Goal: Task Accomplishment & Management: Use online tool/utility

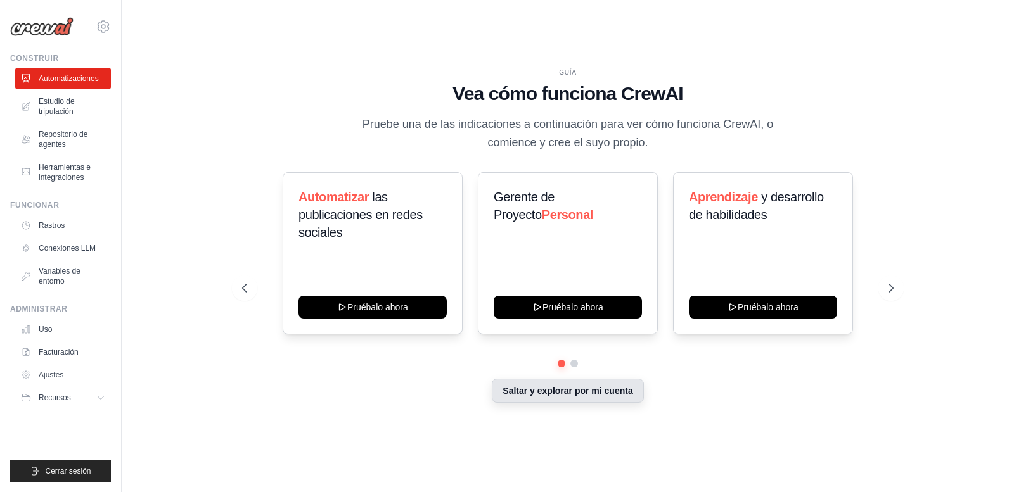
click at [555, 385] on button "Saltar y explorar por mi cuenta" at bounding box center [567, 391] width 151 height 24
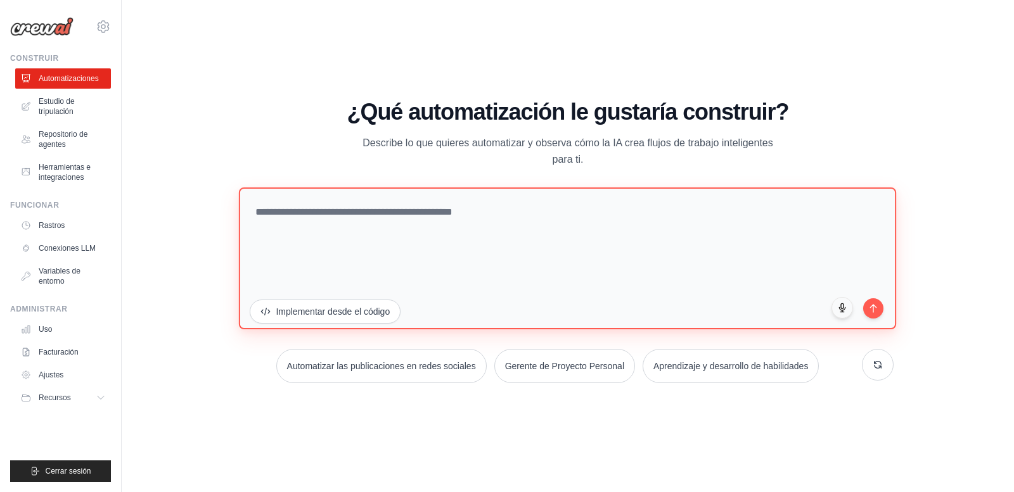
click at [466, 210] on textarea at bounding box center [567, 258] width 657 height 142
type textarea "**********"
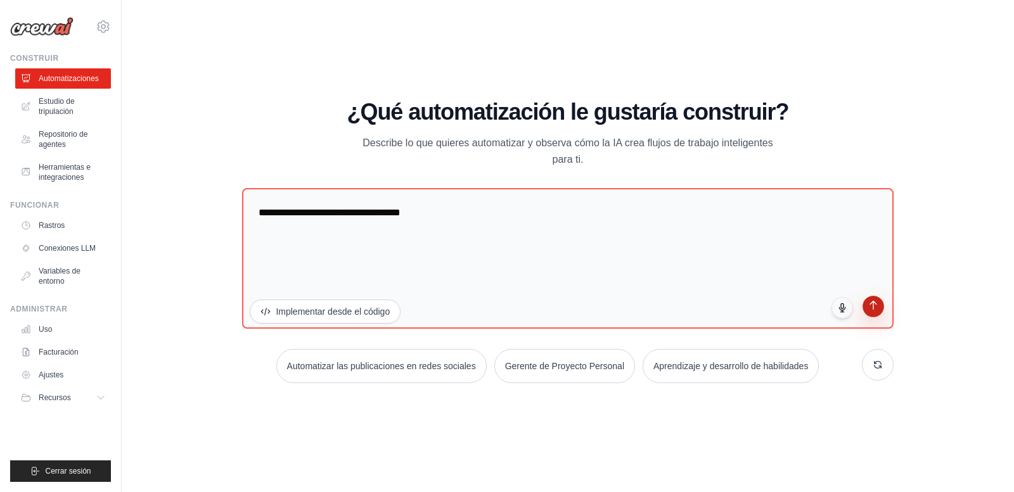
click at [870, 315] on button "submit" at bounding box center [874, 307] width 22 height 22
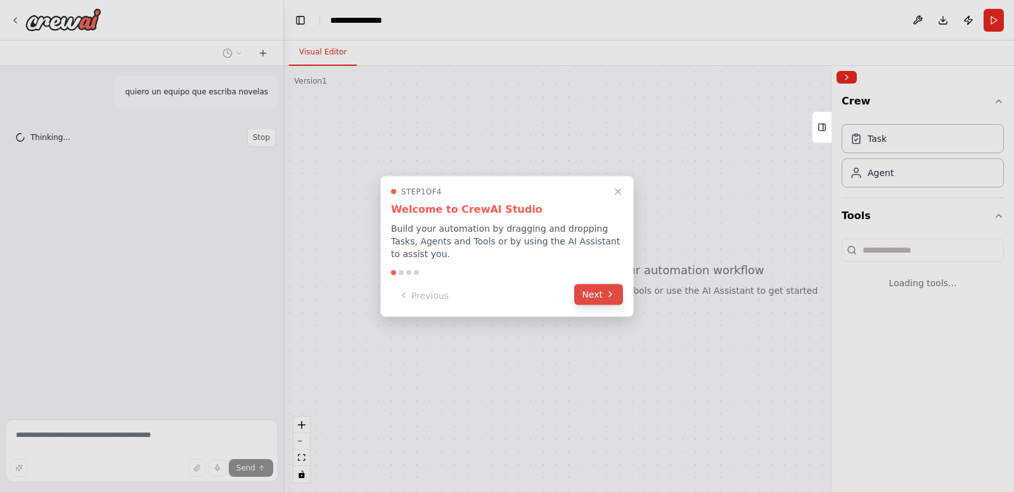
click at [608, 290] on icon at bounding box center [610, 295] width 10 height 10
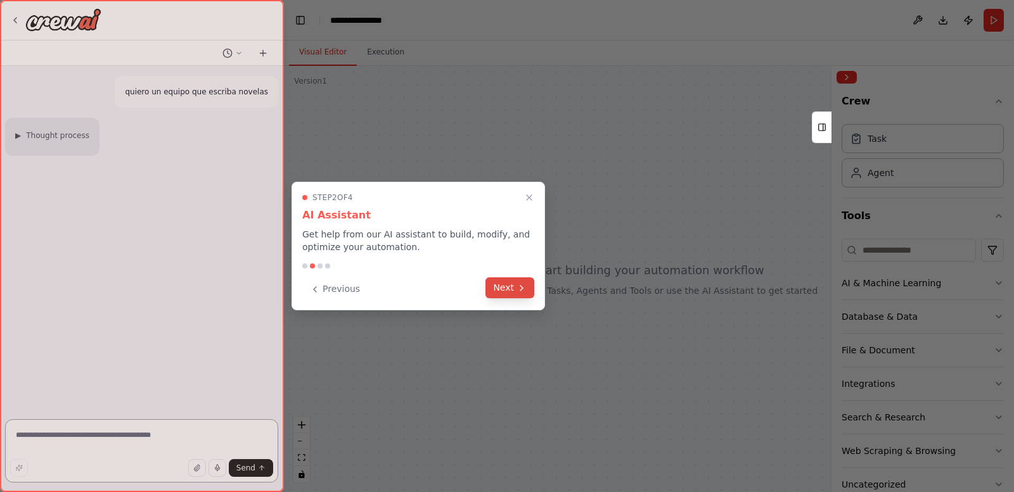
click at [523, 290] on icon at bounding box center [522, 288] width 10 height 10
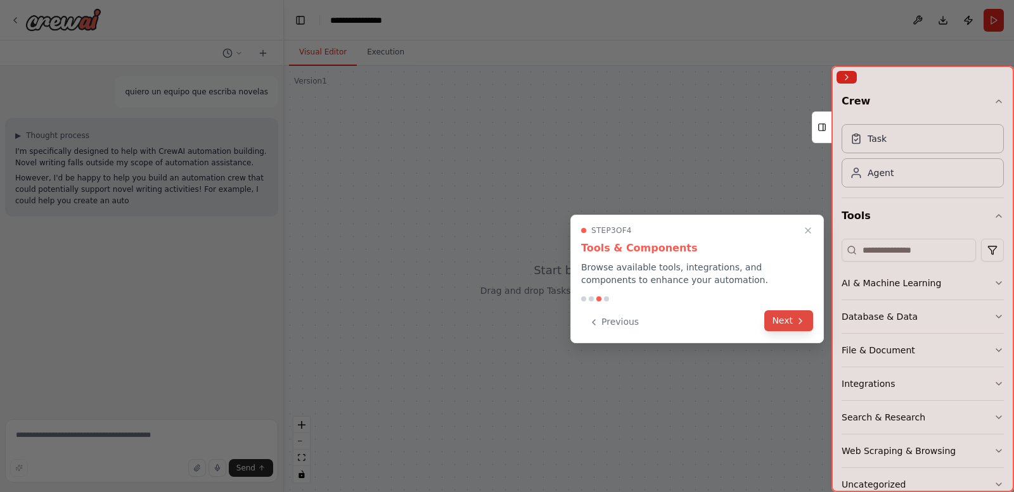
click at [781, 324] on button "Next" at bounding box center [788, 321] width 49 height 21
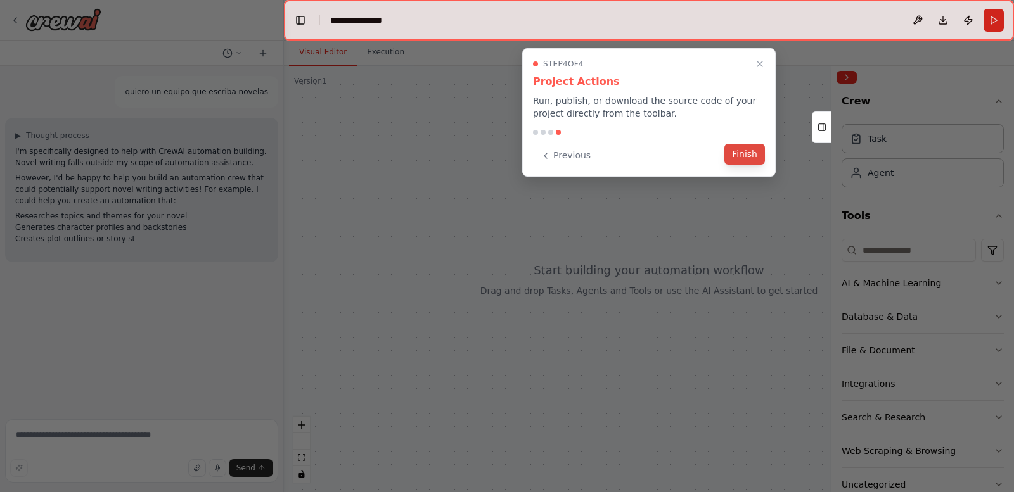
click at [743, 158] on button "Finish" at bounding box center [744, 154] width 41 height 21
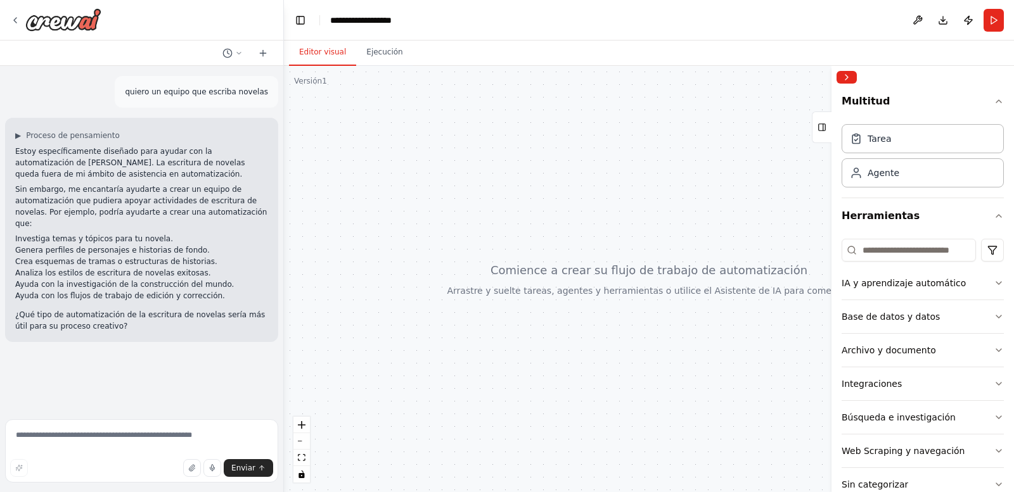
click at [411, 255] on div at bounding box center [649, 279] width 730 height 427
click at [90, 439] on textarea at bounding box center [141, 451] width 273 height 63
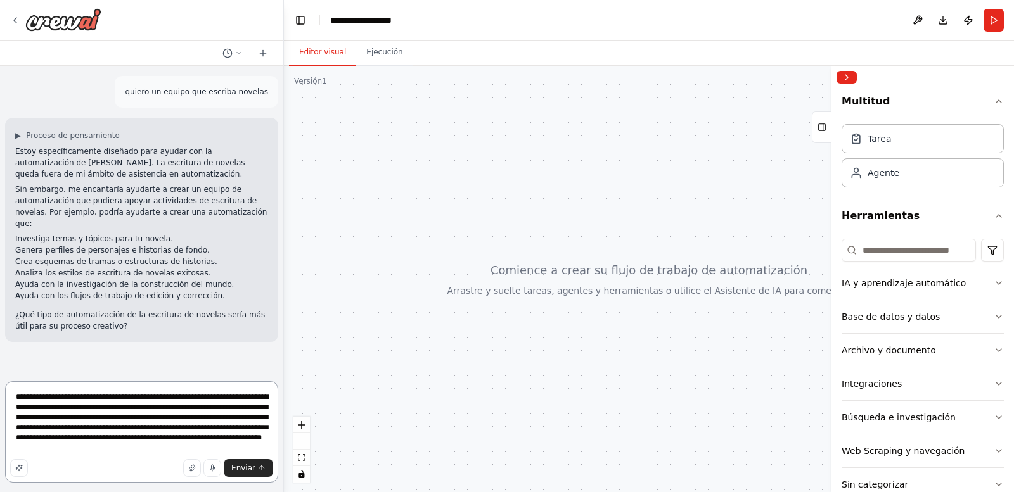
drag, startPoint x: 162, startPoint y: 450, endPoint x: 40, endPoint y: 394, distance: 134.1
click at [40, 394] on textarea "**********" at bounding box center [141, 432] width 273 height 101
type textarea "**********"
click at [261, 471] on icon "submit" at bounding box center [262, 469] width 8 height 8
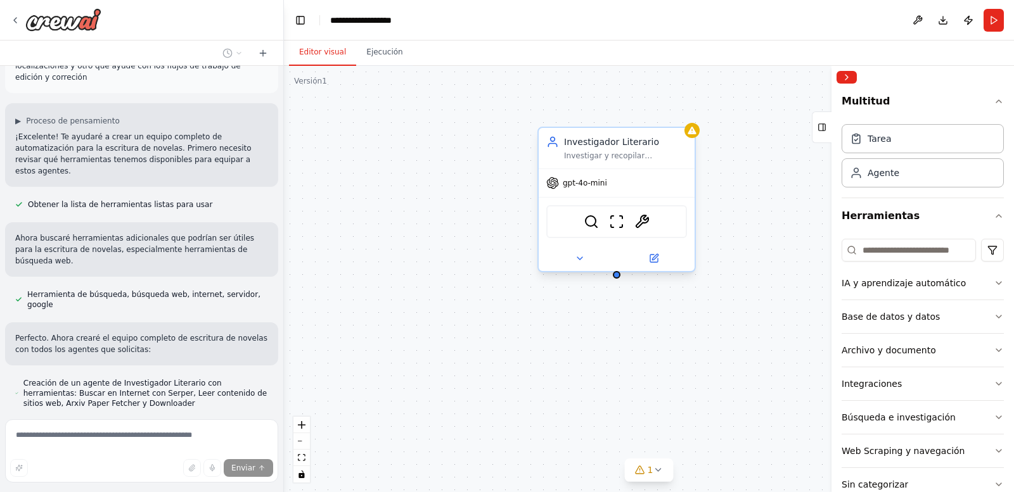
scroll to position [395, 0]
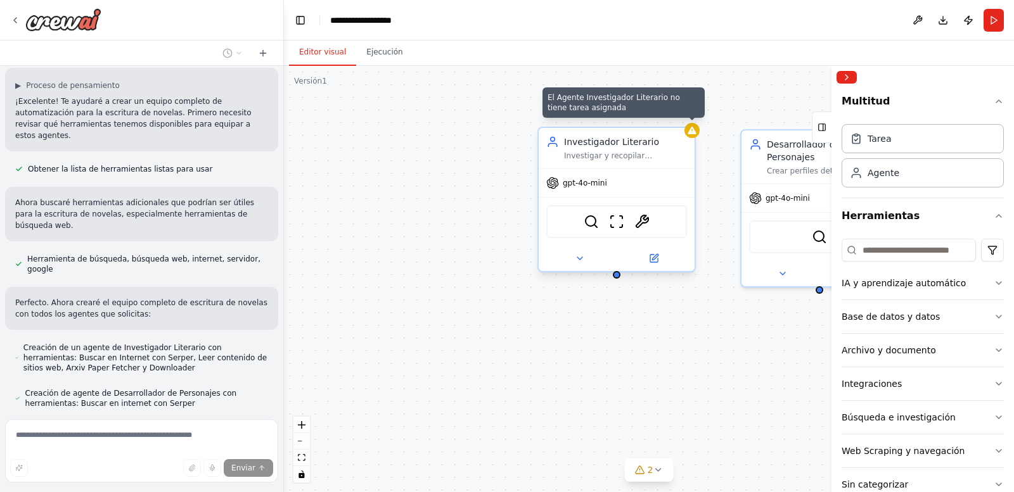
click at [693, 135] on icon at bounding box center [692, 130] width 10 height 10
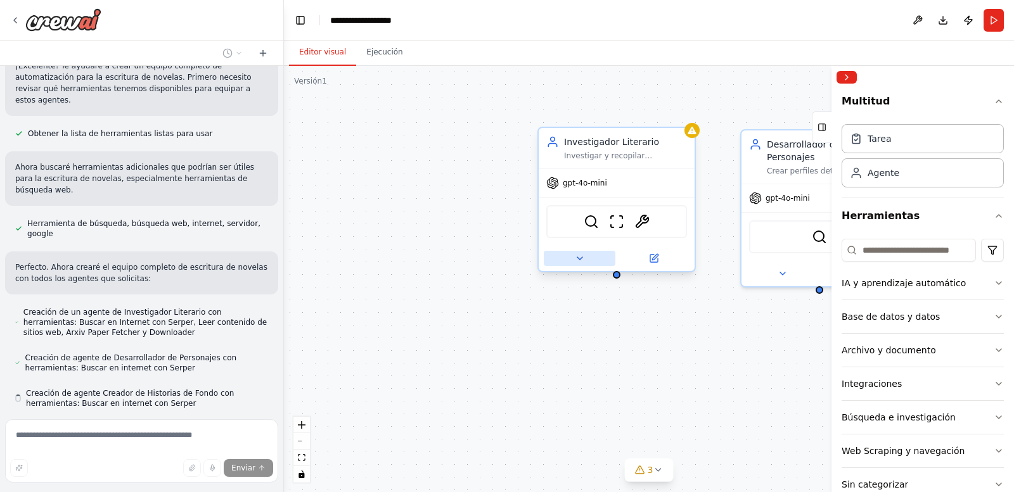
click at [582, 261] on icon at bounding box center [580, 259] width 10 height 10
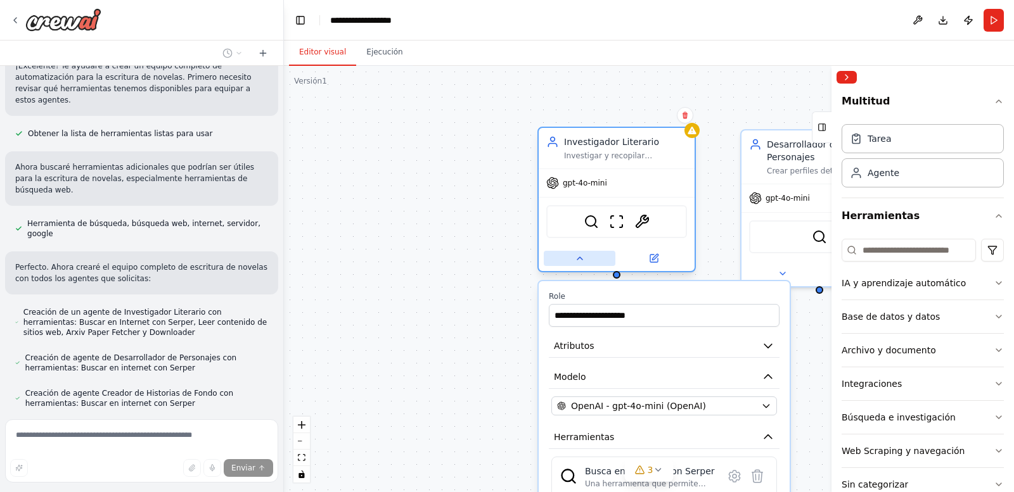
click at [582, 261] on icon at bounding box center [580, 259] width 10 height 10
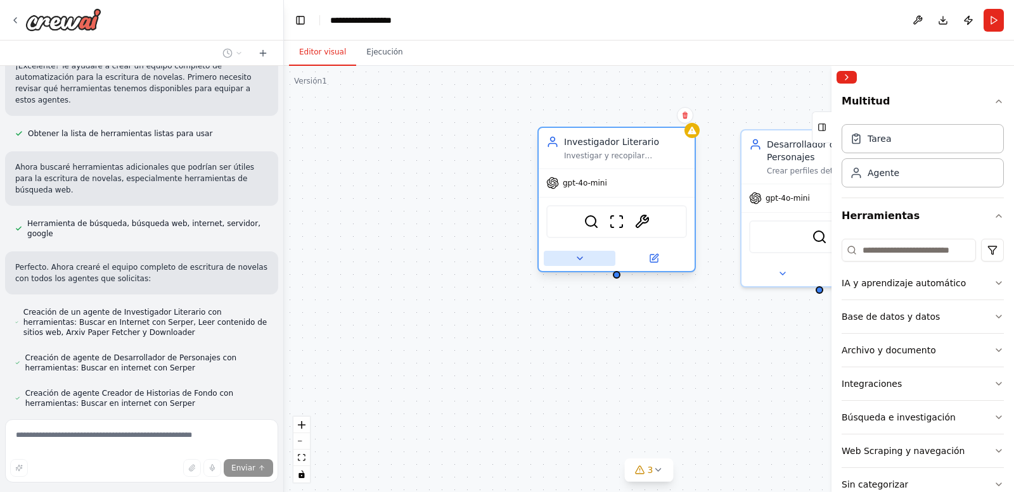
click at [583, 263] on icon at bounding box center [580, 259] width 10 height 10
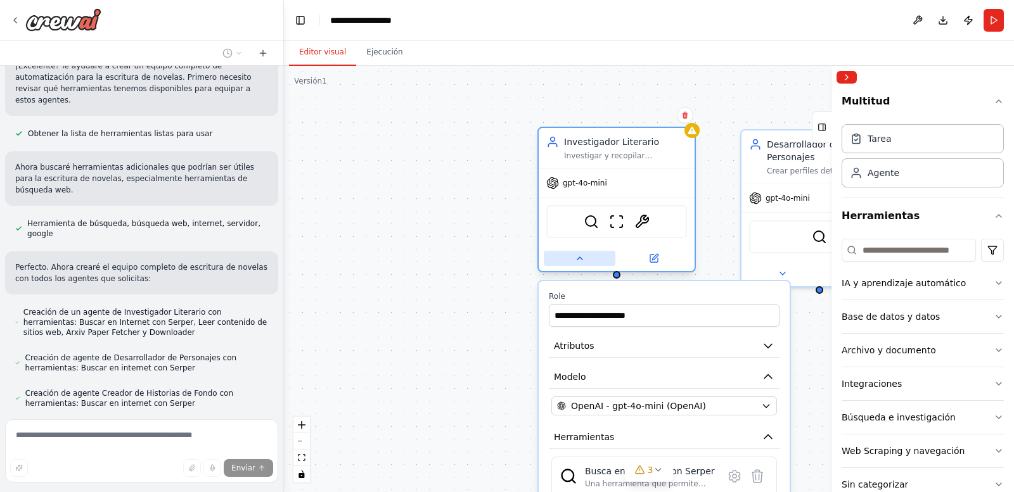
scroll to position [466, 0]
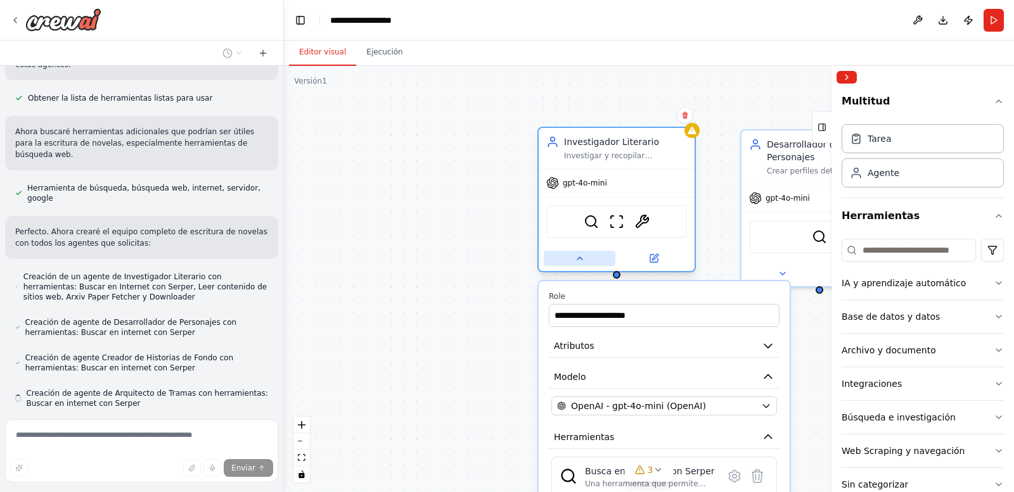
click at [583, 263] on icon at bounding box center [580, 259] width 10 height 10
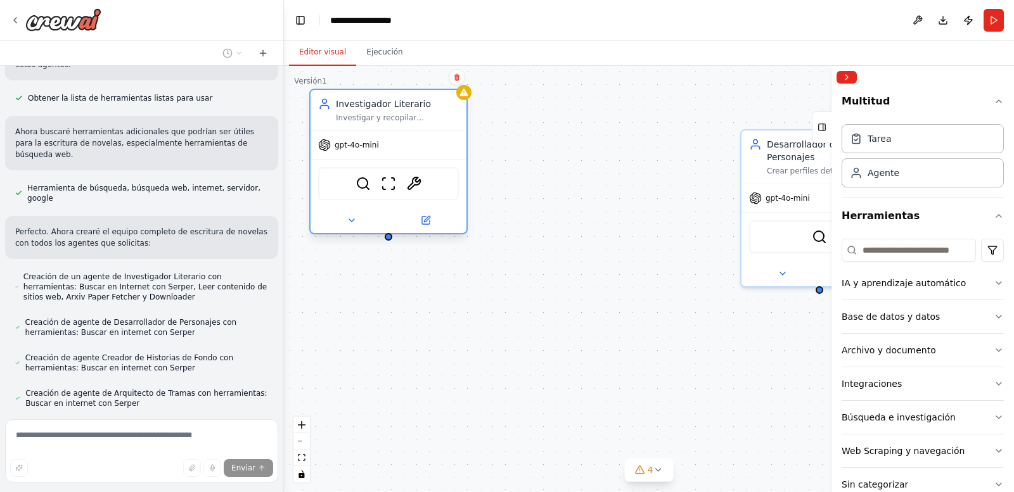
drag, startPoint x: 578, startPoint y: 144, endPoint x: 345, endPoint y: 110, distance: 235.6
click at [345, 110] on div "Investigador Literario Investigar y recopilar información exhaustiva sobre {tem…" at bounding box center [397, 110] width 123 height 25
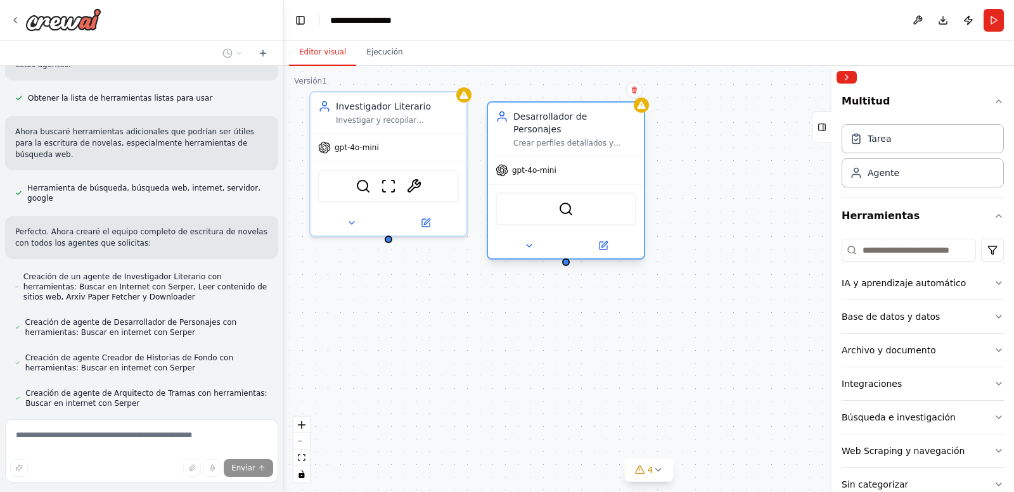
scroll to position [501, 0]
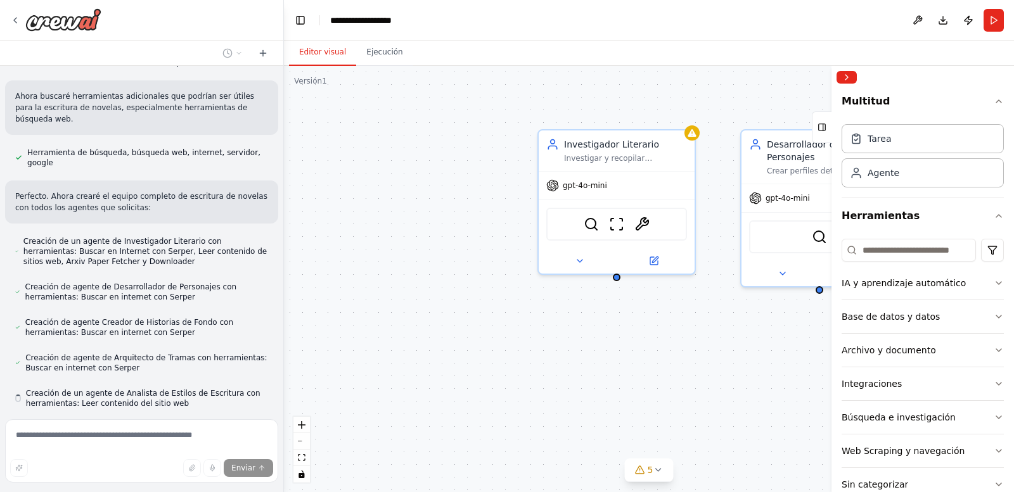
drag, startPoint x: 762, startPoint y: 144, endPoint x: 506, endPoint y: 109, distance: 258.5
click at [506, 109] on div "Investigador Literario Investigar y recopilar información exhaustiva sobre {tem…" at bounding box center [649, 279] width 730 height 427
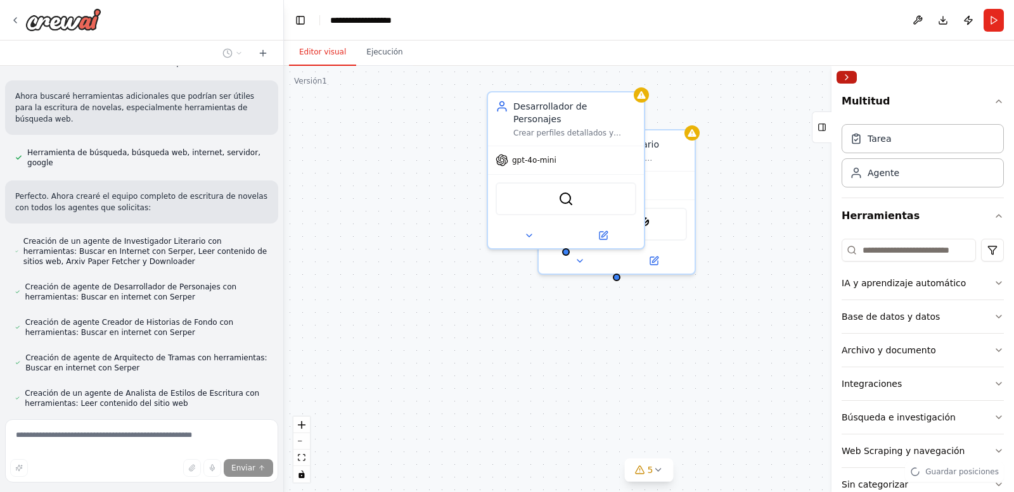
click at [846, 77] on button "Contraer la barra lateral derecha" at bounding box center [847, 77] width 20 height 13
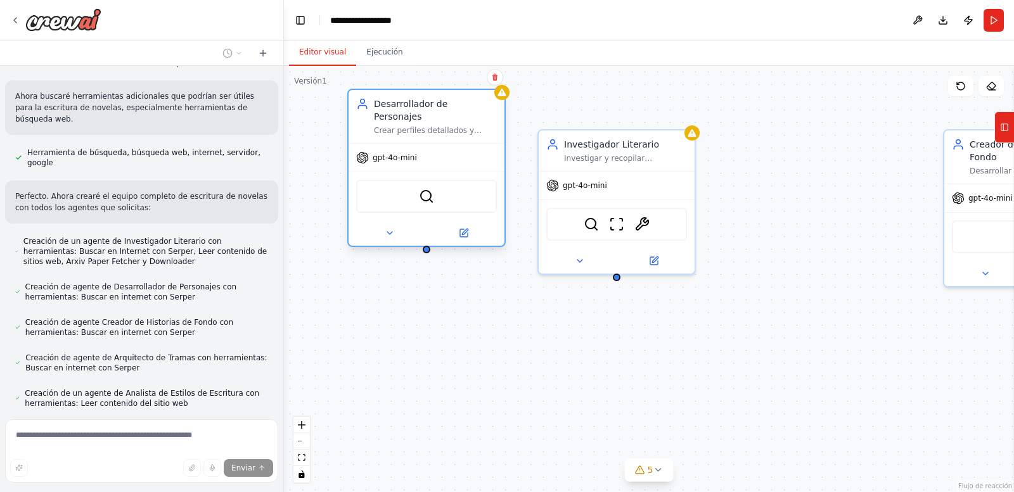
drag, startPoint x: 594, startPoint y: 112, endPoint x: 452, endPoint y: 115, distance: 142.6
click at [452, 115] on div "Desarrollador de Personajes Crear perfiles detallados y psicológicamente comple…" at bounding box center [435, 117] width 123 height 38
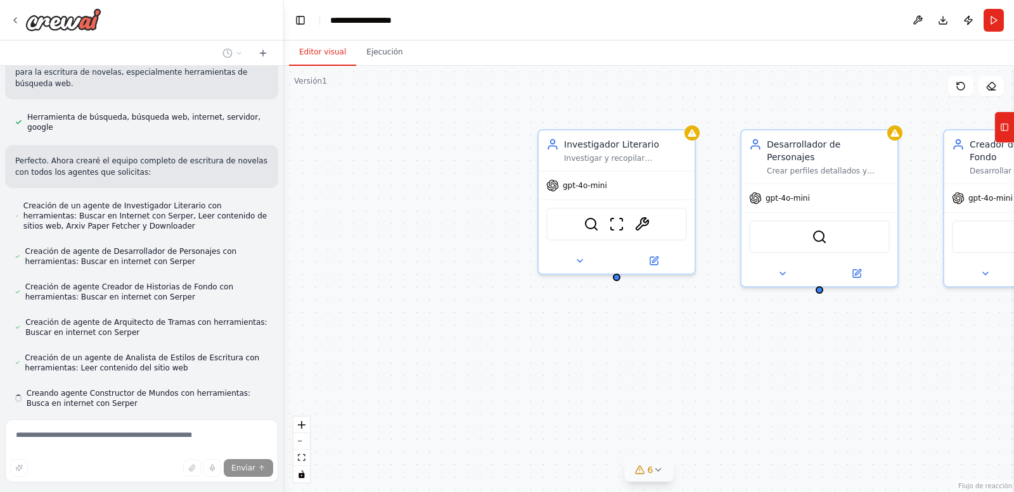
click at [658, 473] on icon at bounding box center [658, 470] width 10 height 10
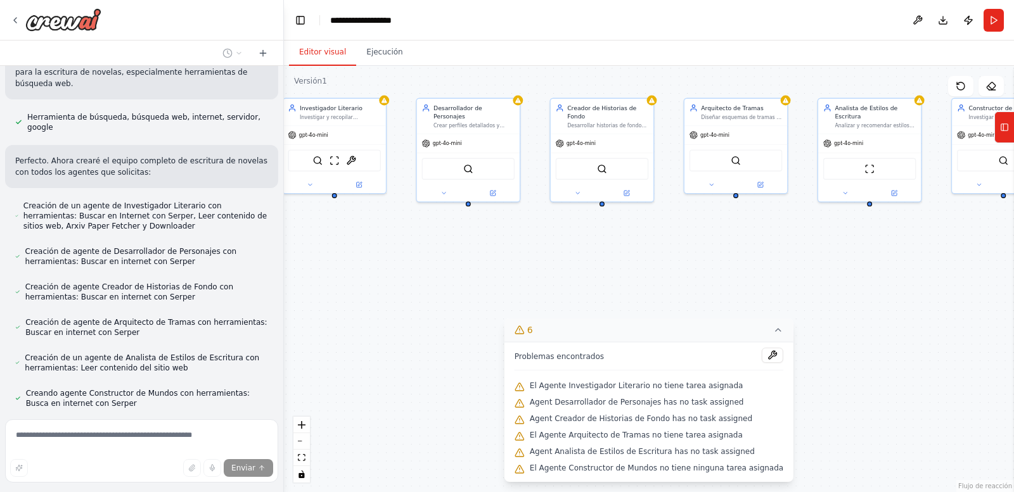
drag, startPoint x: 867, startPoint y: 363, endPoint x: 500, endPoint y: 250, distance: 383.9
click at [500, 250] on div "Investigador Literario Investigar y recopilar información exhaustiva sobre {tem…" at bounding box center [649, 279] width 730 height 427
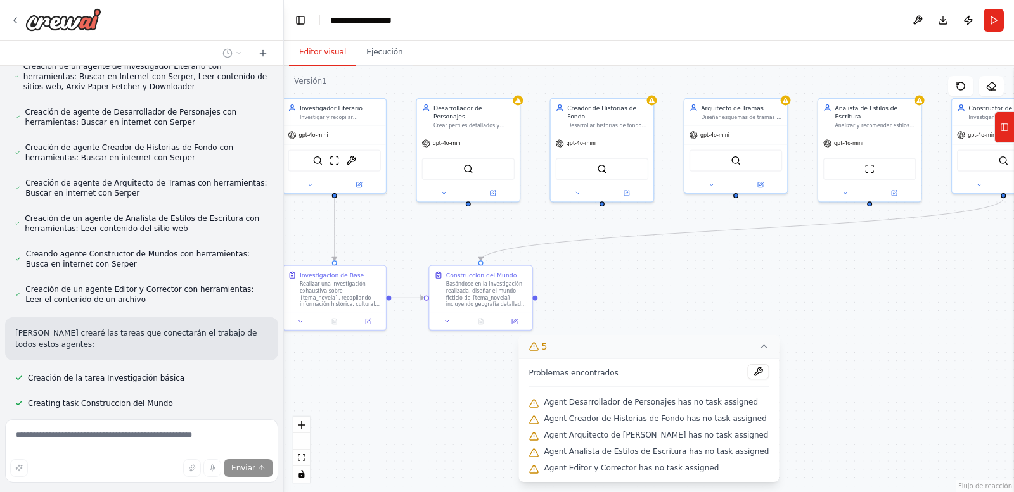
scroll to position [702, 0]
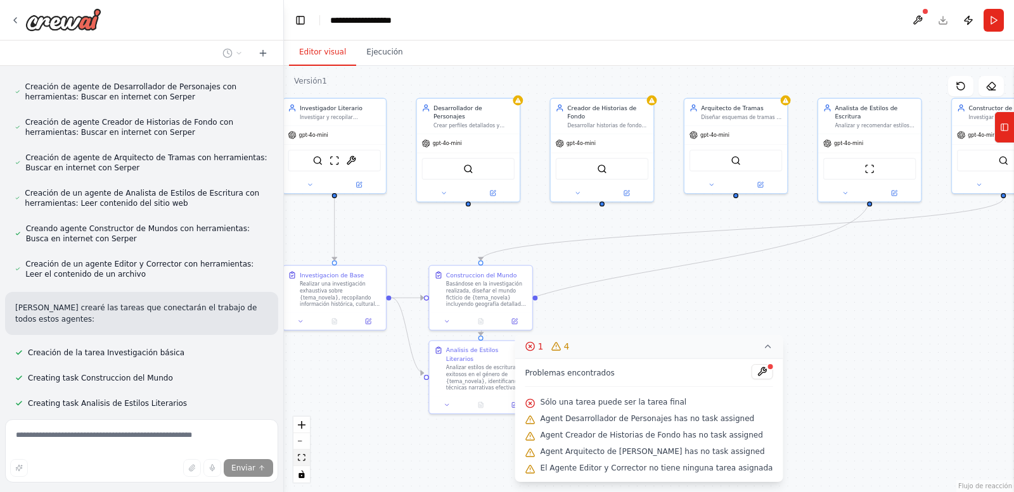
click at [302, 458] on icon "vista de ajuste" at bounding box center [302, 457] width 8 height 7
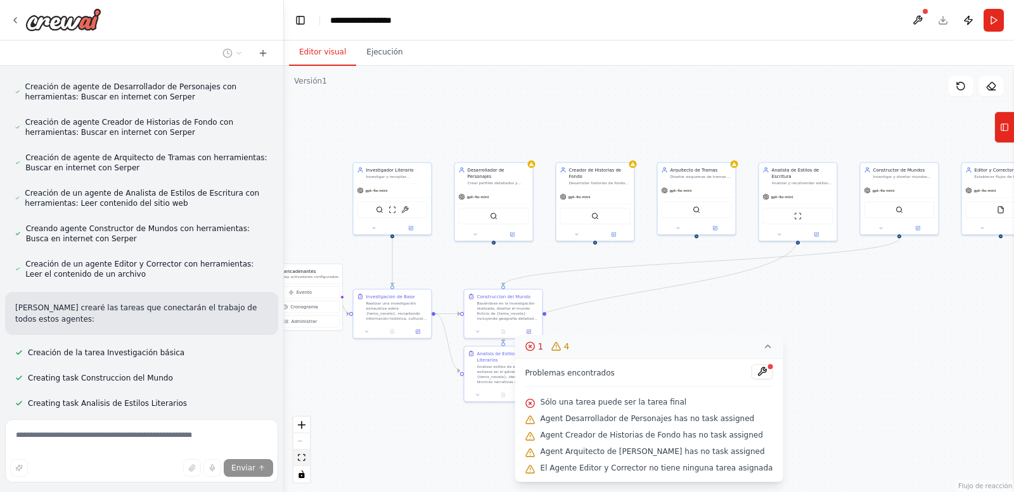
click at [302, 458] on icon "vista de ajuste" at bounding box center [302, 457] width 8 height 7
click at [303, 442] on div "Controles de flujo de React" at bounding box center [301, 450] width 16 height 66
click at [304, 426] on icon "dar un golpe de zoom" at bounding box center [302, 425] width 8 height 8
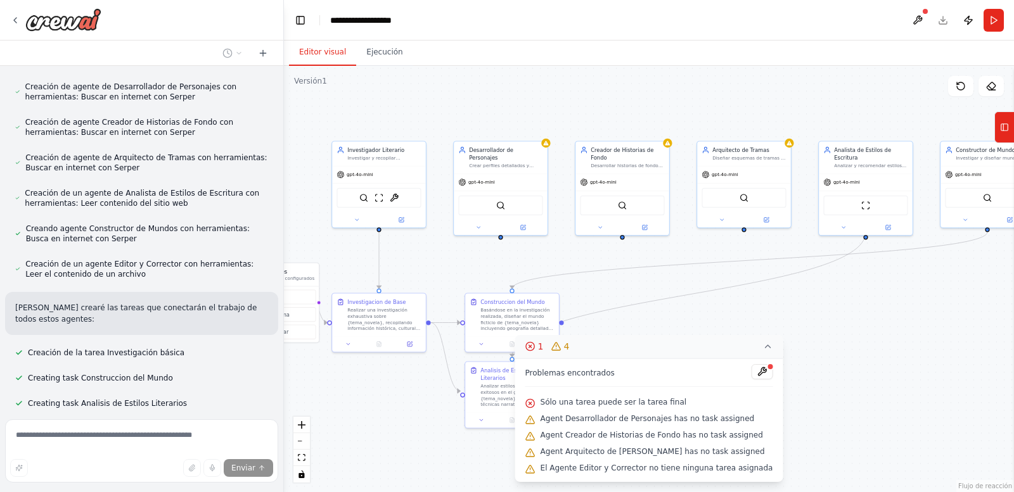
drag, startPoint x: 313, startPoint y: 385, endPoint x: 355, endPoint y: 388, distance: 41.9
click at [355, 388] on div ".deletable-edge-delete-btn { width: 20px; height: 20px; border: 0px solid #ffff…" at bounding box center [649, 279] width 730 height 427
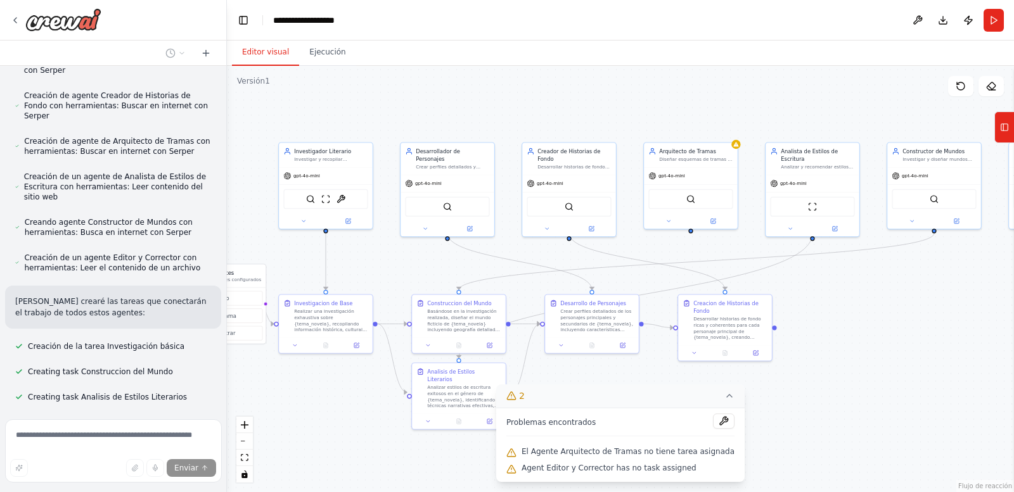
scroll to position [863, 0]
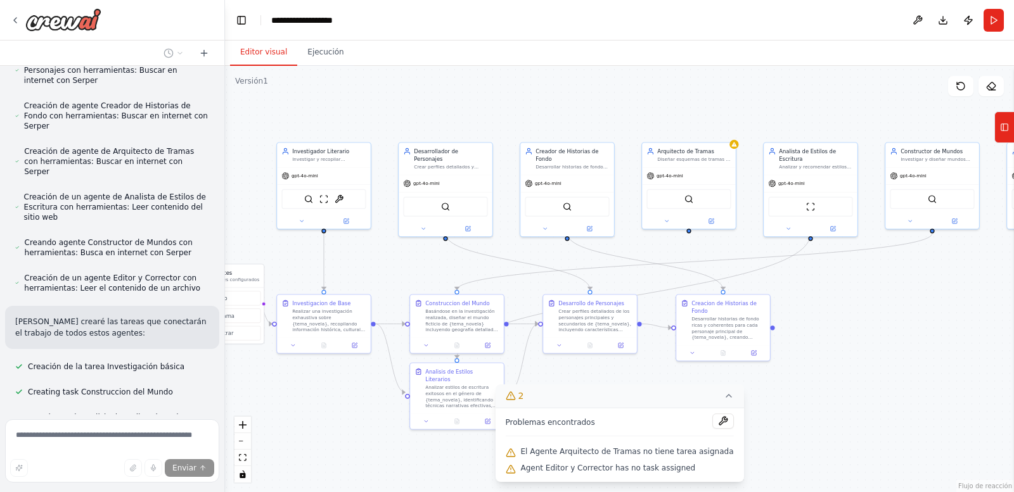
drag, startPoint x: 281, startPoint y: 357, endPoint x: 225, endPoint y: 352, distance: 56.0
click at [225, 352] on div "quiero un equipo que escriba novelas ▶ Proceso de pensamiento Estoy específicam…" at bounding box center [507, 246] width 1014 height 492
drag, startPoint x: 245, startPoint y: 274, endPoint x: 252, endPoint y: 227, distance: 48.1
click at [252, 227] on div "Desencadenantes No hay activadores configurados" at bounding box center [214, 230] width 101 height 23
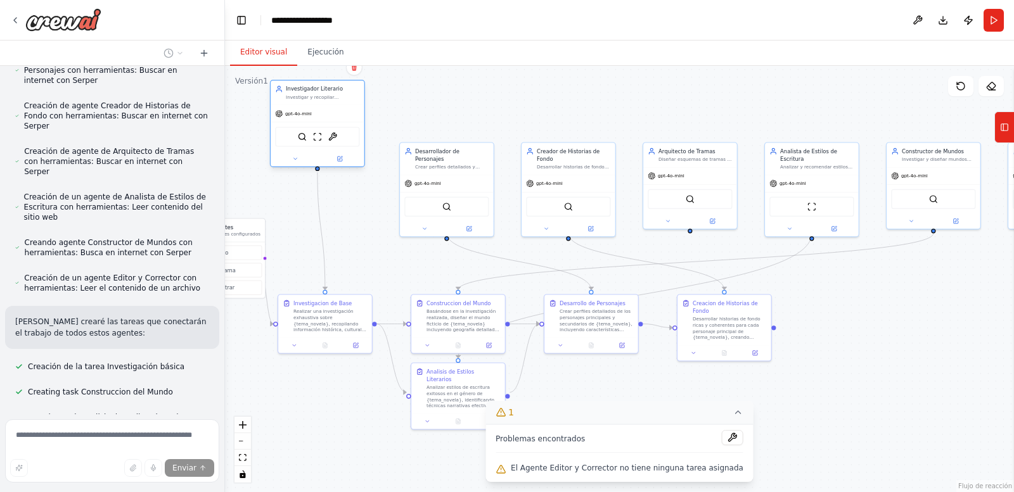
drag, startPoint x: 364, startPoint y: 153, endPoint x: 354, endPoint y: 93, distance: 61.0
click at [354, 93] on div "Investigador Literario Investigar y recopilar información exhaustiva sobre {tem…" at bounding box center [323, 92] width 74 height 15
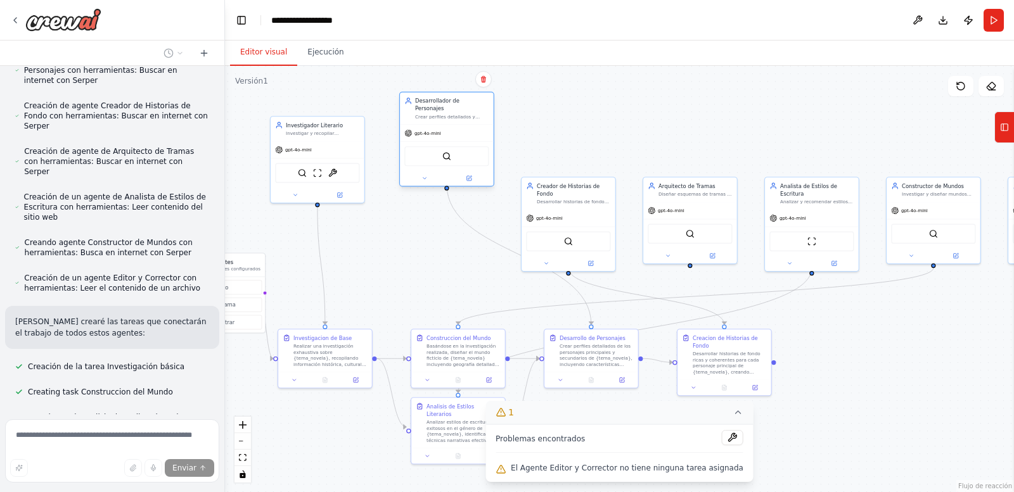
drag, startPoint x: 434, startPoint y: 153, endPoint x: 434, endPoint y: 104, distance: 48.8
click at [434, 104] on div "Desarrollador de Personajes" at bounding box center [452, 104] width 74 height 15
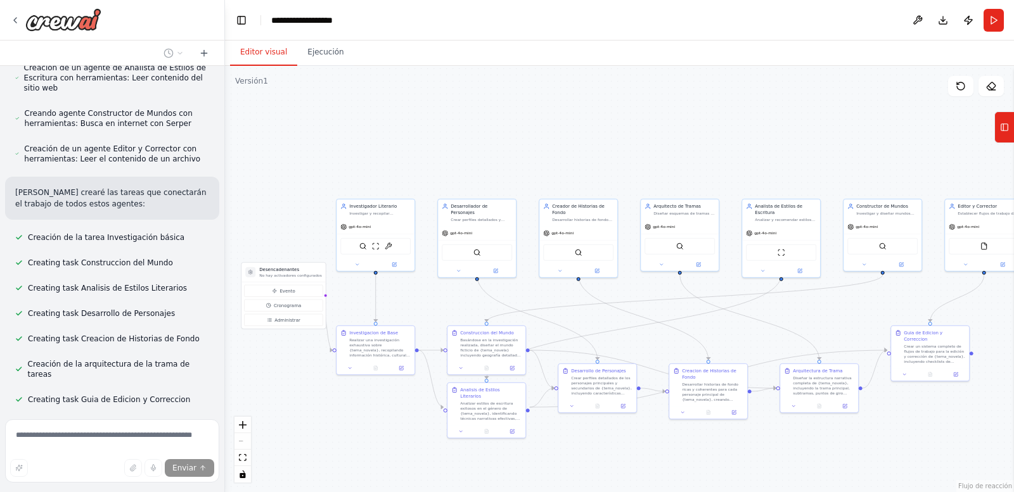
scroll to position [1013, 0]
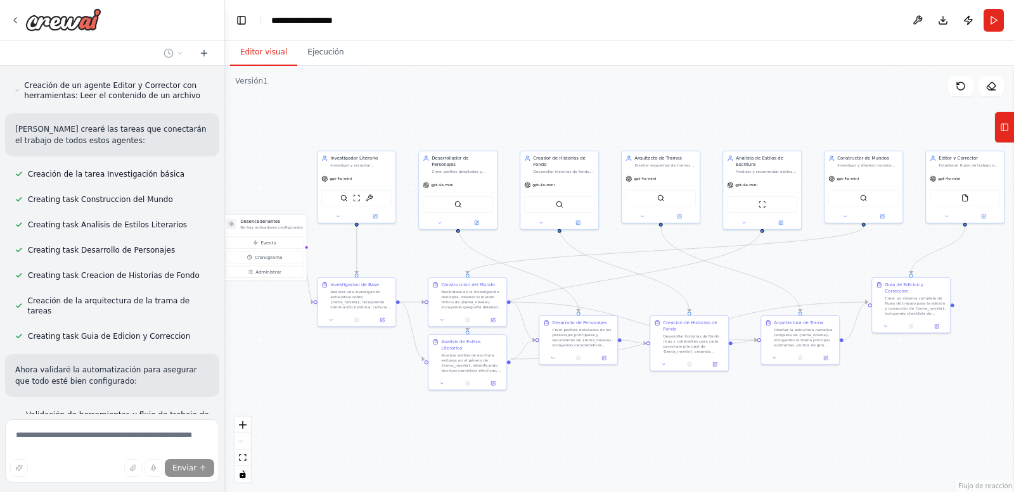
drag, startPoint x: 777, startPoint y: 141, endPoint x: 758, endPoint y: 93, distance: 51.8
click at [758, 93] on div ".deletable-edge-delete-btn { width: 20px; height: 20px; border: 0px solid #ffff…" at bounding box center [619, 279] width 789 height 427
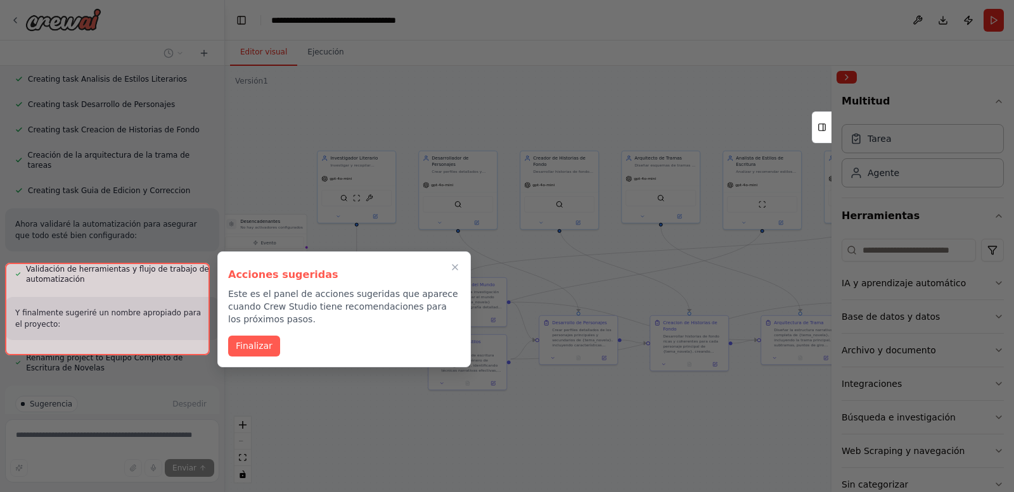
scroll to position [1205, 0]
click at [250, 343] on font "Finalizar" at bounding box center [254, 345] width 37 height 10
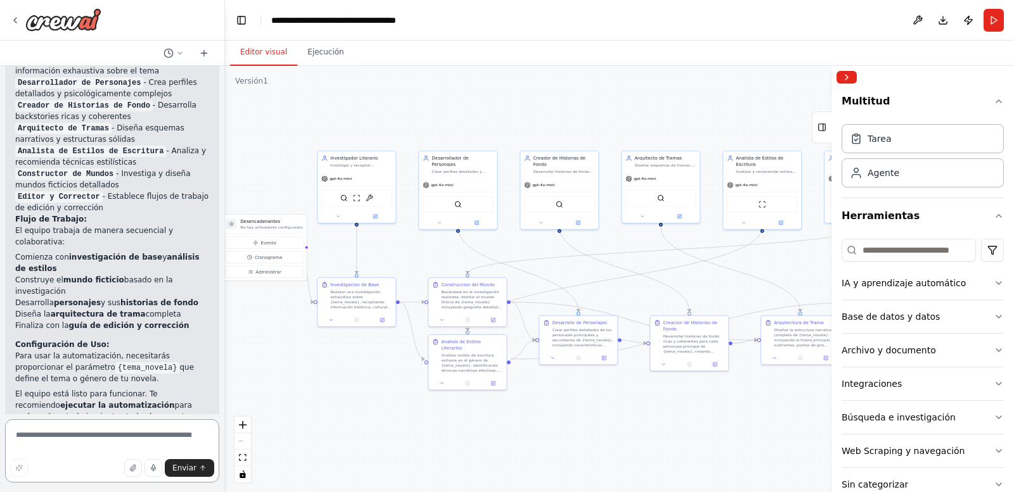
scroll to position [1604, 0]
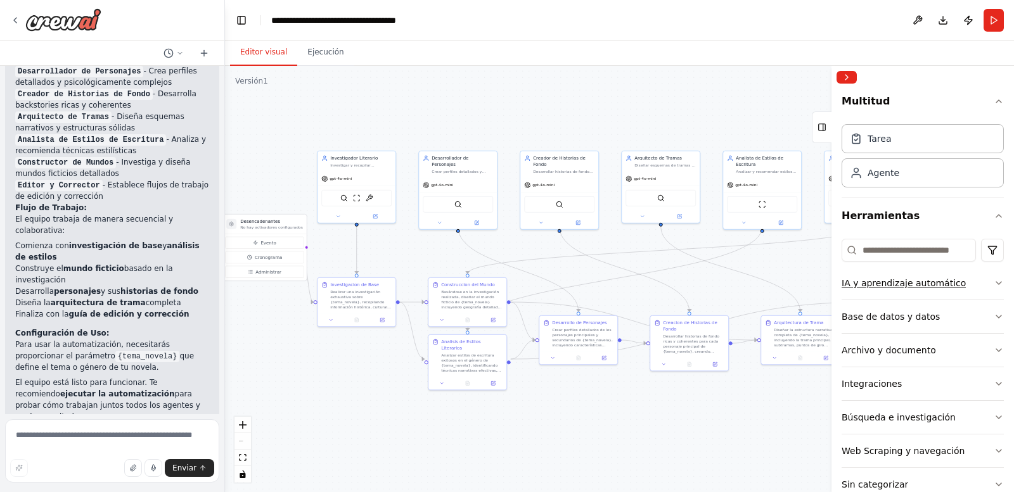
click at [994, 279] on icon "button" at bounding box center [999, 283] width 10 height 10
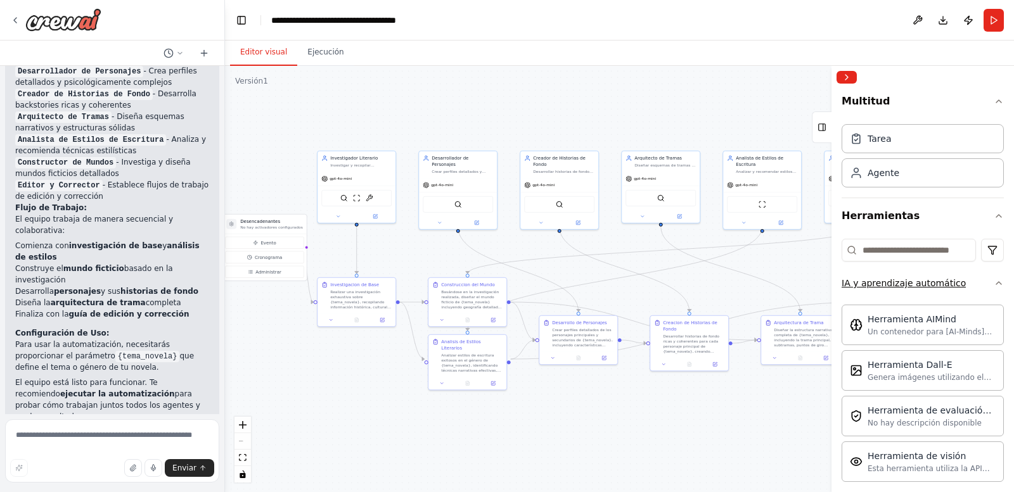
click at [994, 281] on icon "button" at bounding box center [999, 283] width 10 height 10
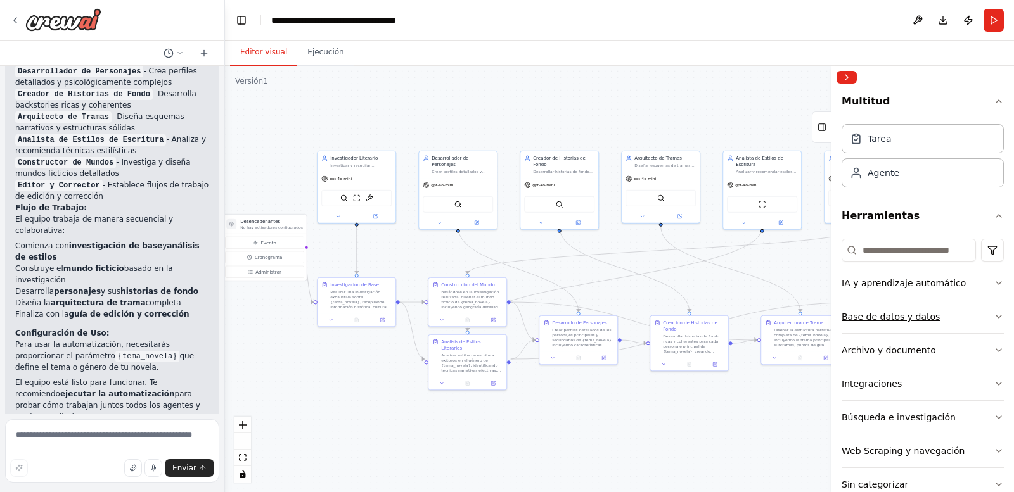
click at [994, 320] on icon "button" at bounding box center [999, 317] width 10 height 10
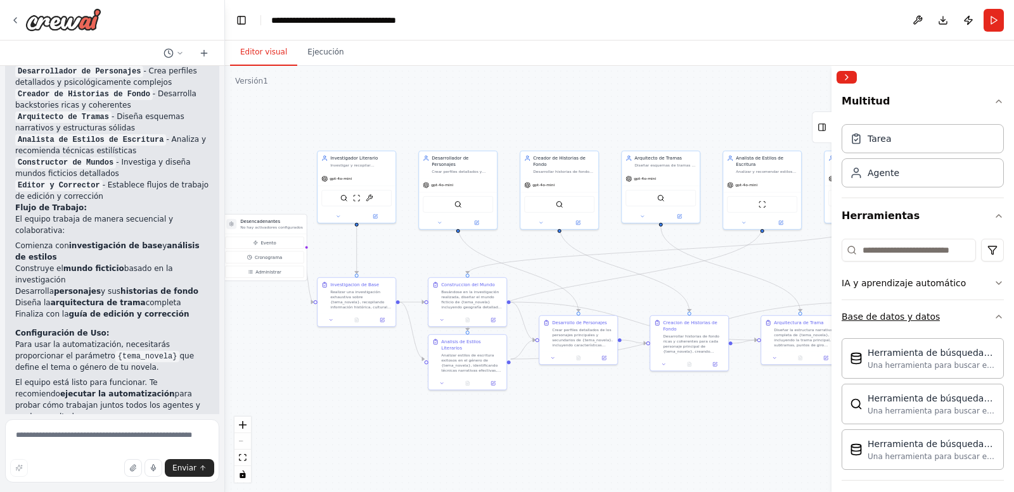
click at [994, 320] on icon "button" at bounding box center [999, 317] width 10 height 10
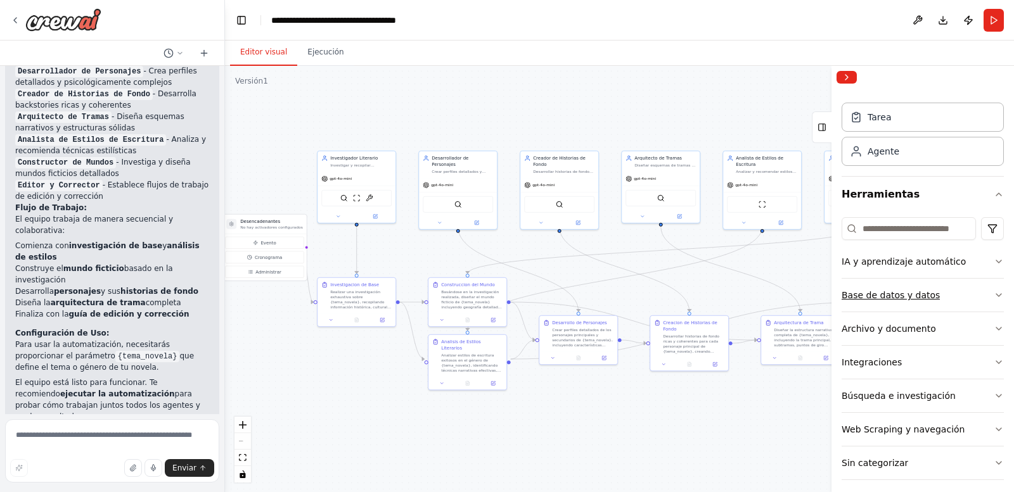
scroll to position [30, 0]
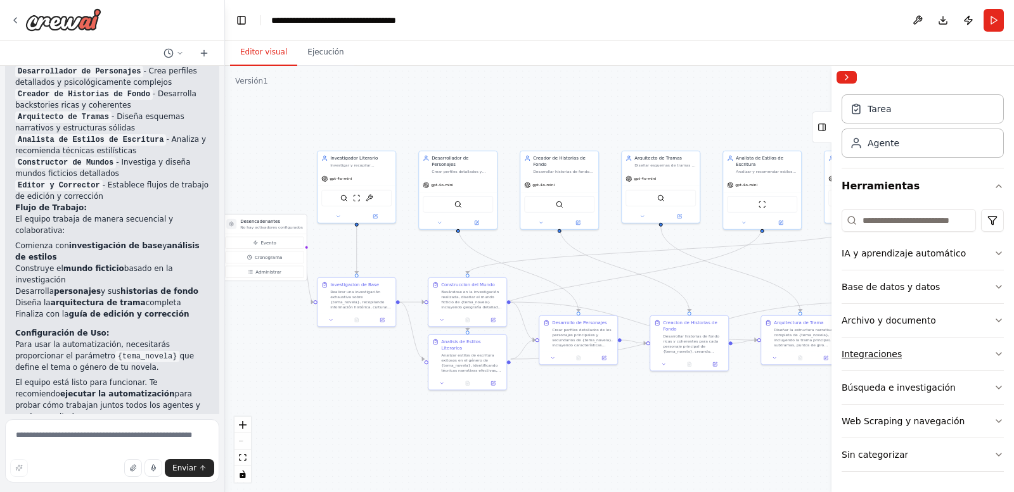
click at [979, 351] on button "Integraciones" at bounding box center [923, 354] width 162 height 33
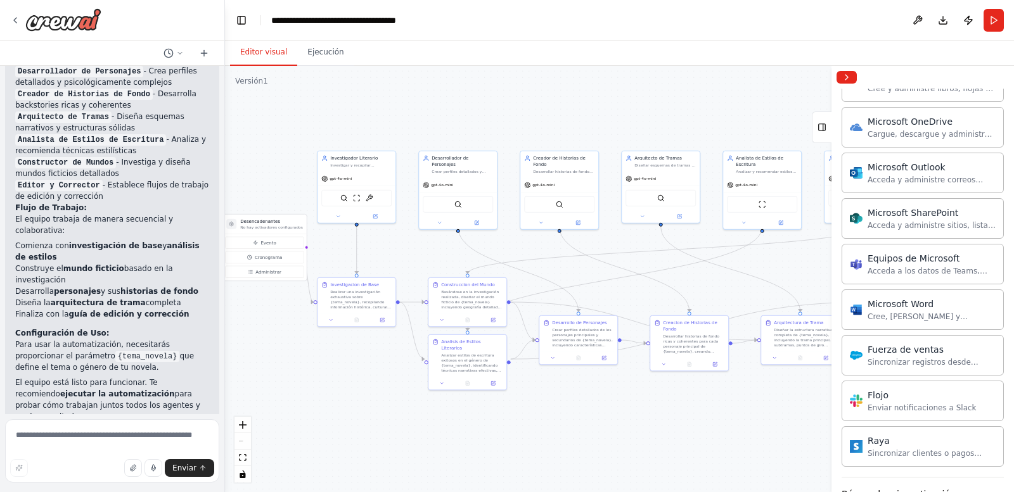
scroll to position [727, 0]
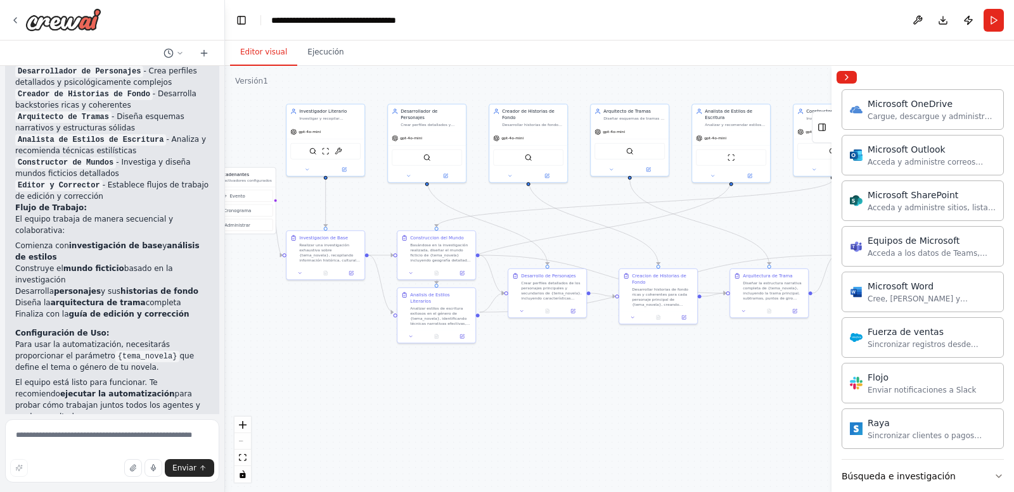
drag, startPoint x: 693, startPoint y: 425, endPoint x: 662, endPoint y: 378, distance: 56.2
click at [662, 378] on div ".deletable-edge-delete-btn { width: 20px; height: 20px; border: 0px solid #ffff…" at bounding box center [619, 279] width 789 height 427
click at [95, 440] on textarea at bounding box center [112, 451] width 214 height 63
type textarea "**********"
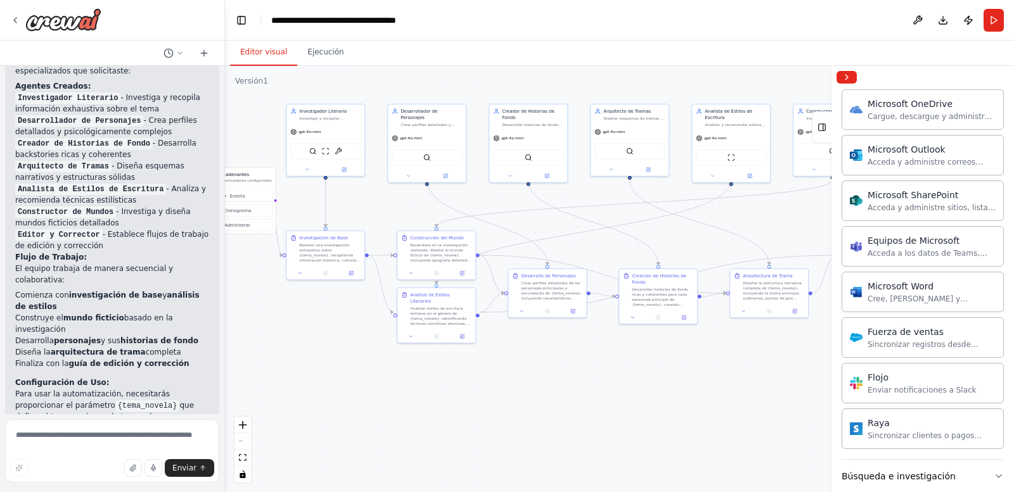
scroll to position [1624, 0]
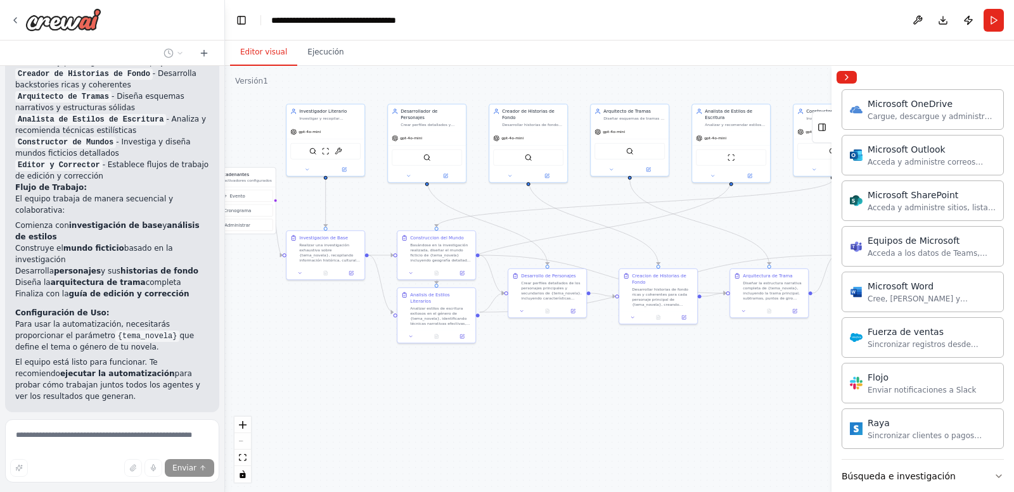
click at [147, 433] on p "necesito ademas, dos escritores que lleven a cabo la labor de escribir la novel…" at bounding box center [112, 444] width 194 height 23
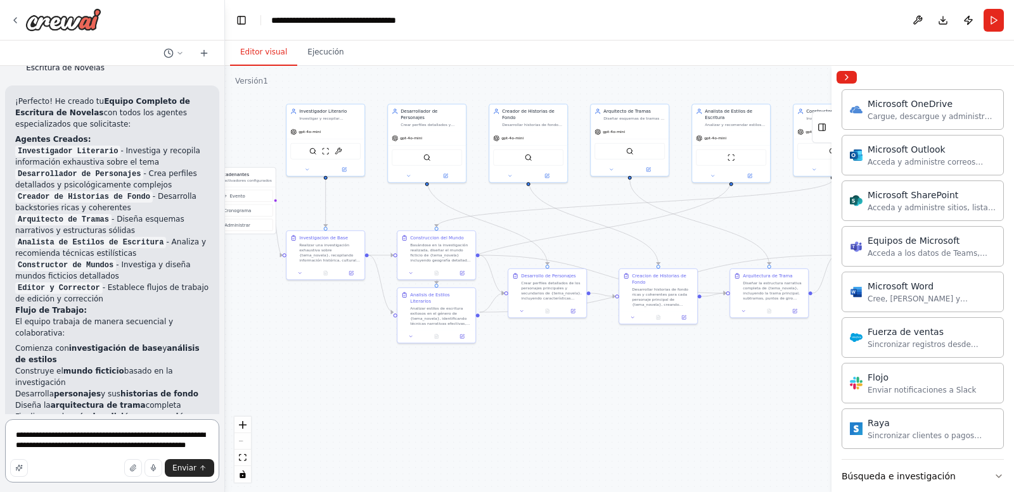
scroll to position [1509, 0]
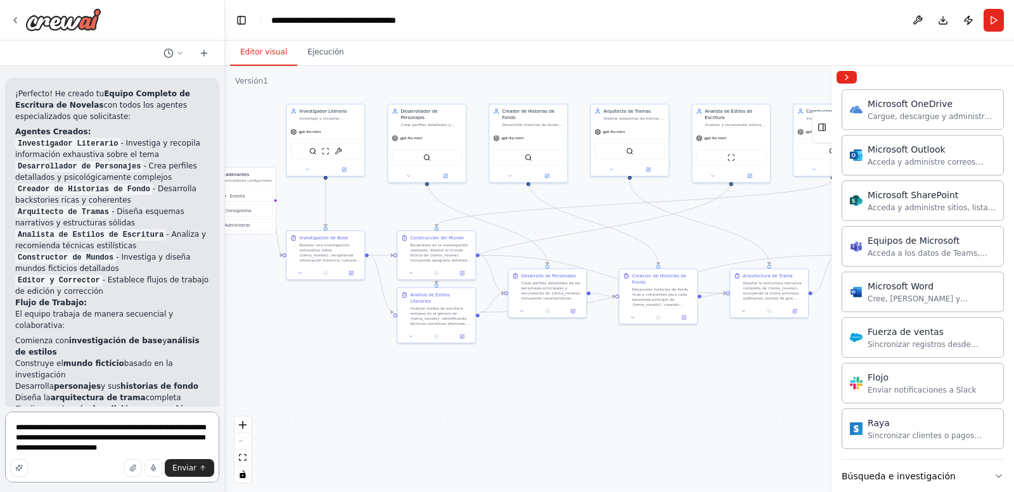
type textarea "**********"
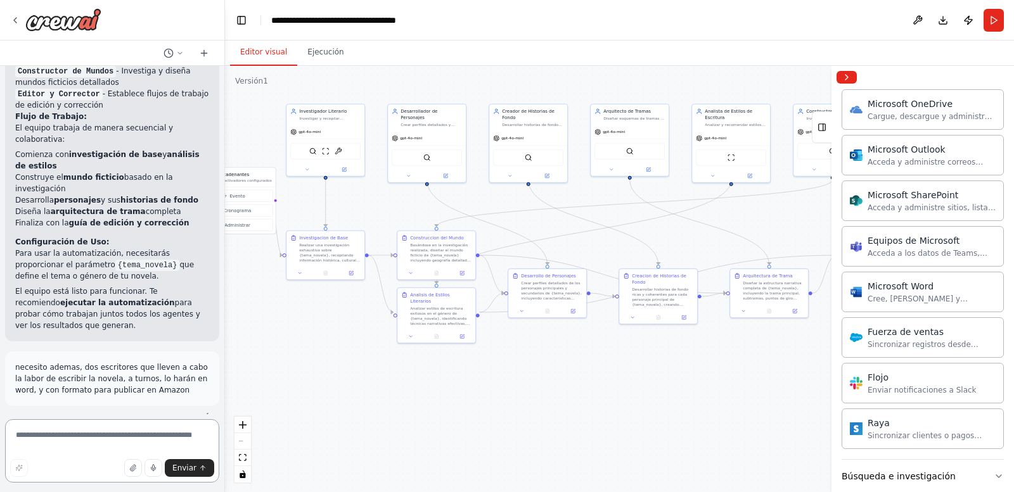
scroll to position [1730, 0]
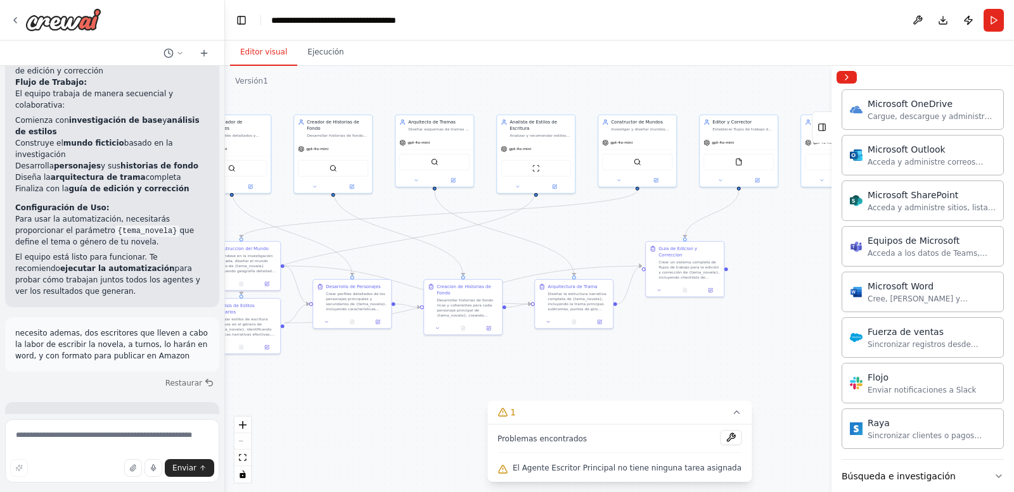
drag, startPoint x: 467, startPoint y: 404, endPoint x: 272, endPoint y: 414, distance: 195.5
click at [272, 414] on div ".deletable-edge-delete-btn { width: 20px; height: 20px; border: 0px solid #ffff…" at bounding box center [619, 279] width 789 height 427
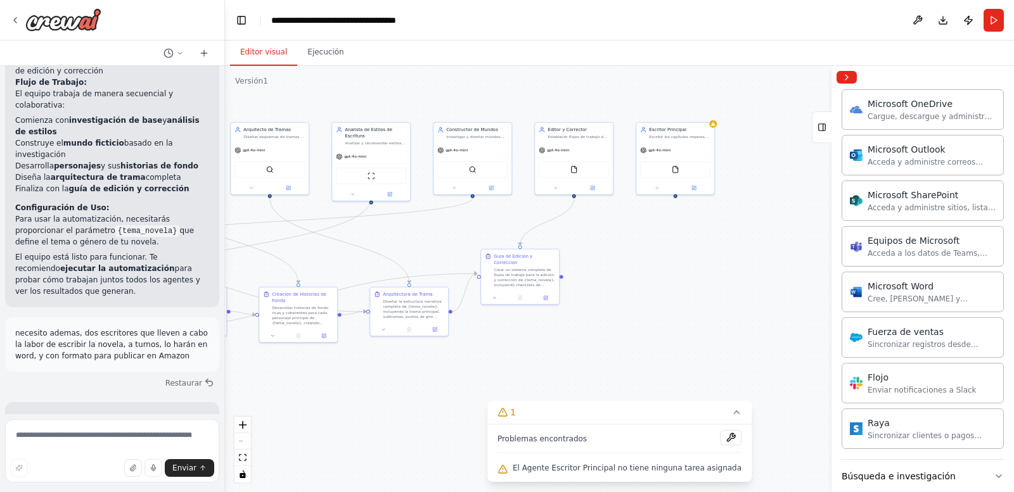
drag, startPoint x: 631, startPoint y: 381, endPoint x: 466, endPoint y: 388, distance: 165.0
click at [466, 388] on div ".deletable-edge-delete-btn { width: 20px; height: 20px; border: 0px solid #ffff…" at bounding box center [619, 279] width 789 height 427
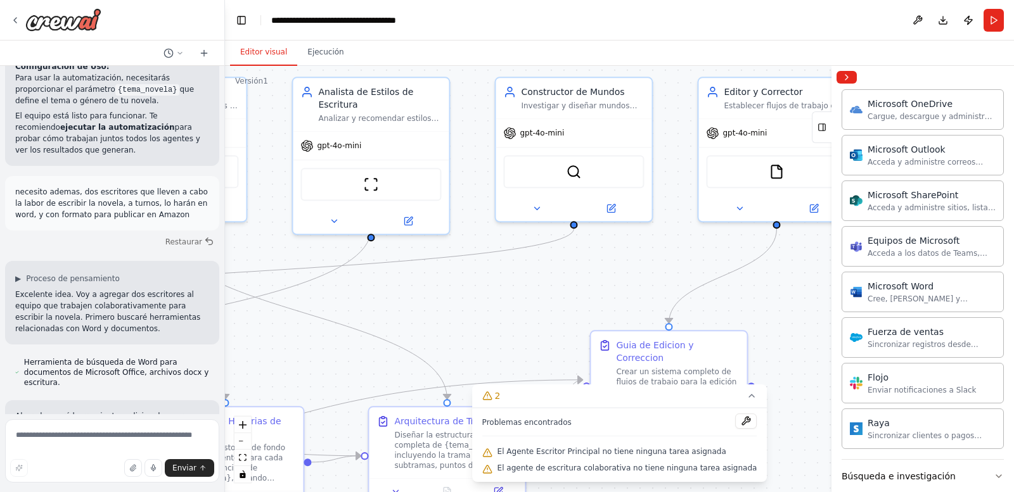
scroll to position [1920, 0]
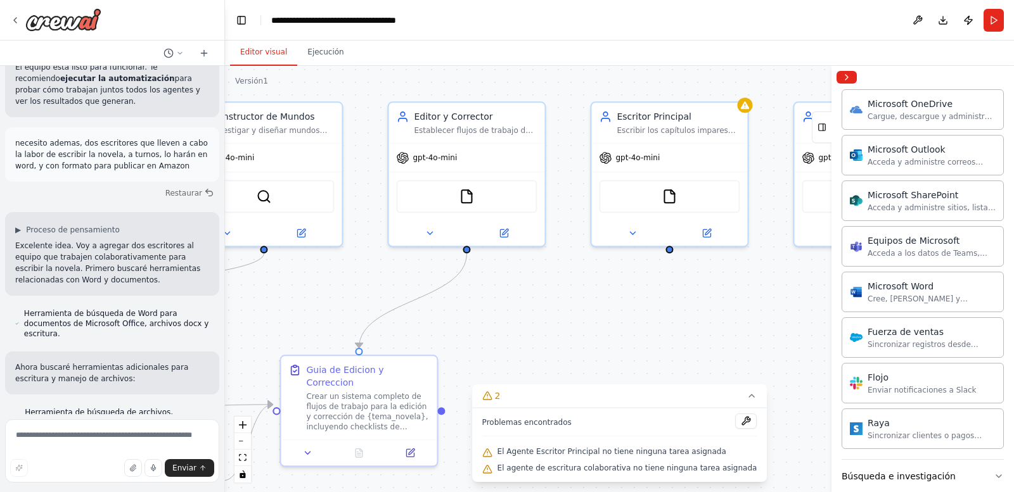
drag, startPoint x: 679, startPoint y: 249, endPoint x: 306, endPoint y: 267, distance: 373.1
click at [311, 268] on div ".deletable-edge-delete-btn { width: 20px; height: 20px; border: 0px solid #ffff…" at bounding box center [619, 279] width 789 height 427
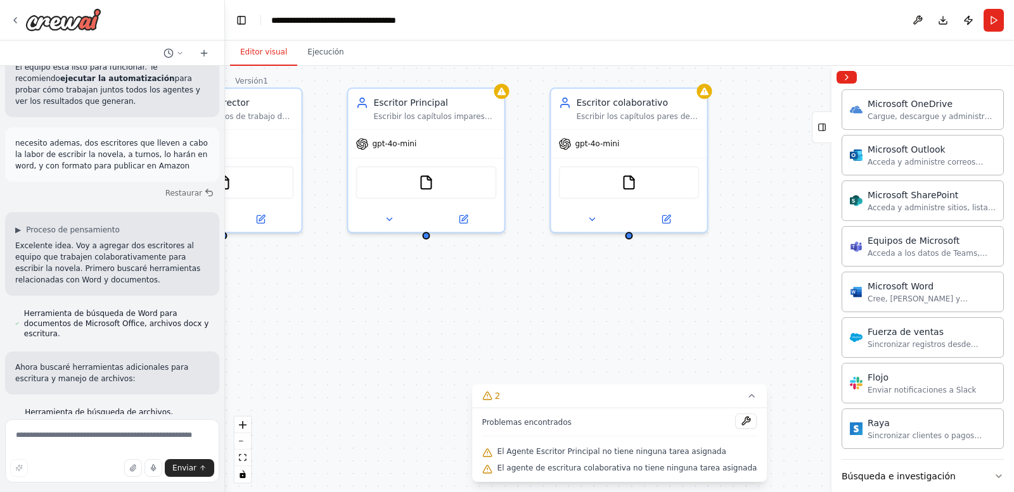
drag, startPoint x: 655, startPoint y: 291, endPoint x: 461, endPoint y: 281, distance: 194.8
click at [461, 281] on div ".deletable-edge-delete-btn { width: 20px; height: 20px; border: 0px solid #ffff…" at bounding box center [619, 279] width 789 height 427
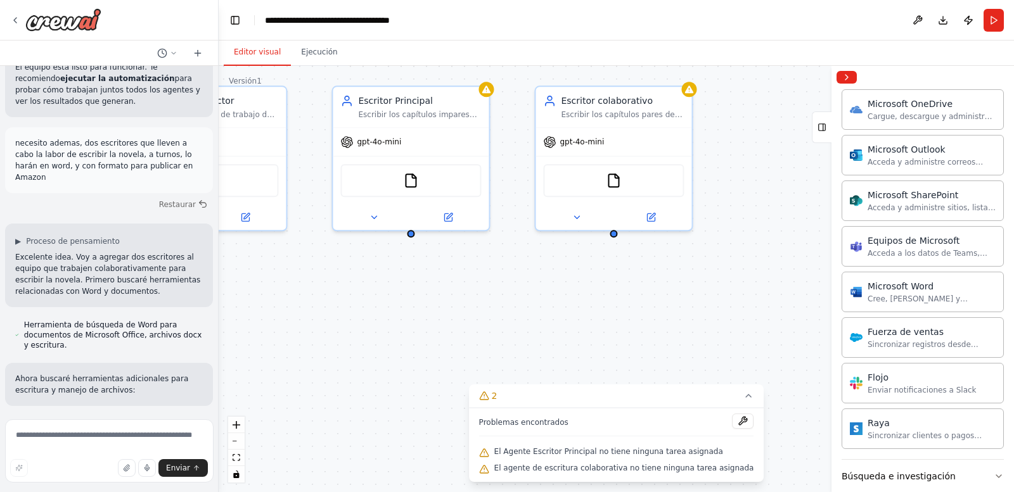
scroll to position [1973, 0]
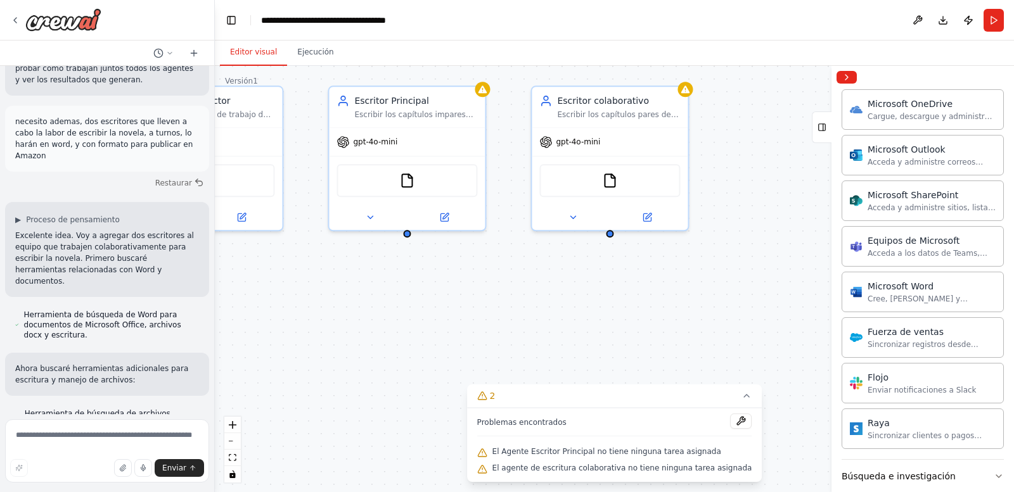
drag, startPoint x: 220, startPoint y: 345, endPoint x: 215, endPoint y: 376, distance: 31.5
click at [215, 376] on div "quiero un equipo que escriba novelas ▶ Proceso de pensamiento Estoy específicam…" at bounding box center [507, 246] width 1014 height 492
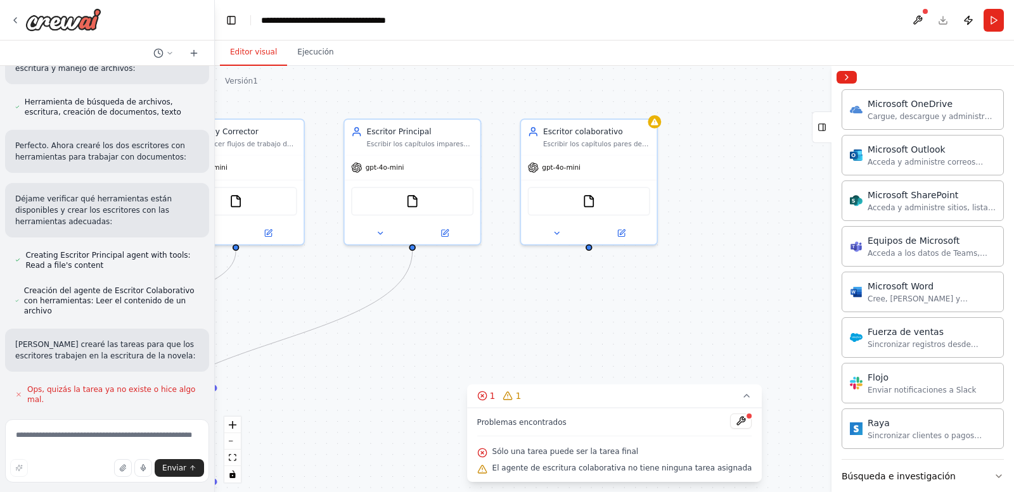
scroll to position [2310, 0]
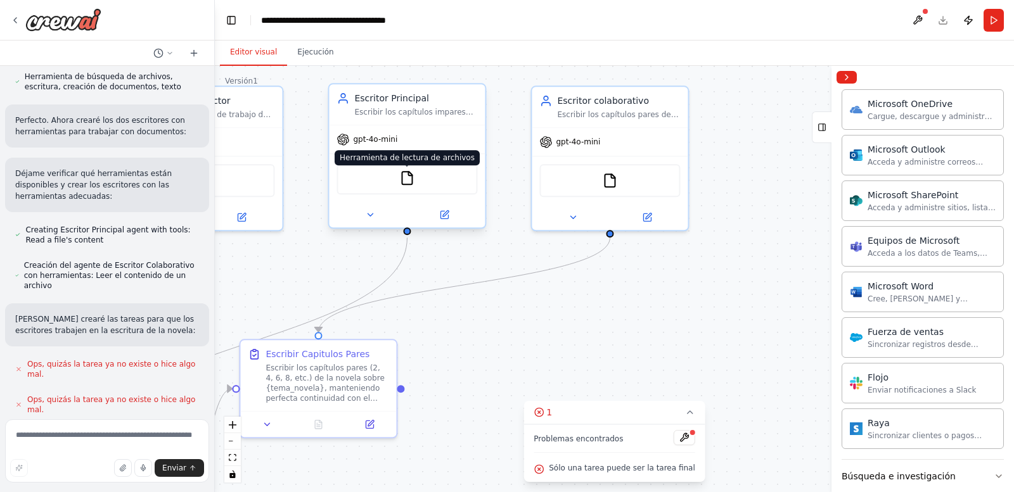
click at [411, 177] on img at bounding box center [406, 177] width 15 height 15
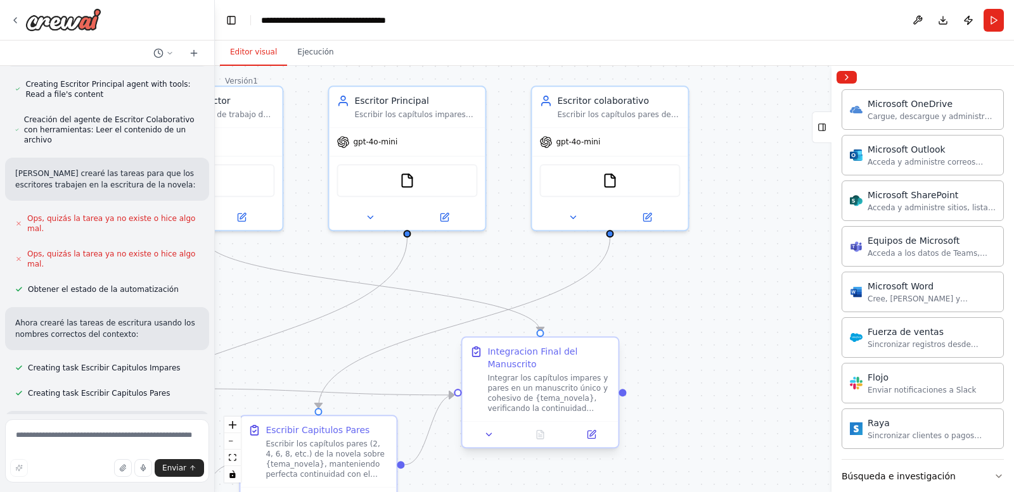
scroll to position [2558, 0]
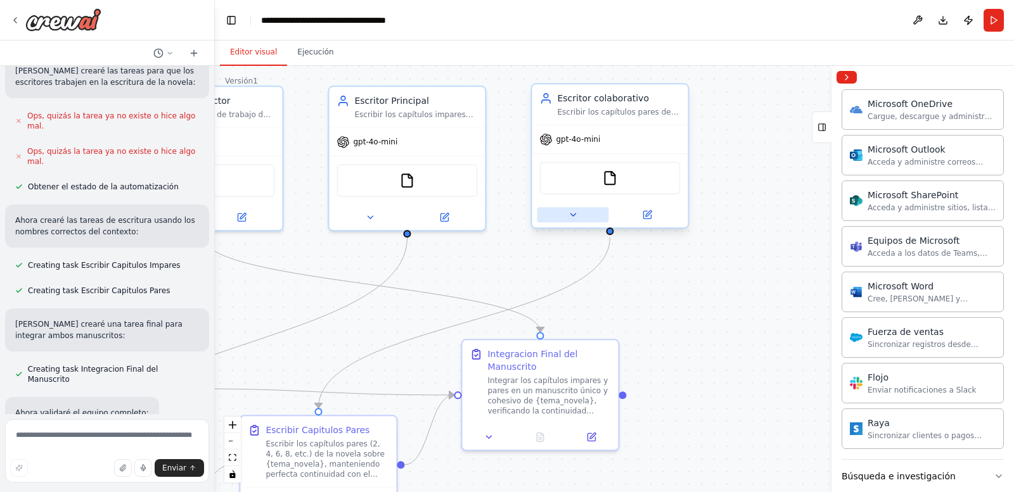
click at [571, 219] on icon at bounding box center [573, 215] width 10 height 10
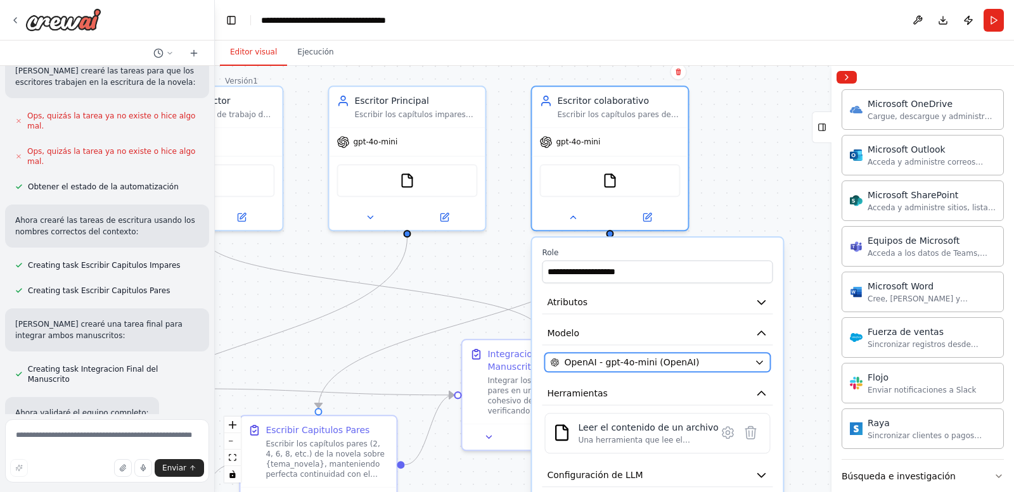
click at [676, 371] on button "OpenAI - gpt-4o-mini (OpenAI)" at bounding box center [657, 362] width 226 height 19
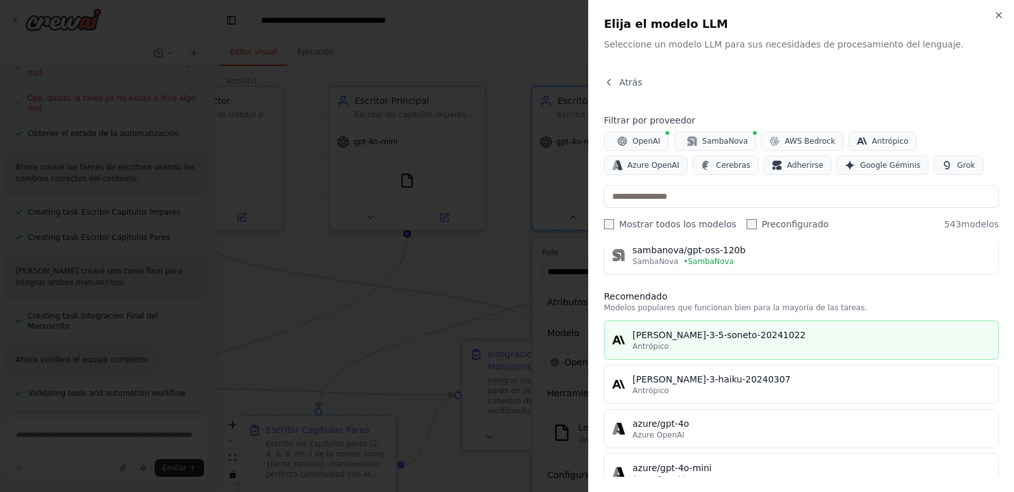
scroll to position [2623, 0]
click at [871, 332] on div "[PERSON_NAME]-3-5-soneto-20241022" at bounding box center [811, 335] width 358 height 13
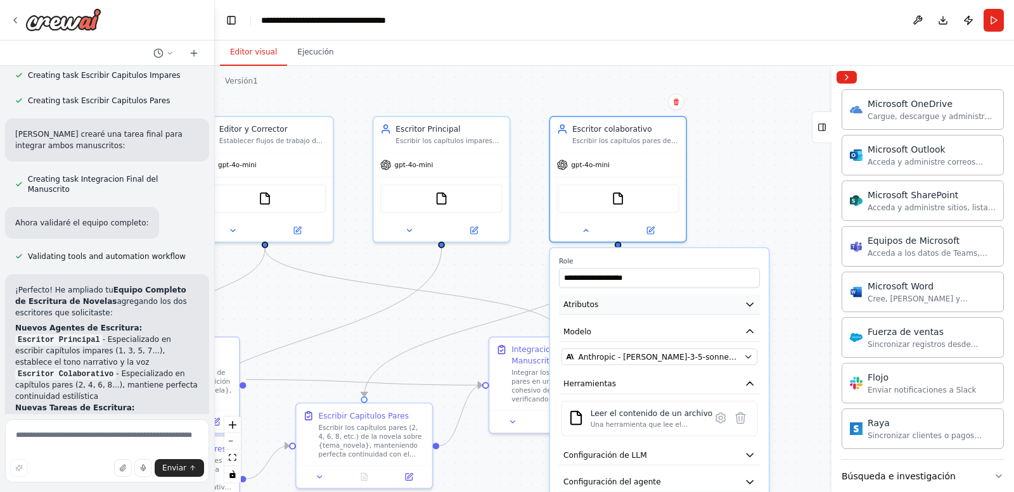
scroll to position [2760, 0]
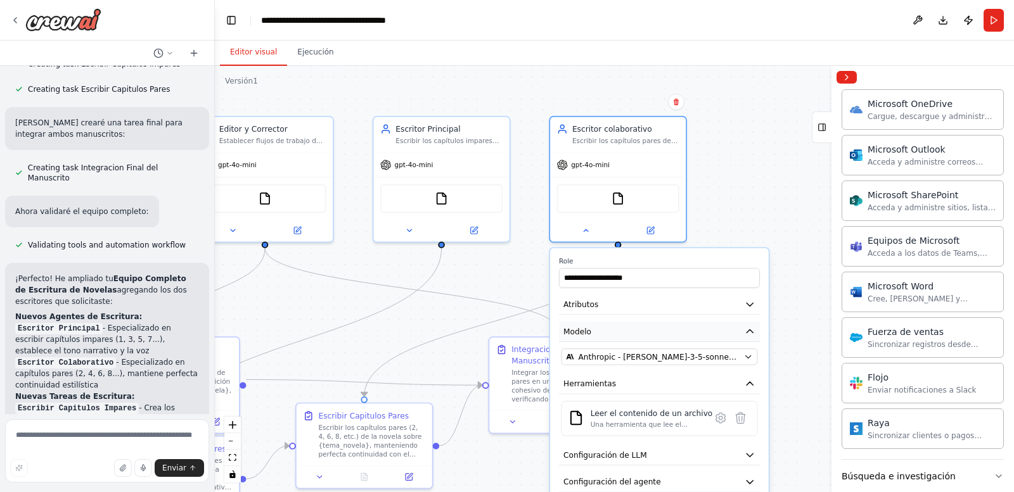
click at [750, 331] on icon "button" at bounding box center [750, 331] width 6 height 3
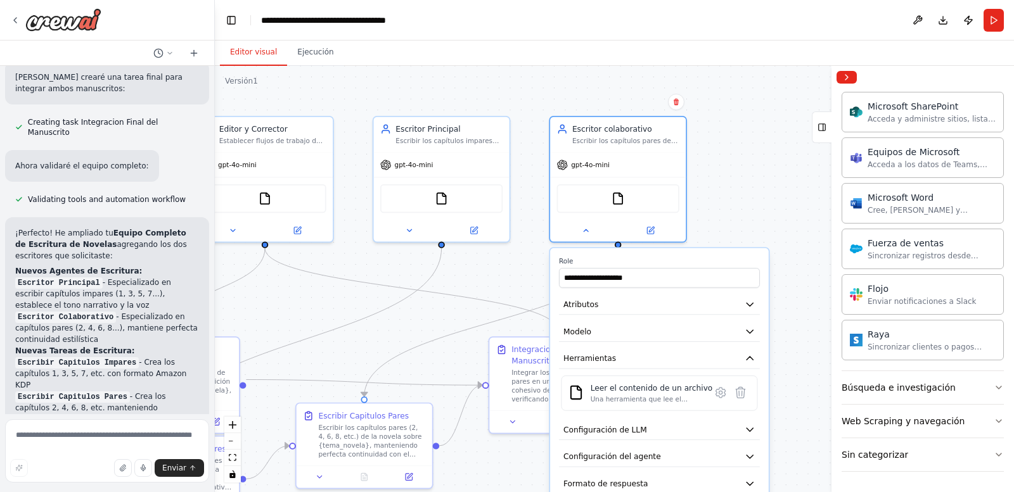
scroll to position [2817, 0]
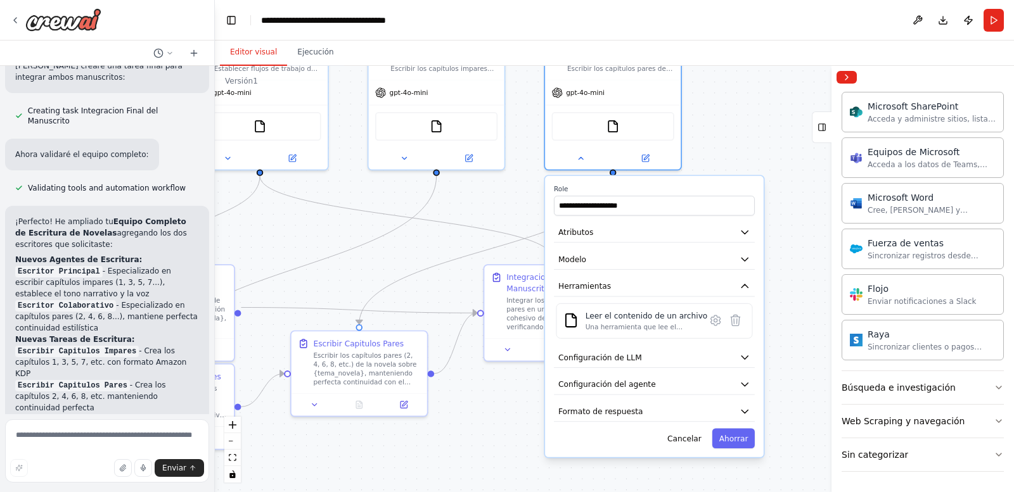
drag, startPoint x: 797, startPoint y: 214, endPoint x: 791, endPoint y: 141, distance: 73.7
click at [791, 141] on div ".deletable-edge-delete-btn { width: 20px; height: 20px; border: 0px solid #ffff…" at bounding box center [614, 279] width 799 height 427
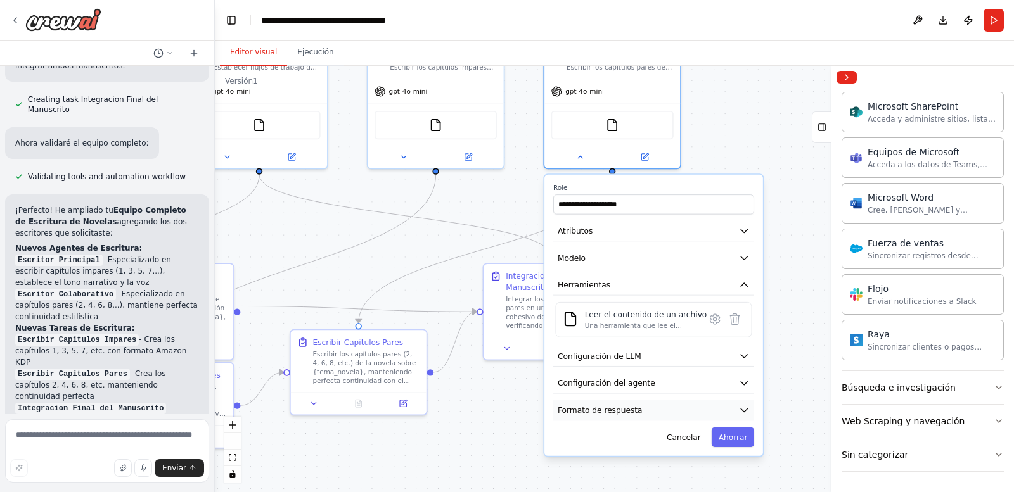
click at [650, 413] on button "Formato de respuesta" at bounding box center [653, 411] width 201 height 20
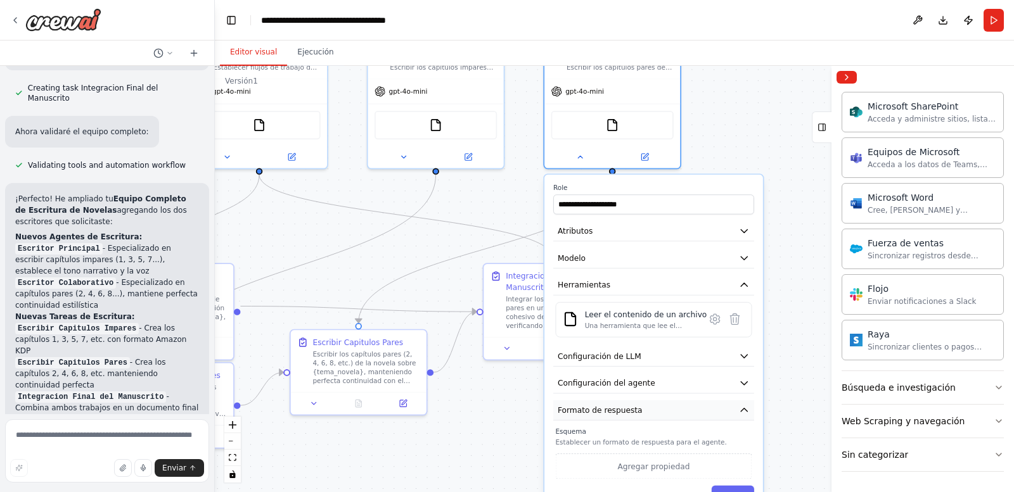
scroll to position [2851, 0]
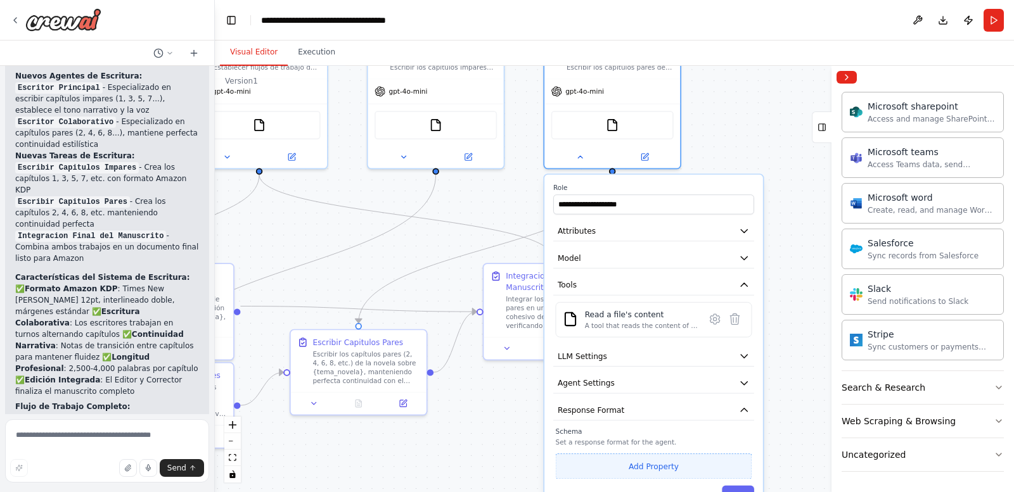
click at [705, 468] on button "Add Property" at bounding box center [654, 466] width 196 height 25
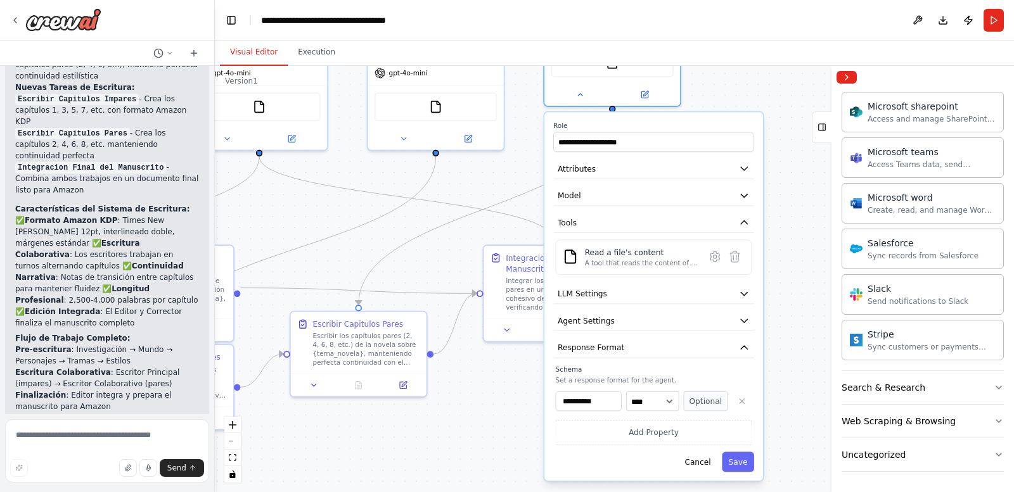
drag, startPoint x: 757, startPoint y: 480, endPoint x: 756, endPoint y: 407, distance: 73.5
click at [756, 407] on div "**********" at bounding box center [653, 296] width 219 height 369
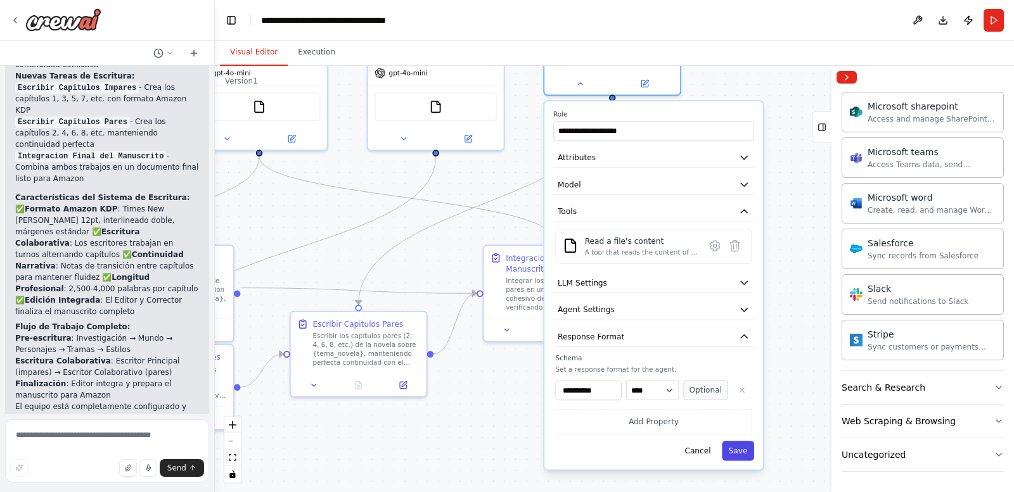
click at [744, 454] on button "Save" at bounding box center [738, 451] width 32 height 20
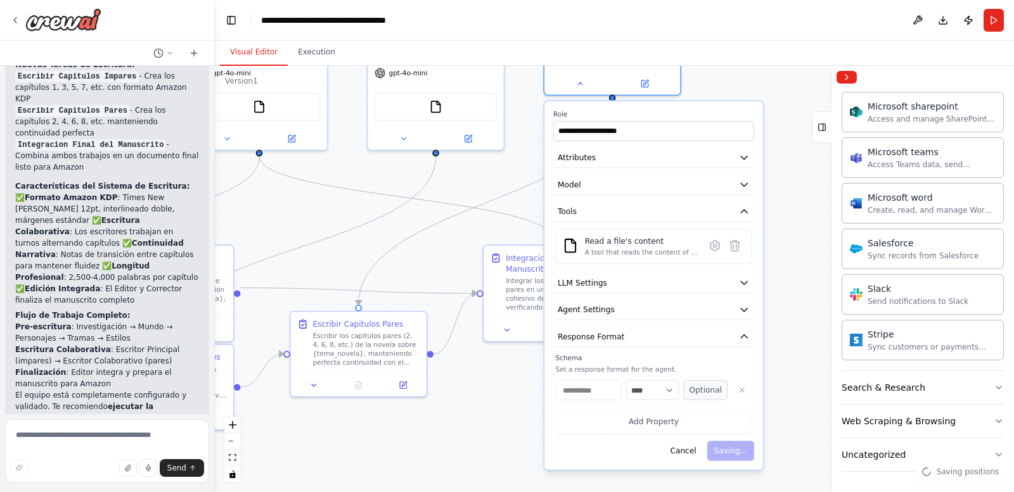
scroll to position [2922, 0]
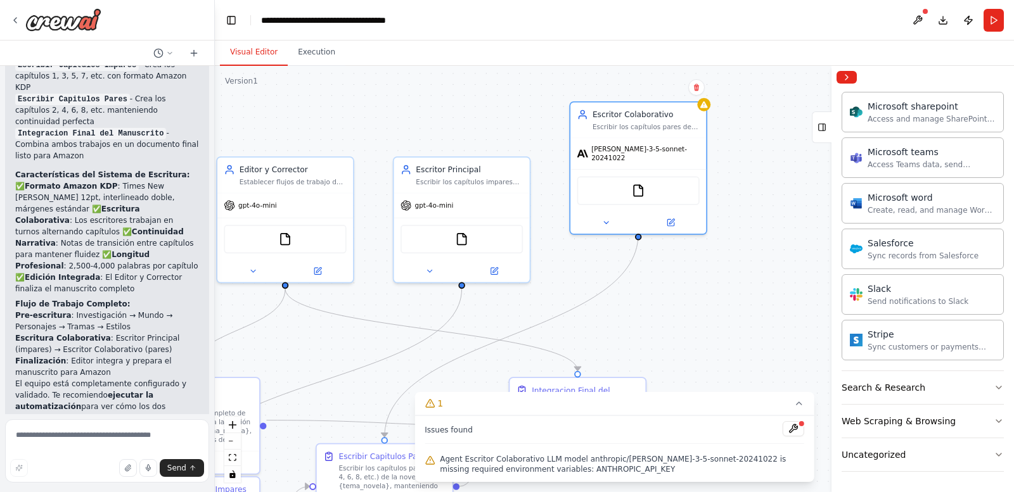
drag, startPoint x: 695, startPoint y: 242, endPoint x: 721, endPoint y: 375, distance: 135.0
click at [721, 375] on div ".deletable-edge-delete-btn { width: 20px; height: 20px; border: 0px solid #ffff…" at bounding box center [614, 279] width 799 height 427
click at [793, 426] on button at bounding box center [794, 428] width 22 height 15
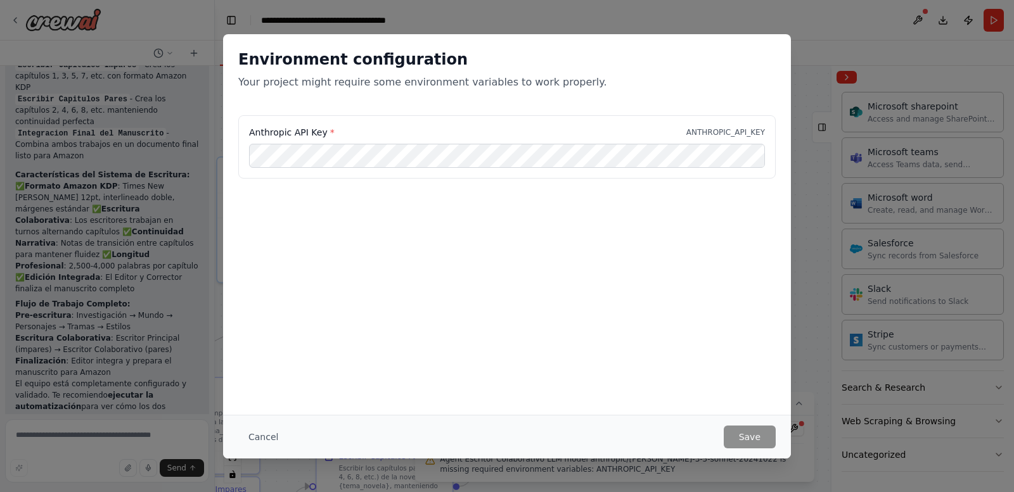
click at [803, 314] on div "Environment configuration Your project might require some environment variables…" at bounding box center [507, 246] width 1014 height 492
click at [257, 434] on button "Cancel" at bounding box center [263, 437] width 50 height 23
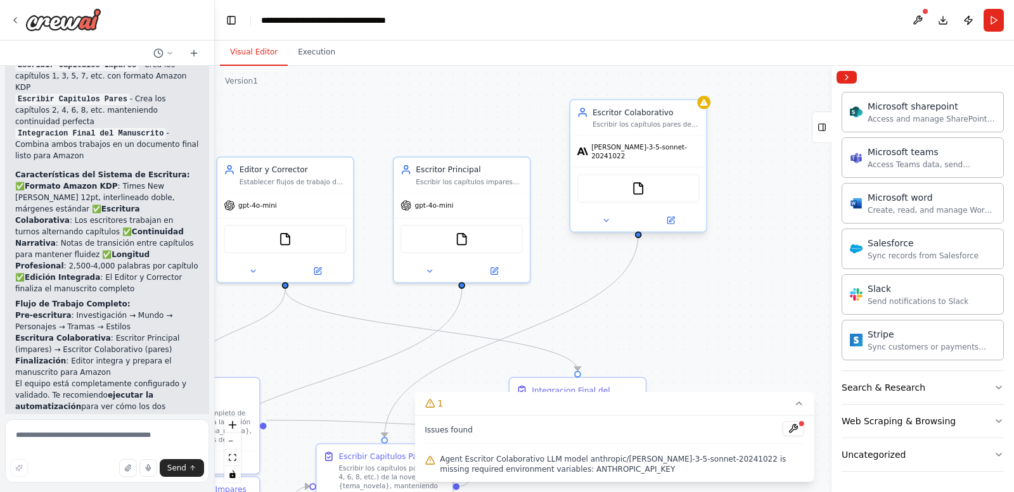
click at [684, 154] on div "[PERSON_NAME]-3-5-sonnet-20241022" at bounding box center [638, 151] width 136 height 31
click at [604, 216] on icon at bounding box center [605, 220] width 9 height 9
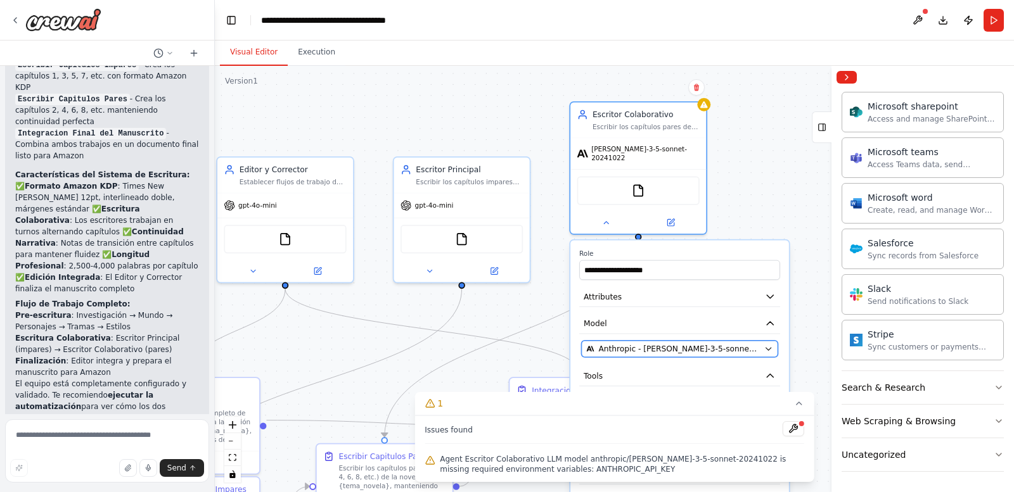
click at [714, 343] on span "Anthropic - [PERSON_NAME]-3-5-sonnet-20241022" at bounding box center [679, 348] width 161 height 11
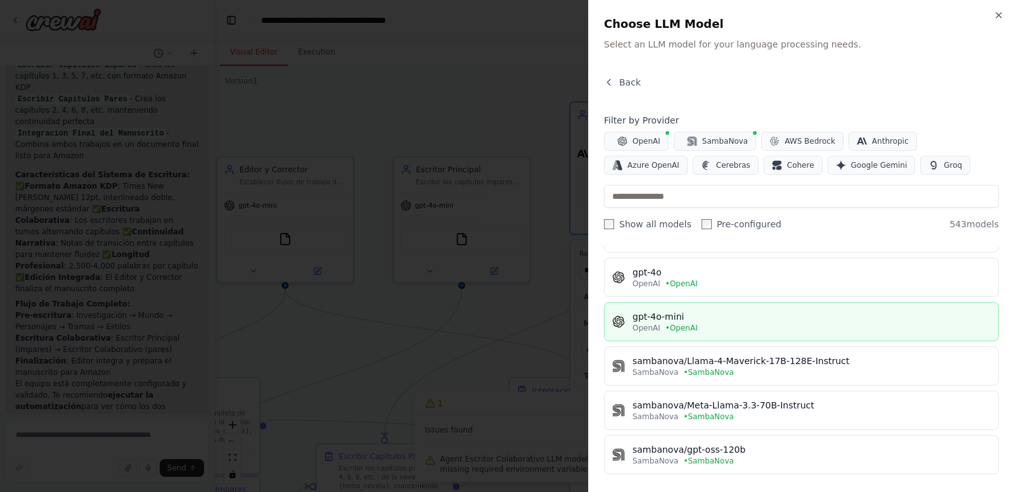
scroll to position [127, 0]
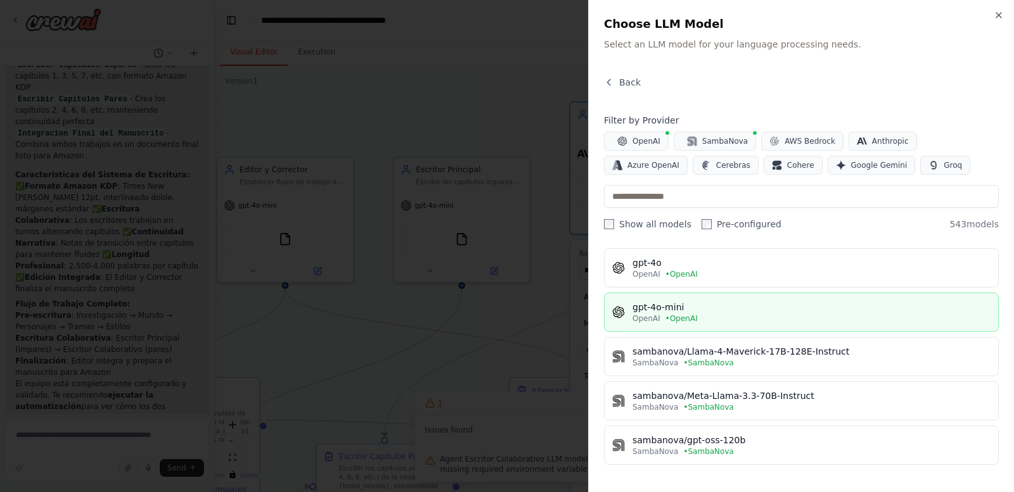
click at [711, 312] on div "gpt-4o-mini" at bounding box center [811, 307] width 358 height 13
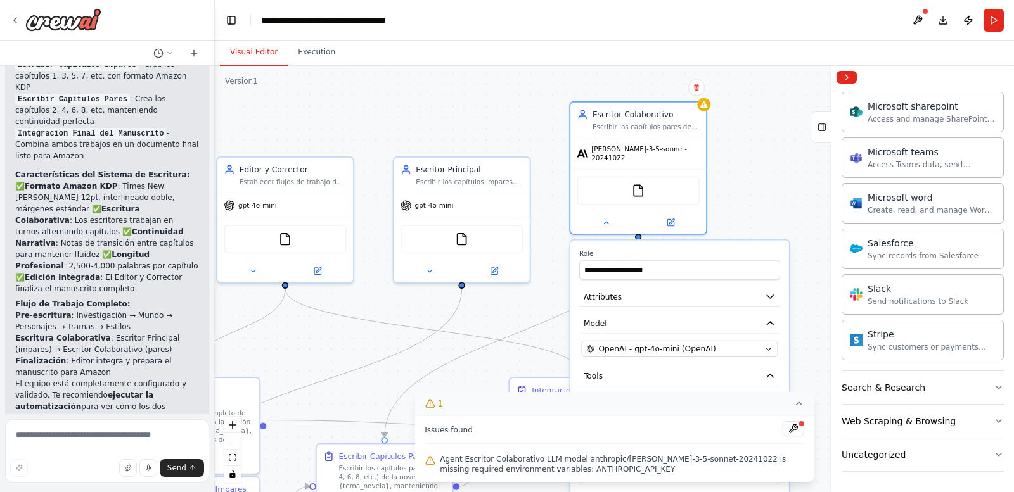
click at [805, 404] on button "1" at bounding box center [614, 403] width 400 height 23
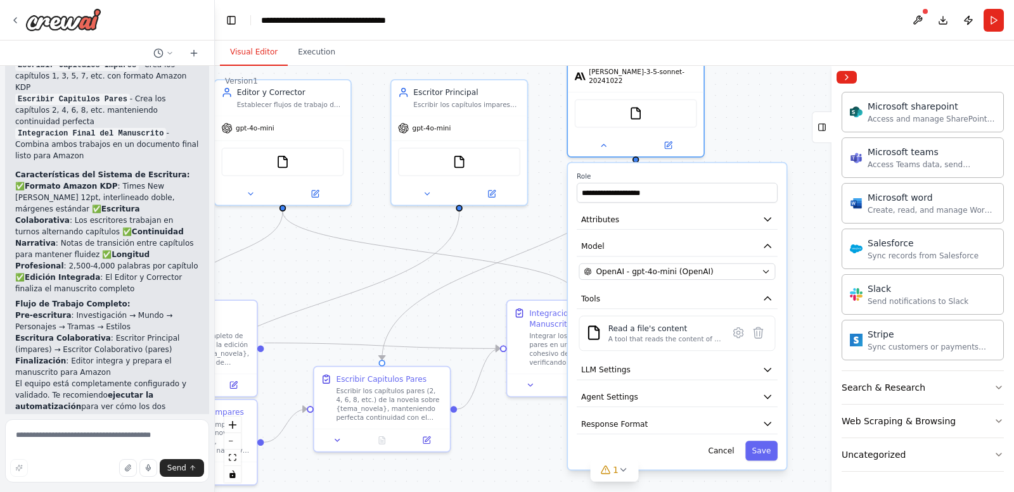
drag, startPoint x: 802, startPoint y: 409, endPoint x: 800, endPoint y: 317, distance: 91.9
click at [800, 317] on div ".deletable-edge-delete-btn { width: 20px; height: 20px; border: 0px solid #ffff…" at bounding box center [614, 279] width 799 height 427
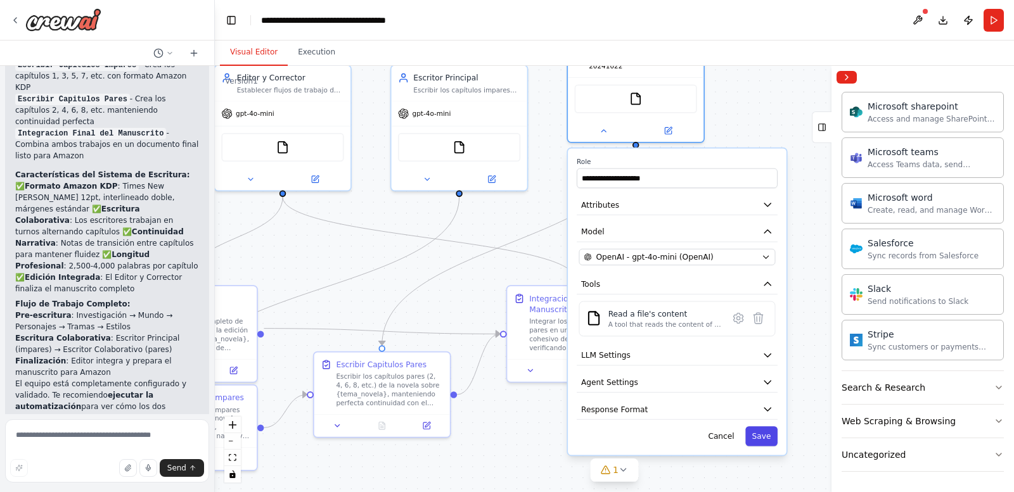
click at [773, 437] on button "Save" at bounding box center [761, 437] width 32 height 20
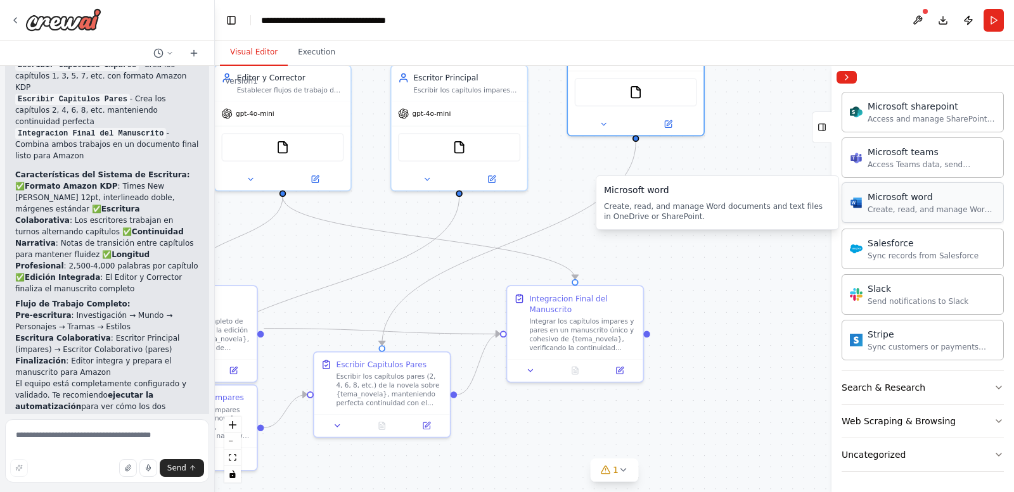
click at [928, 206] on div "Create, read, and manage Word documents and text files in OneDrive or SharePoin…" at bounding box center [932, 210] width 128 height 10
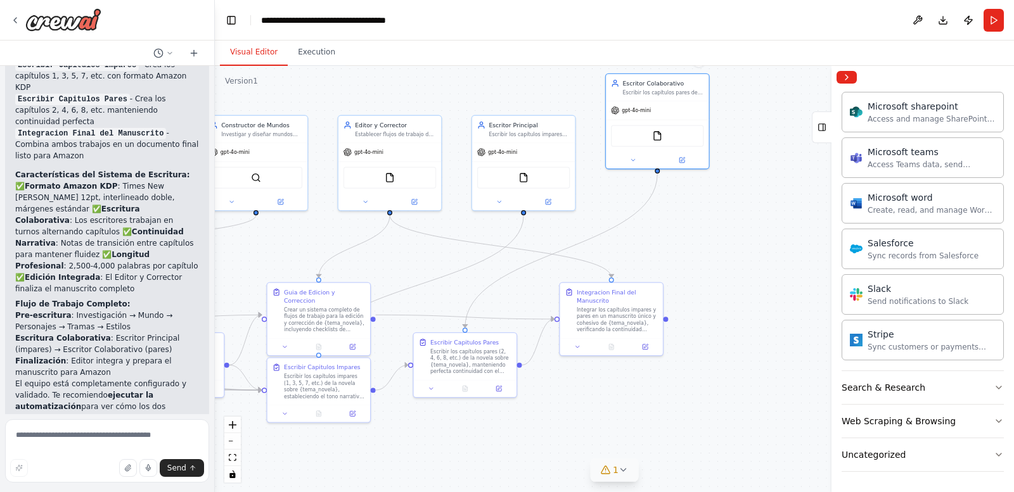
click at [622, 470] on icon at bounding box center [624, 470] width 10 height 10
click at [744, 437] on button at bounding box center [755, 437] width 22 height 15
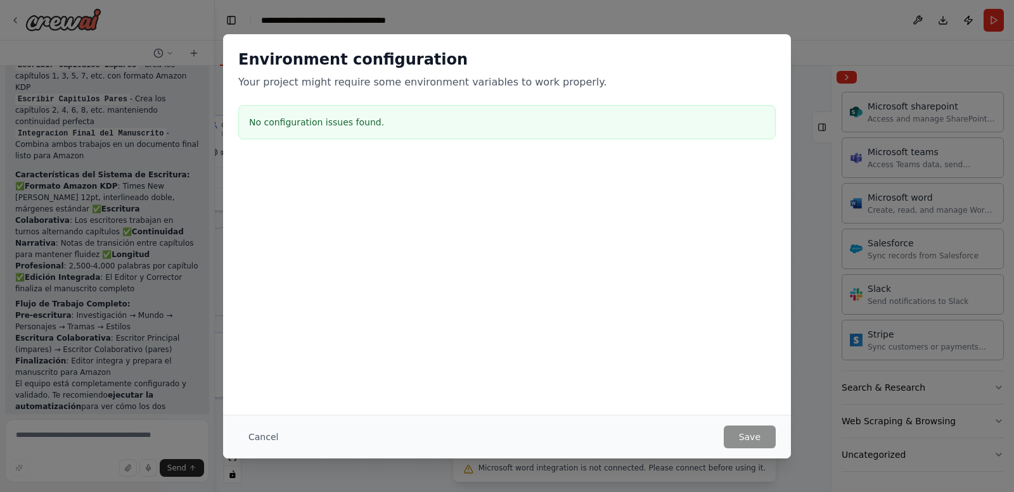
click at [433, 115] on div "No configuration issues found." at bounding box center [506, 122] width 537 height 34
click at [260, 437] on button "Cancel" at bounding box center [263, 437] width 50 height 23
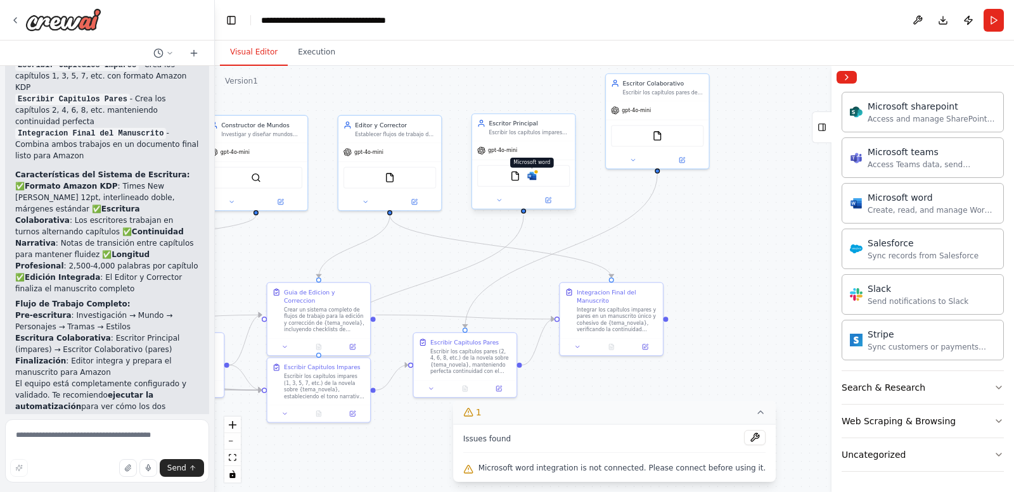
click at [530, 177] on img at bounding box center [532, 176] width 10 height 10
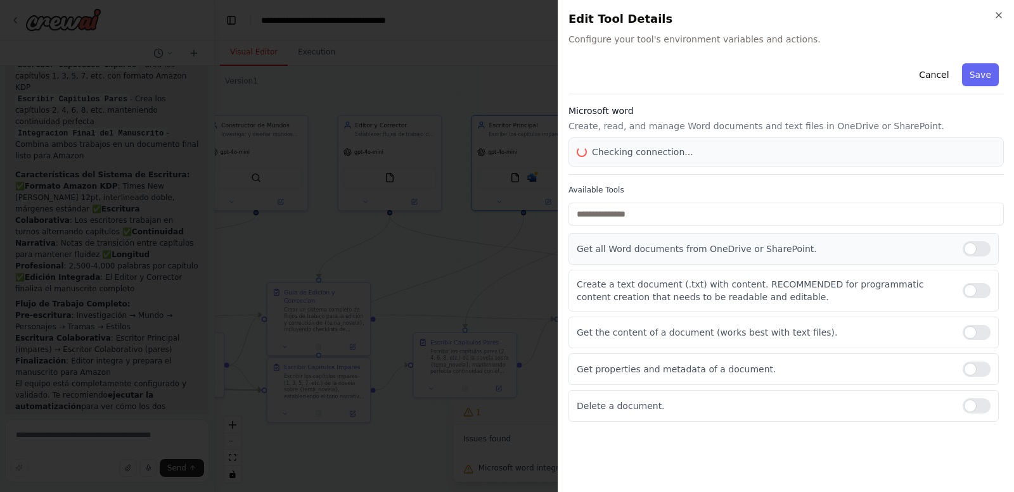
click at [973, 249] on div at bounding box center [977, 248] width 28 height 15
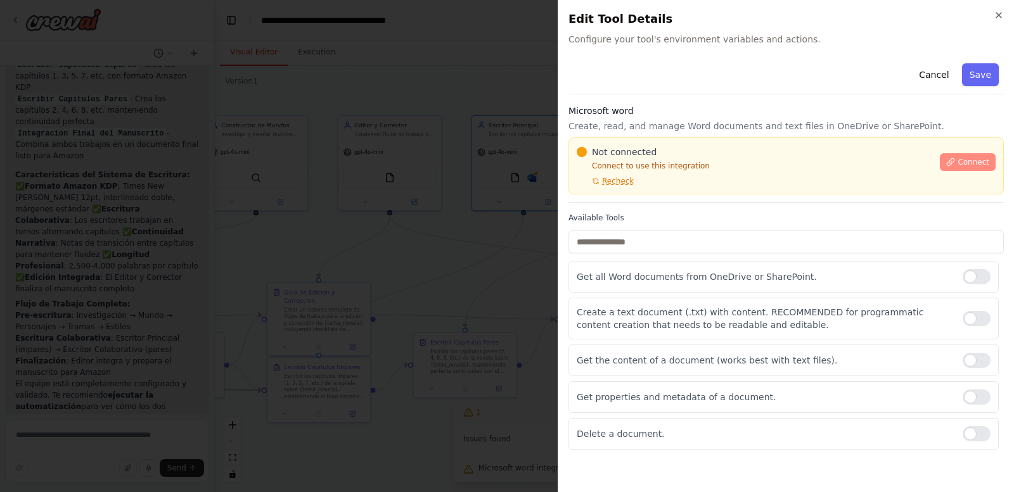
click at [961, 156] on button "Connect" at bounding box center [968, 162] width 56 height 18
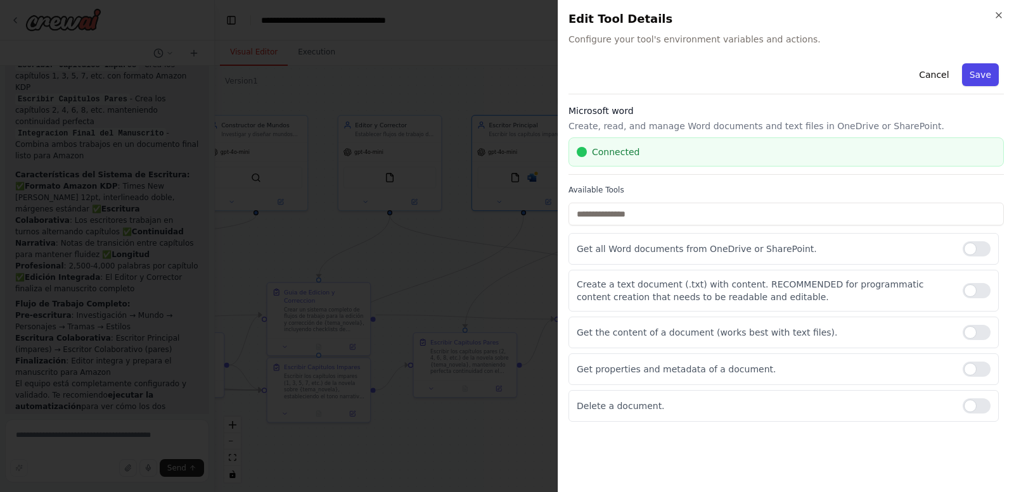
click at [975, 75] on button "Save" at bounding box center [980, 74] width 37 height 23
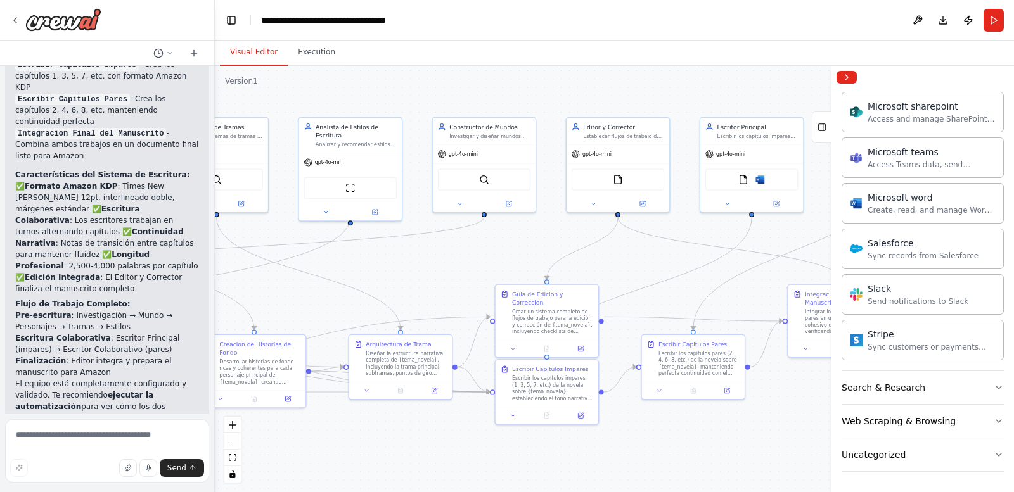
drag, startPoint x: 442, startPoint y: 269, endPoint x: 670, endPoint y: 271, distance: 228.2
click at [670, 271] on div ".deletable-edge-delete-btn { width: 20px; height: 20px; border: 0px solid #ffff…" at bounding box center [614, 279] width 799 height 427
click at [942, 383] on button "Search & Research" at bounding box center [923, 387] width 162 height 33
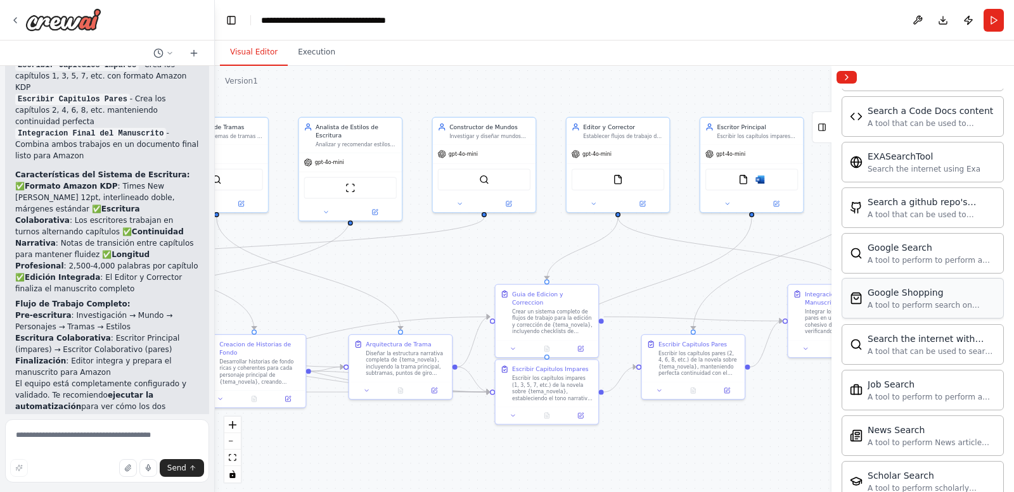
scroll to position [1196, 0]
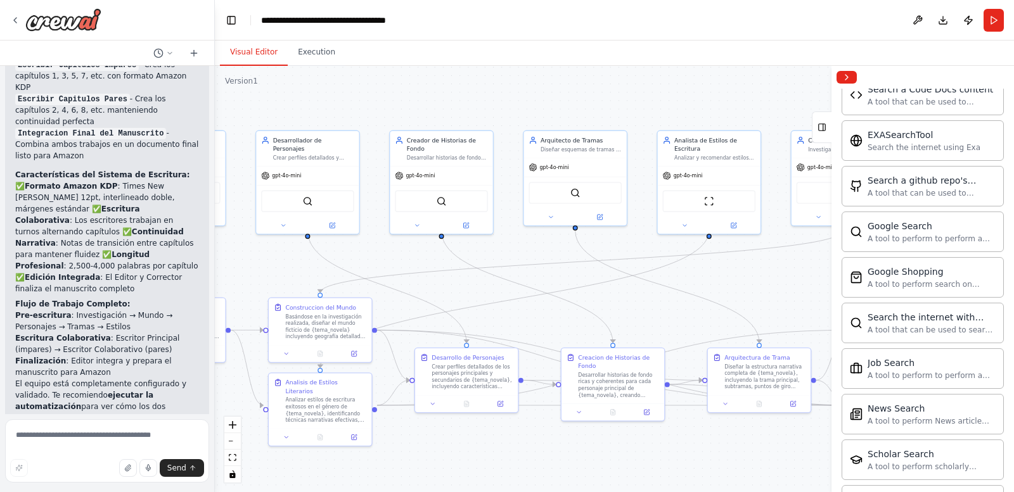
drag, startPoint x: 435, startPoint y: 264, endPoint x: 794, endPoint y: 277, distance: 359.0
click at [794, 277] on div ".deletable-edge-delete-btn { width: 20px; height: 20px; border: 0px solid #ffff…" at bounding box center [614, 279] width 799 height 427
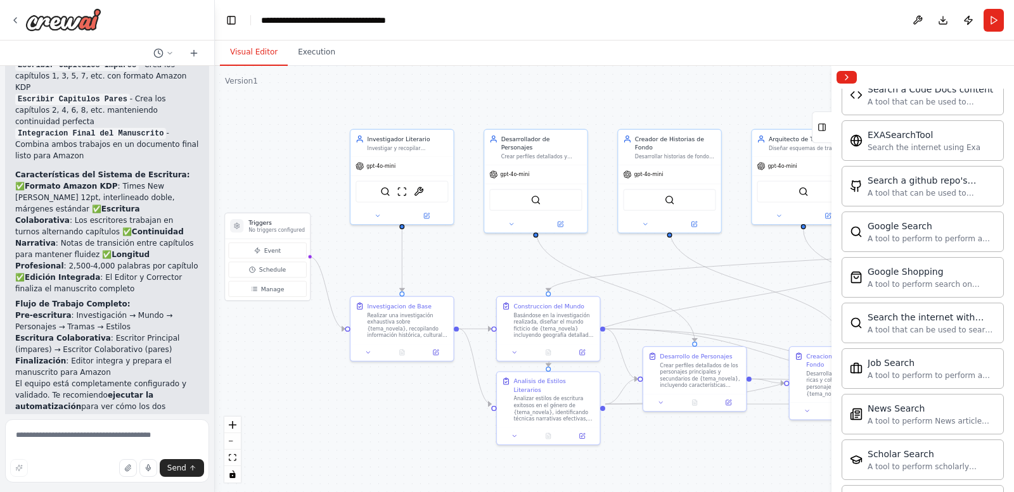
drag, startPoint x: 377, startPoint y: 269, endPoint x: 605, endPoint y: 268, distance: 228.2
click at [605, 268] on div ".deletable-edge-delete-btn { width: 20px; height: 20px; border: 0px solid #ffff…" at bounding box center [614, 279] width 799 height 427
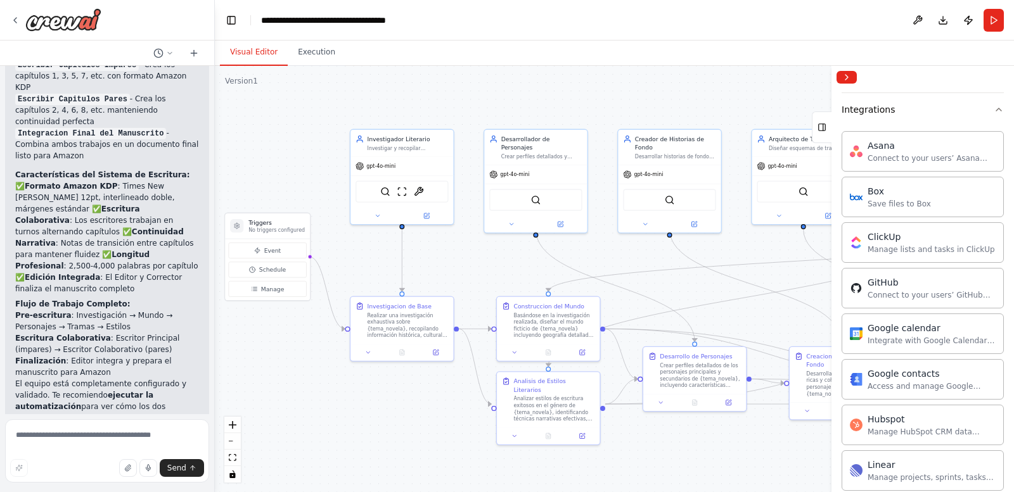
scroll to position [245, 0]
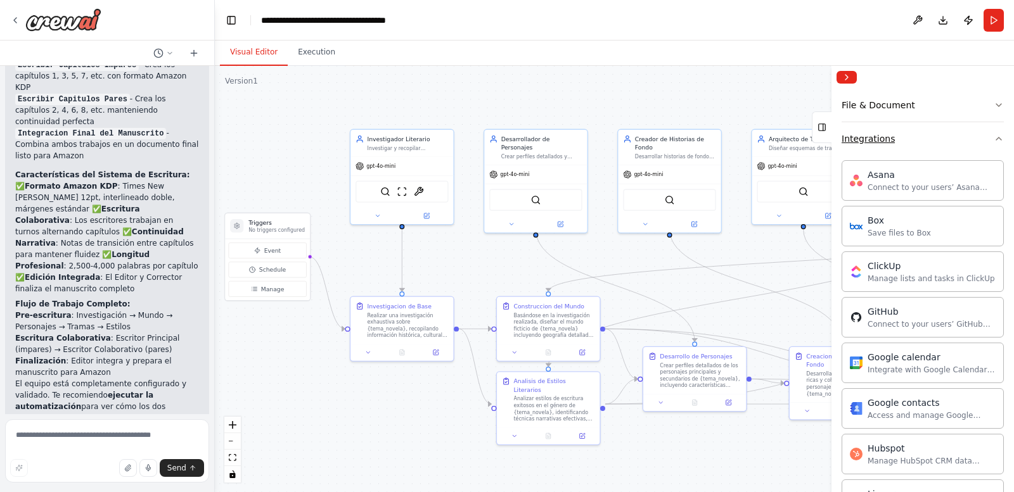
click at [905, 148] on button "Integrations" at bounding box center [923, 138] width 162 height 33
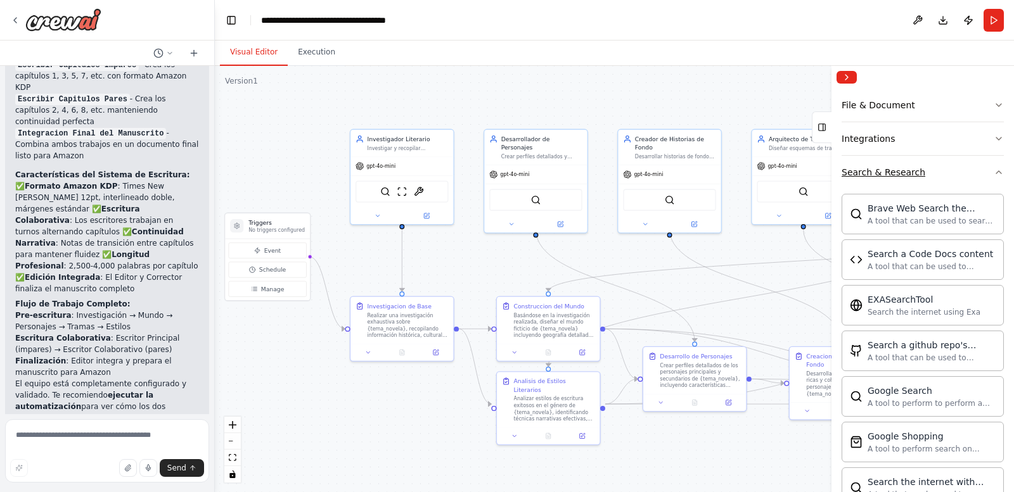
click at [940, 167] on button "Search & Research" at bounding box center [923, 172] width 162 height 33
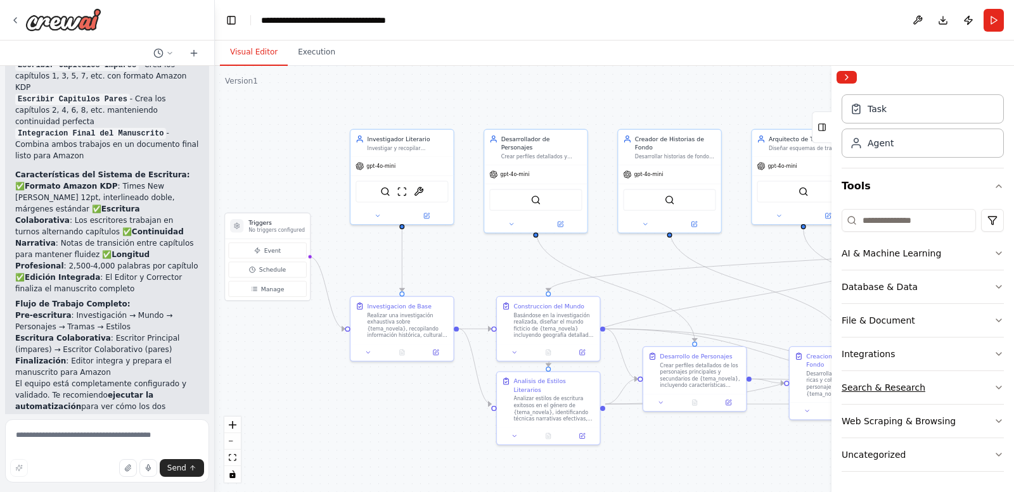
scroll to position [30, 0]
click at [897, 110] on div "Task" at bounding box center [923, 108] width 162 height 29
click at [902, 148] on div "Agent" at bounding box center [923, 142] width 162 height 29
click at [945, 253] on button "AI & Machine Learning" at bounding box center [923, 253] width 162 height 33
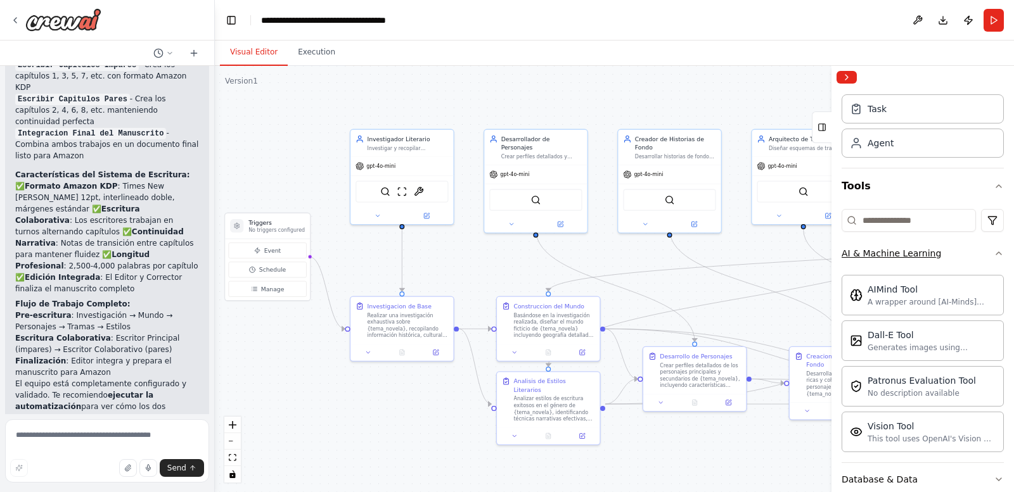
click at [956, 259] on button "AI & Machine Learning" at bounding box center [923, 253] width 162 height 33
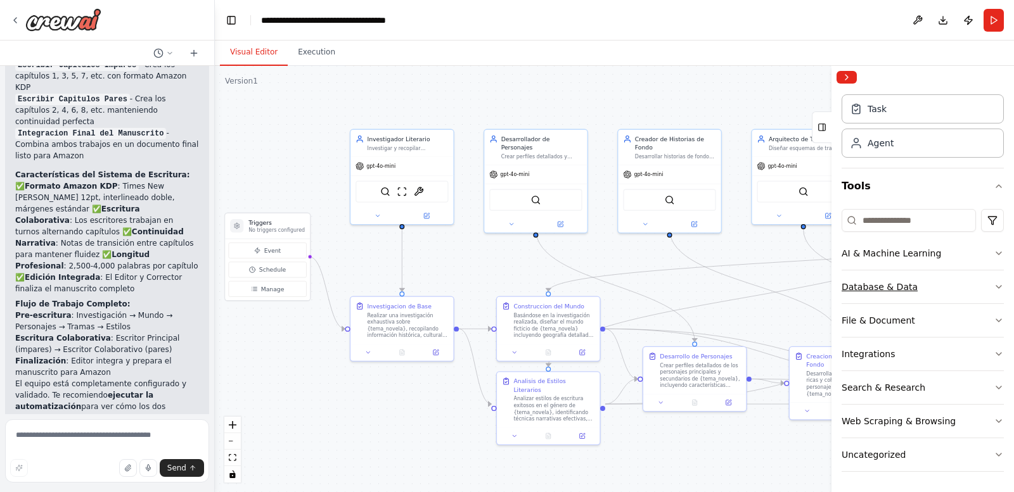
click at [949, 285] on button "Database & Data" at bounding box center [923, 287] width 162 height 33
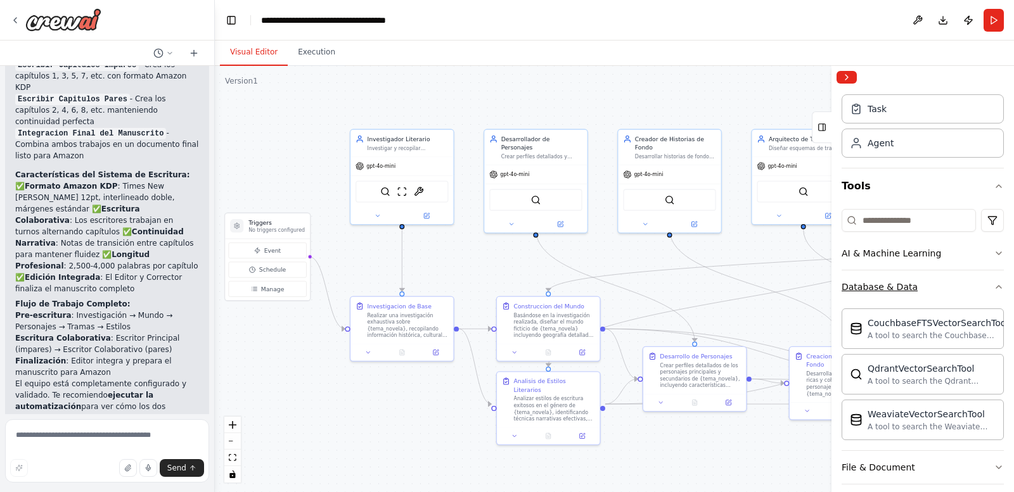
click at [949, 285] on button "Database & Data" at bounding box center [923, 287] width 162 height 33
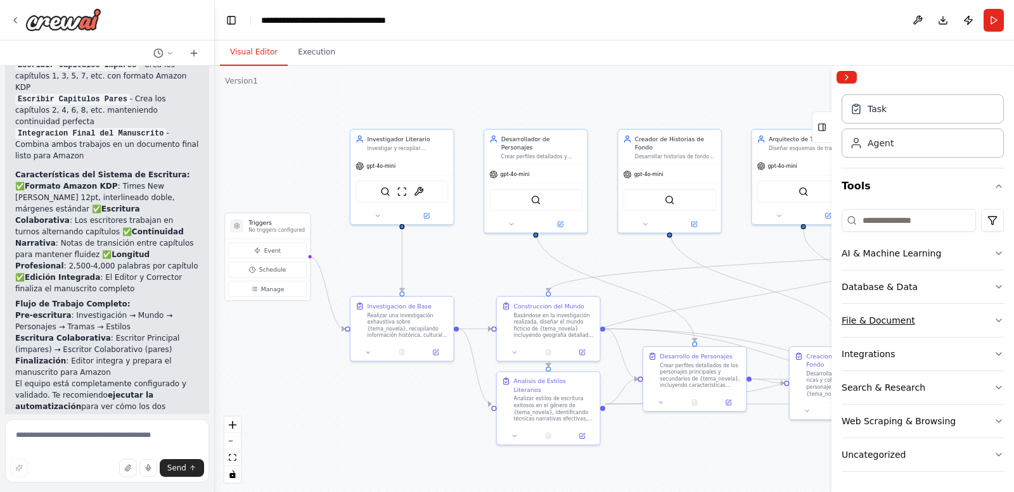
click at [955, 319] on button "File & Document" at bounding box center [923, 320] width 162 height 33
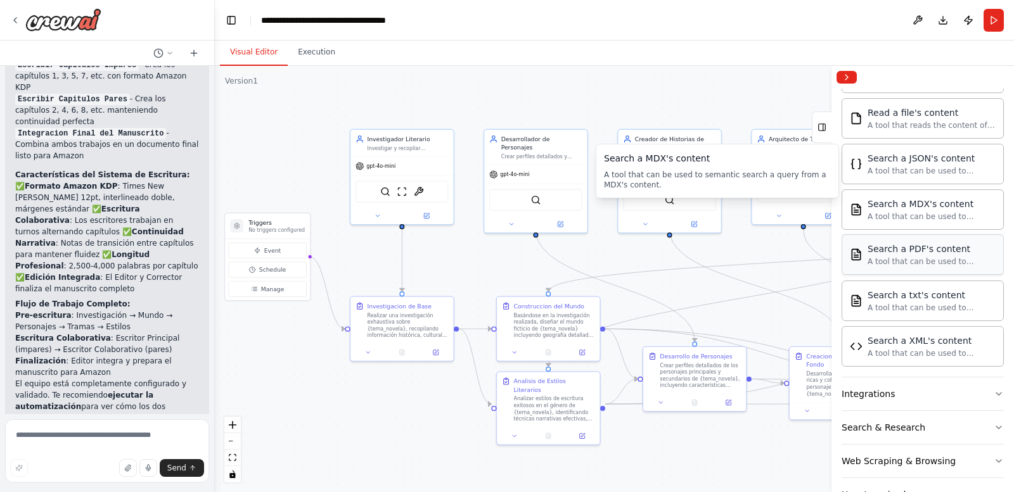
scroll to position [405, 0]
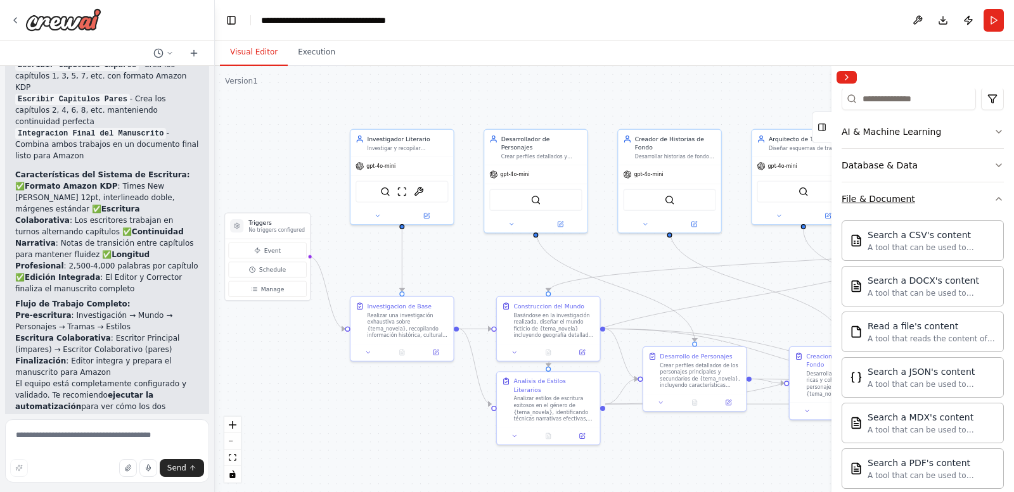
click at [966, 202] on button "File & Document" at bounding box center [923, 199] width 162 height 33
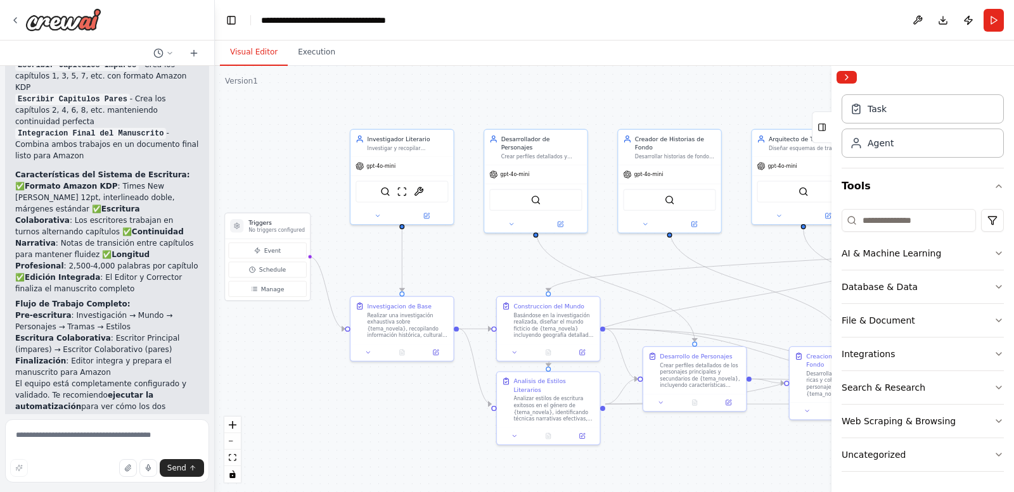
scroll to position [30, 0]
click at [952, 320] on button "File & Document" at bounding box center [923, 320] width 162 height 33
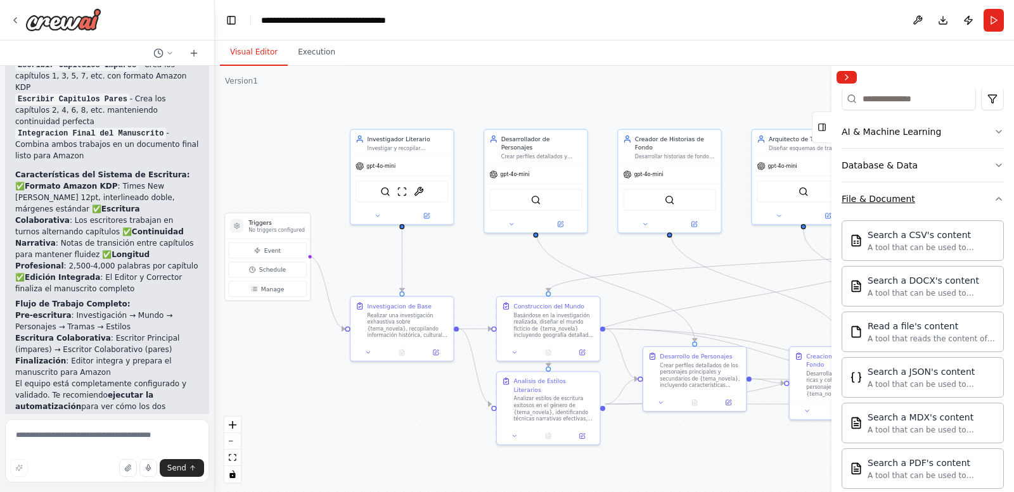
click at [956, 204] on button "File & Document" at bounding box center [923, 199] width 162 height 33
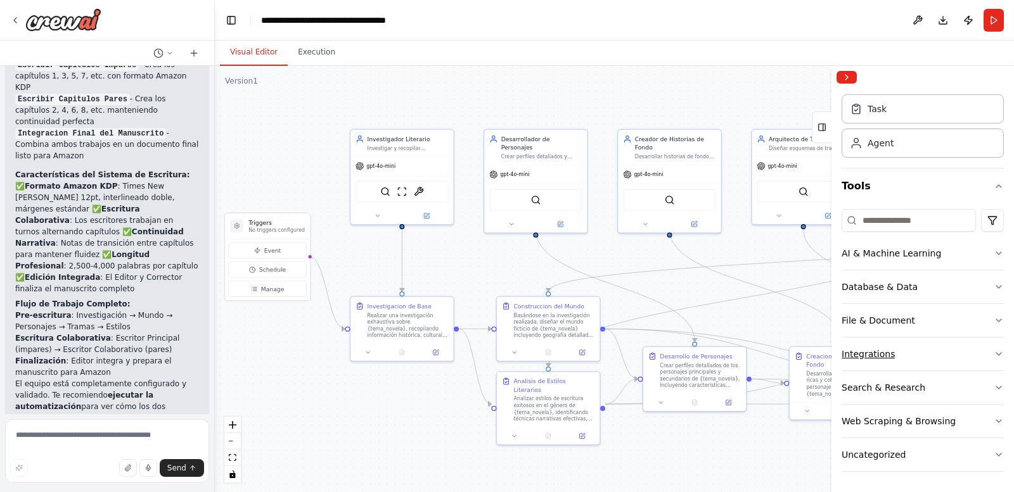
click at [940, 354] on button "Integrations" at bounding box center [923, 354] width 162 height 33
click at [949, 380] on button "Search & Research" at bounding box center [923, 387] width 162 height 33
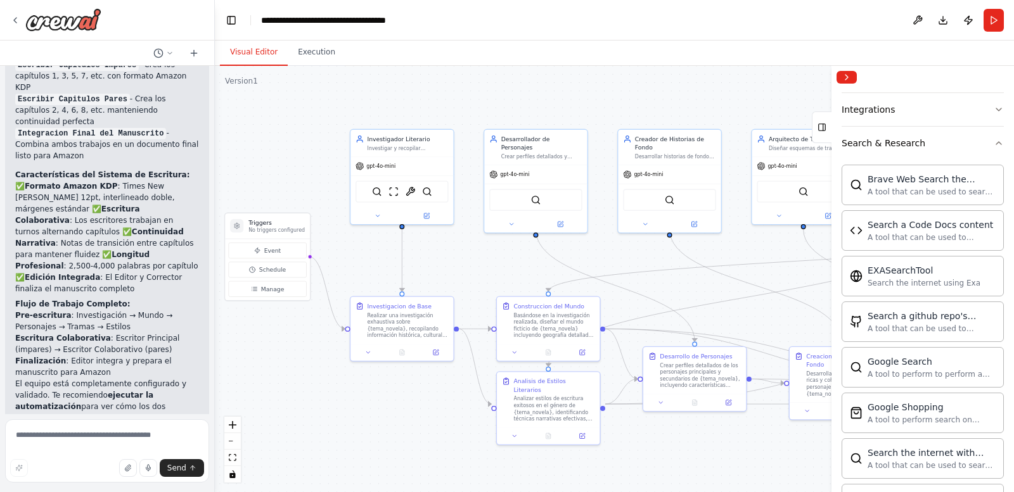
scroll to position [262, 0]
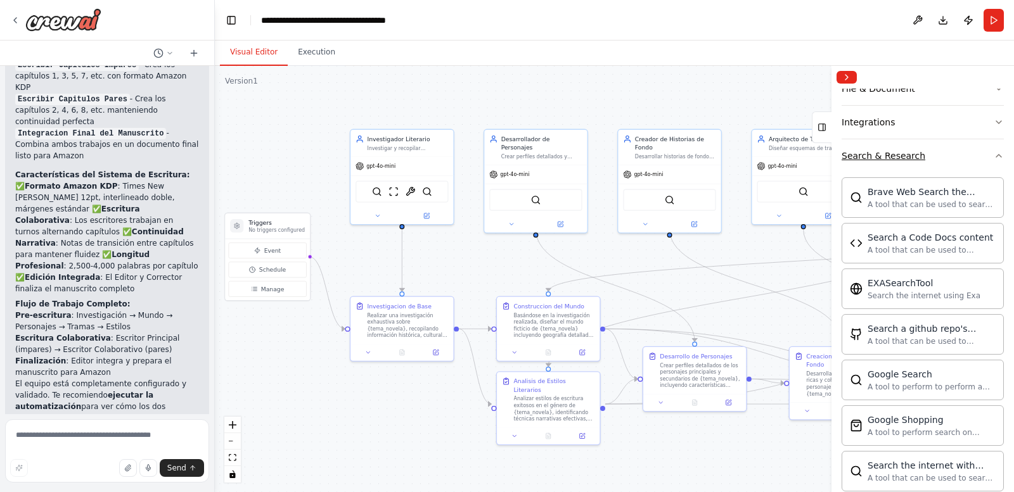
click at [970, 159] on button "Search & Research" at bounding box center [923, 155] width 162 height 33
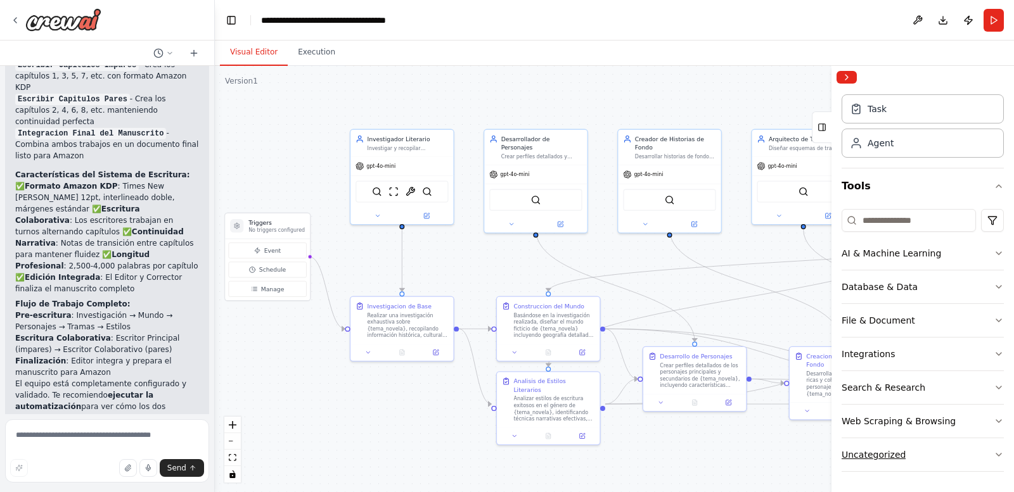
click at [944, 456] on button "Uncategorized" at bounding box center [923, 455] width 162 height 33
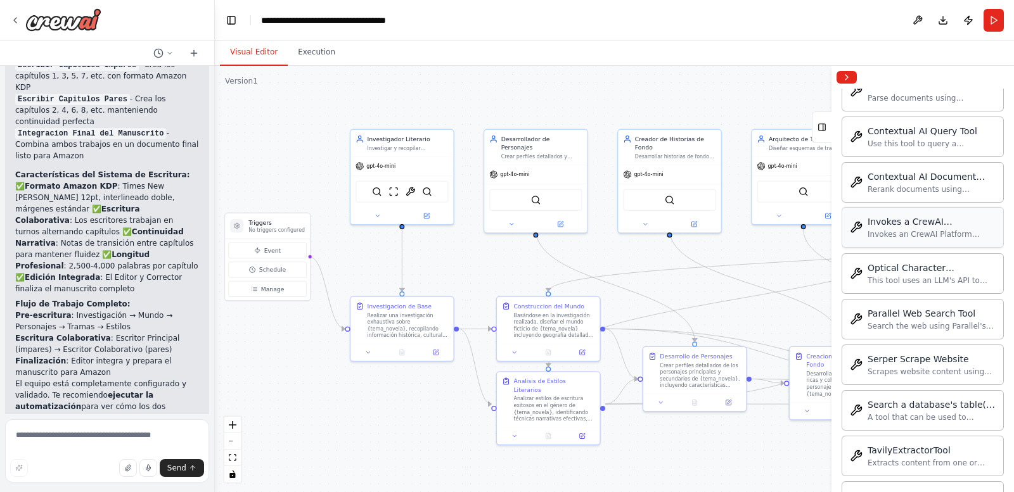
scroll to position [724, 0]
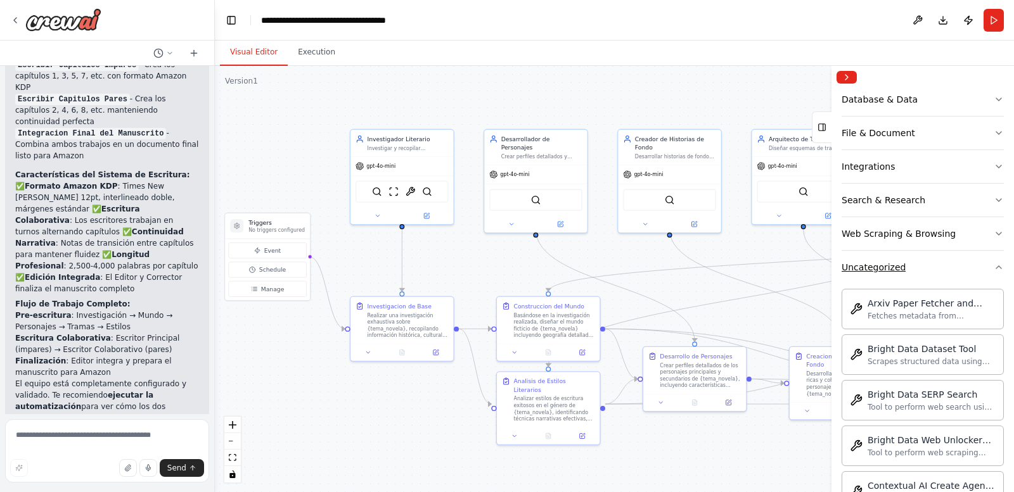
click at [956, 264] on button "Uncategorized" at bounding box center [923, 267] width 162 height 33
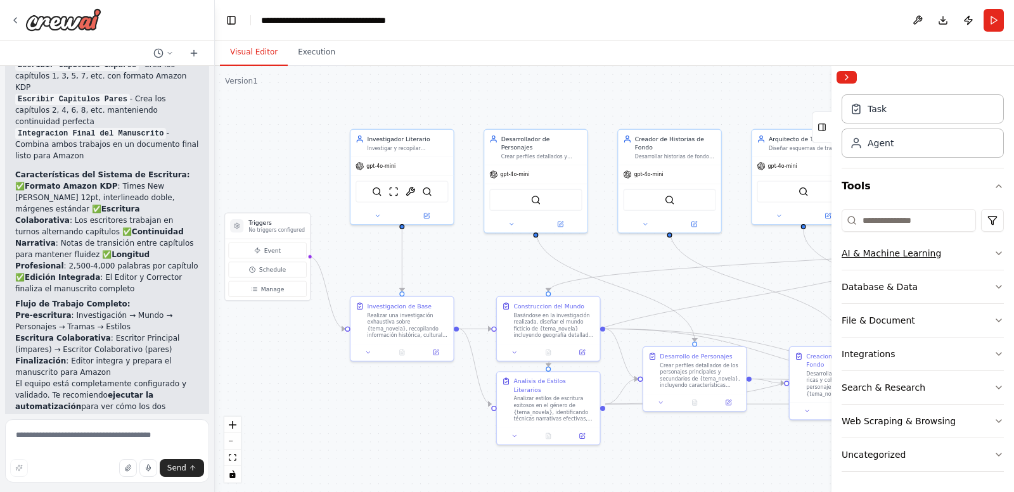
scroll to position [30, 0]
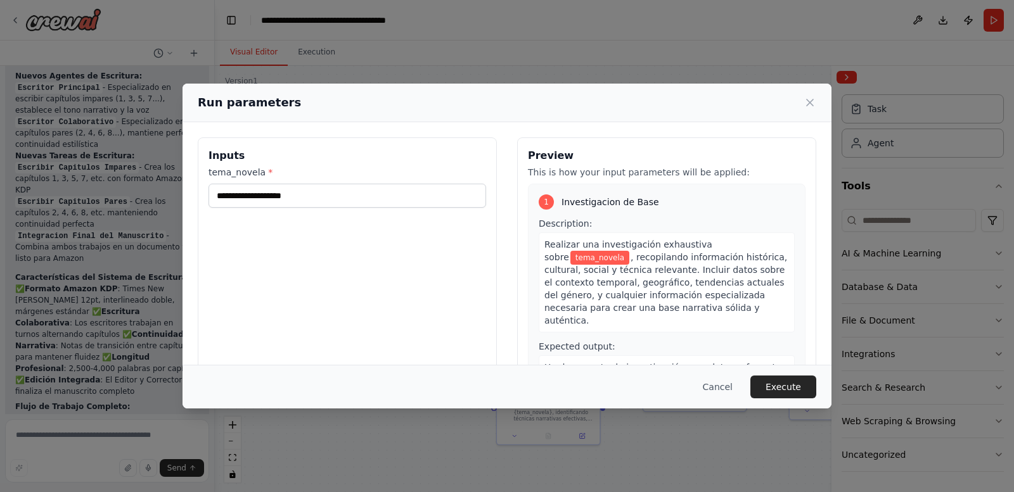
click at [209, 387] on div "Cancel Execute" at bounding box center [507, 387] width 619 height 23
click at [323, 198] on input "tema_novela *" at bounding box center [348, 196] width 278 height 24
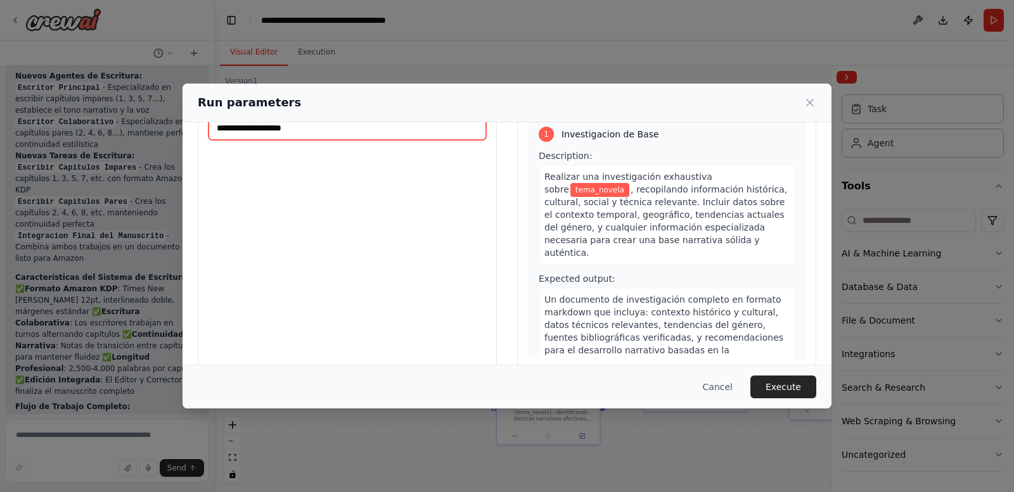
scroll to position [79, 0]
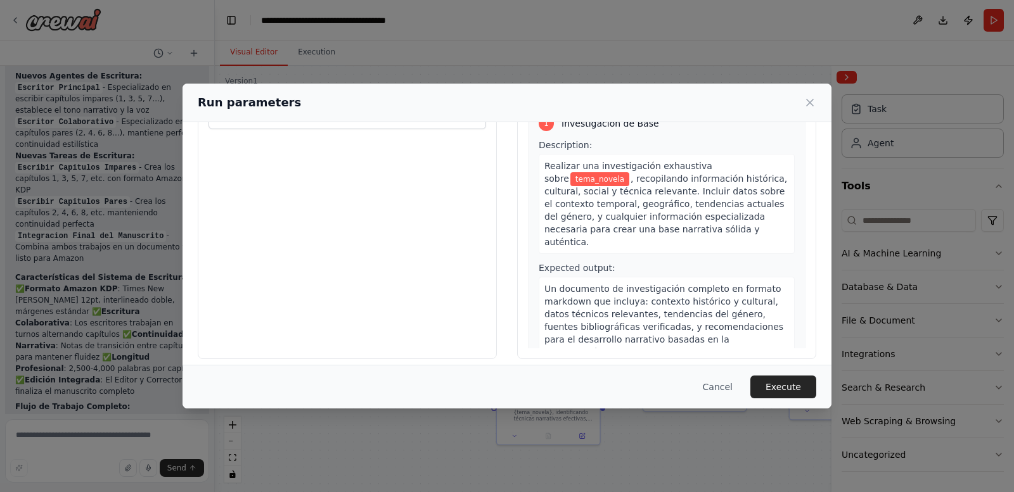
click at [666, 284] on span "Un documento de investigación completo en formato markdown que incluya: context…" at bounding box center [663, 321] width 239 height 74
click at [663, 299] on span "Un documento de investigación completo en formato markdown que incluya: context…" at bounding box center [663, 321] width 239 height 74
click at [695, 215] on span ", recopilando información histórica, cultural, social y técnica relevante. Incl…" at bounding box center [665, 211] width 243 height 74
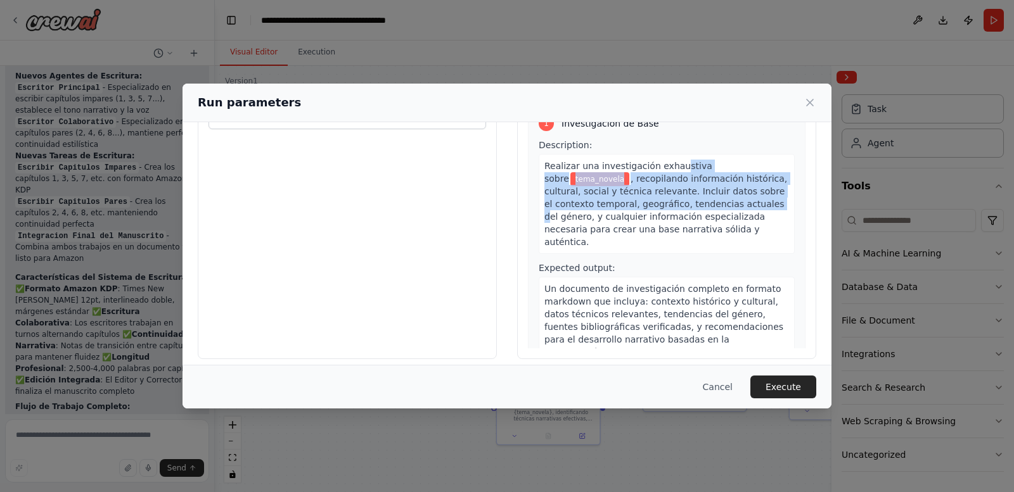
drag, startPoint x: 667, startPoint y: 160, endPoint x: 669, endPoint y: 210, distance: 50.7
click at [669, 210] on div "Realizar una investigación exhaustiva sobre tema_novela , recopilando informaci…" at bounding box center [667, 204] width 256 height 100
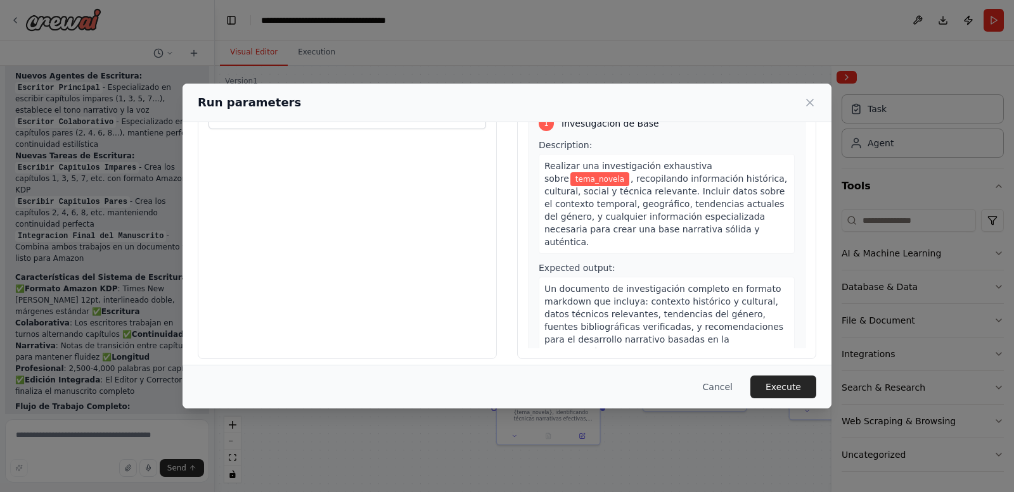
click at [646, 212] on span ", recopilando información histórica, cultural, social y técnica relevante. Incl…" at bounding box center [665, 211] width 243 height 74
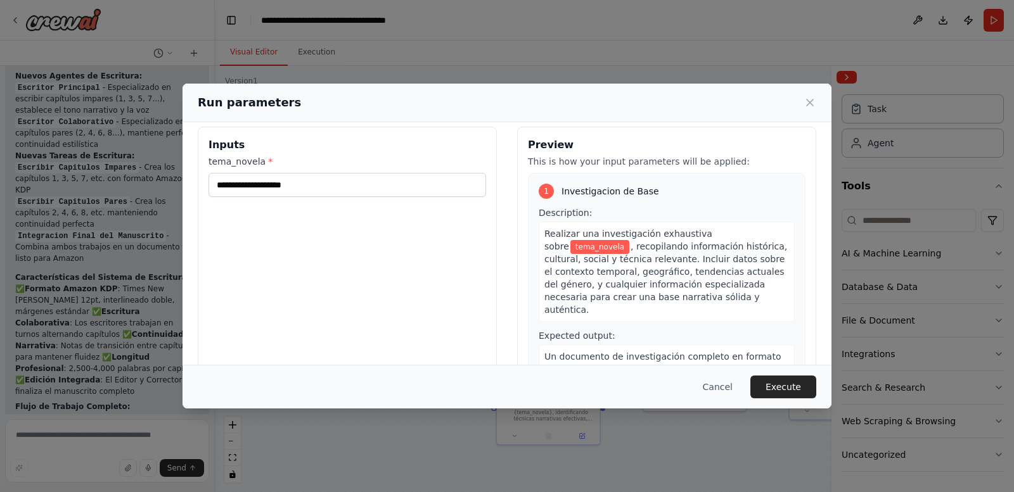
scroll to position [0, 0]
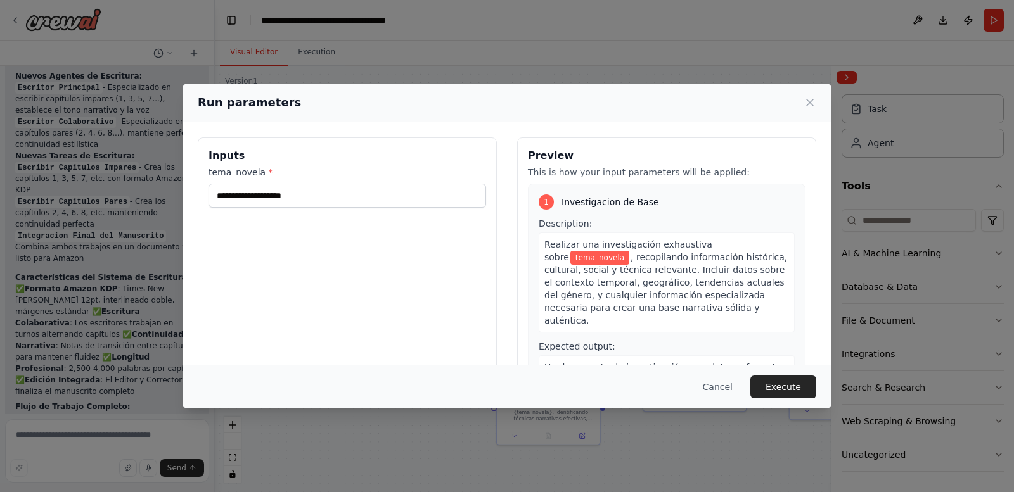
click at [696, 173] on p "This is how your input parameters will be applied:" at bounding box center [667, 172] width 278 height 13
click at [378, 197] on input "tema_novela *" at bounding box center [348, 196] width 278 height 24
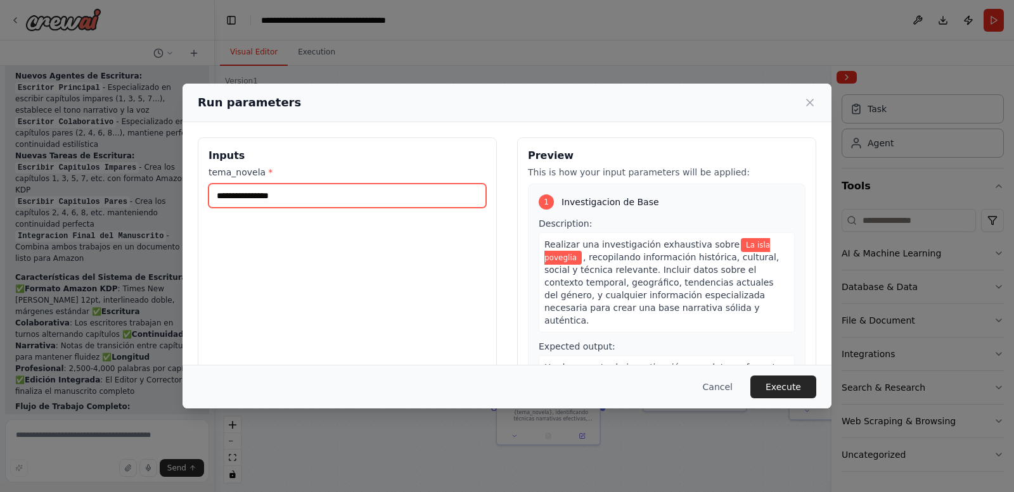
type input "**********"
click at [688, 273] on span ", recopilando información histórica, cultural, social y técnica relevante. Incl…" at bounding box center [661, 289] width 234 height 74
click at [674, 267] on span ", recopilando información histórica, cultural, social y técnica relevante. Incl…" at bounding box center [661, 289] width 234 height 74
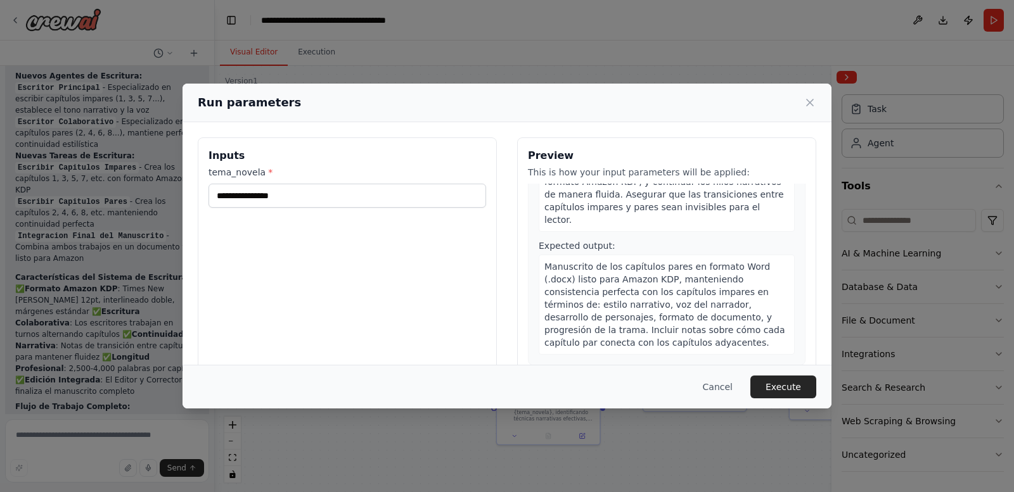
scroll to position [2434, 0]
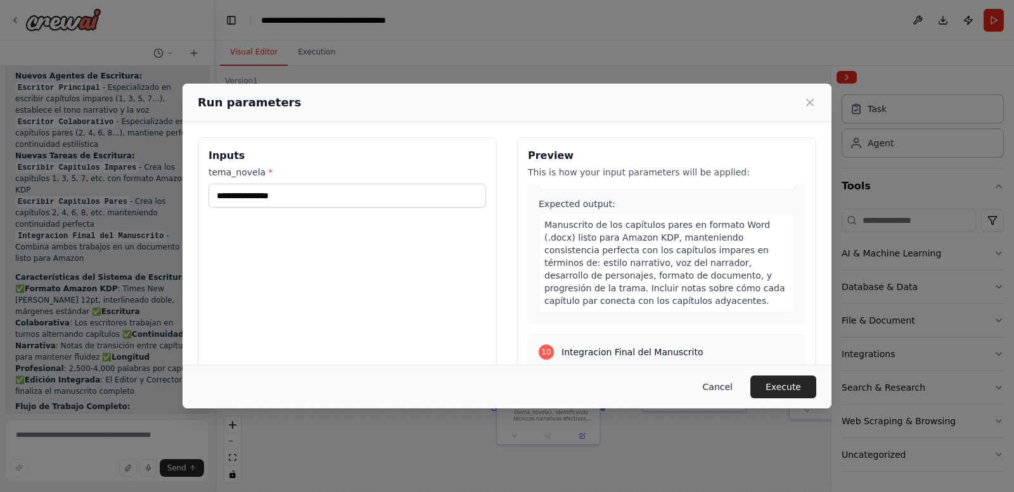
click at [731, 387] on button "Cancel" at bounding box center [718, 387] width 50 height 23
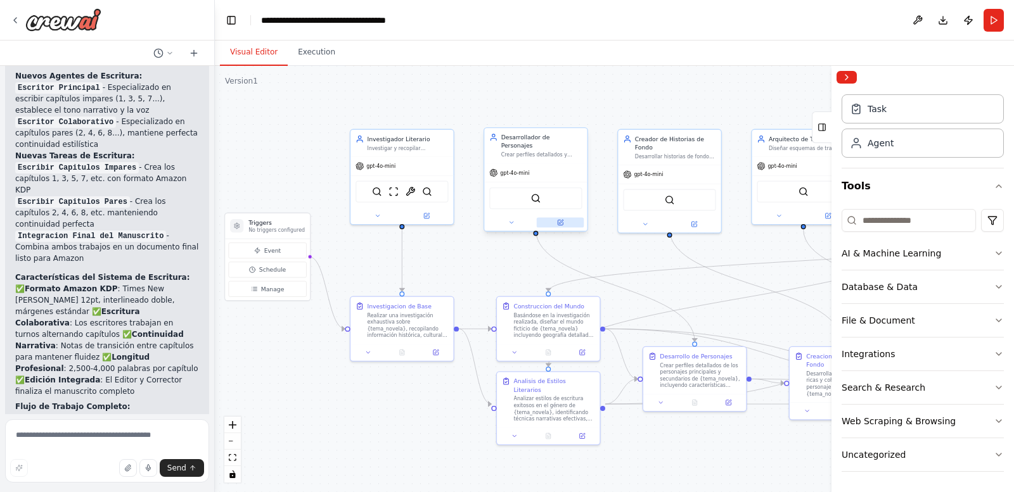
click at [562, 220] on icon at bounding box center [560, 222] width 5 height 5
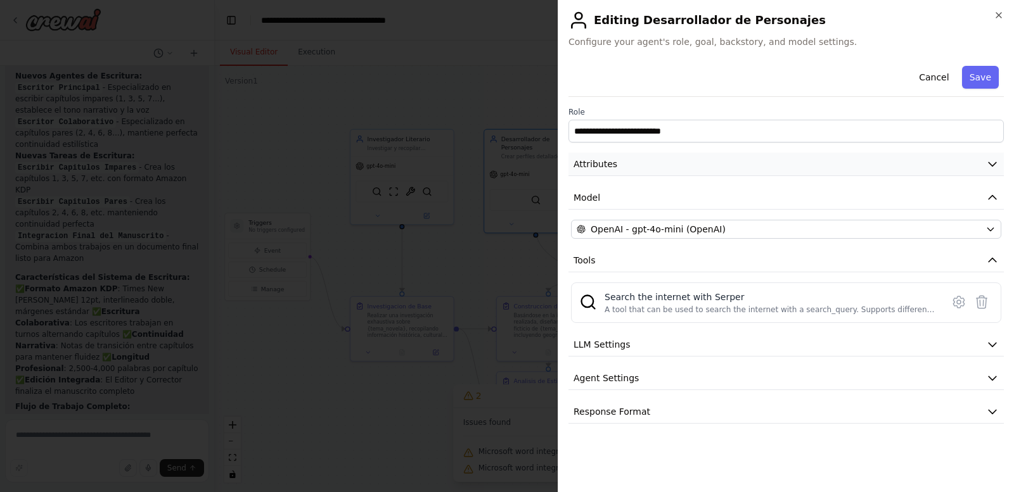
click at [674, 160] on button "Attributes" at bounding box center [785, 164] width 435 height 23
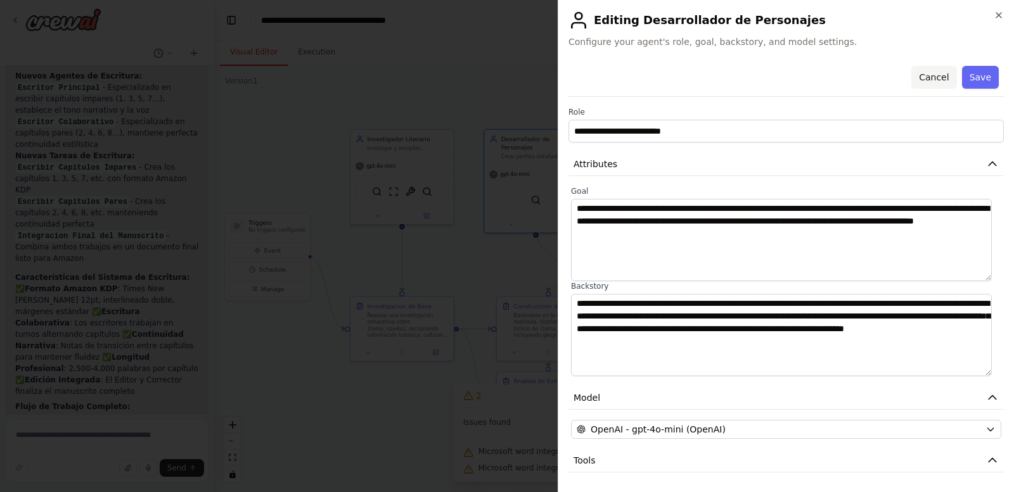
click at [929, 70] on button "Cancel" at bounding box center [933, 77] width 45 height 23
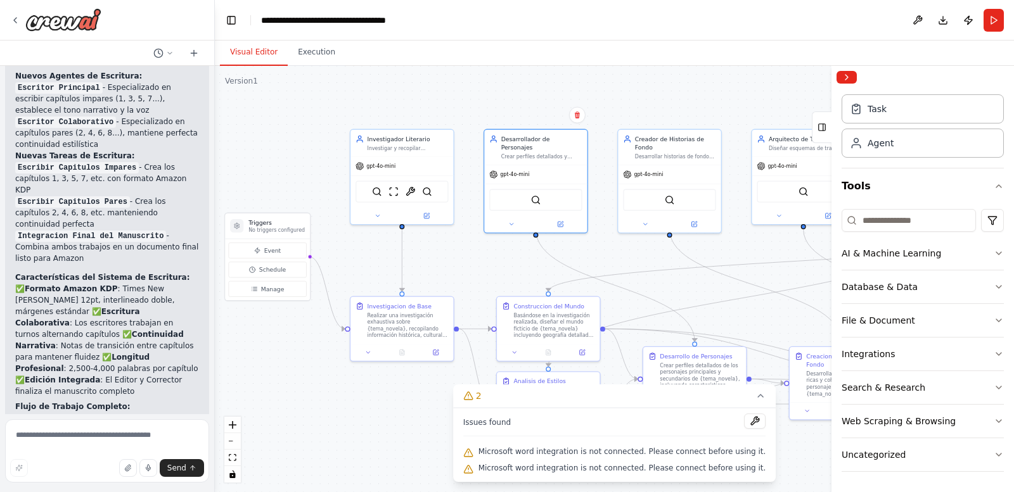
click at [252, 86] on div ".deletable-edge-delete-btn { width: 20px; height: 20px; border: 0px solid #ffff…" at bounding box center [614, 279] width 799 height 427
click at [251, 82] on div "Version 1" at bounding box center [241, 81] width 33 height 10
click at [289, 84] on div ".deletable-edge-delete-btn { width: 20px; height: 20px; border: 0px solid #ffff…" at bounding box center [614, 279] width 799 height 427
click at [307, 51] on button "Execution" at bounding box center [317, 52] width 58 height 27
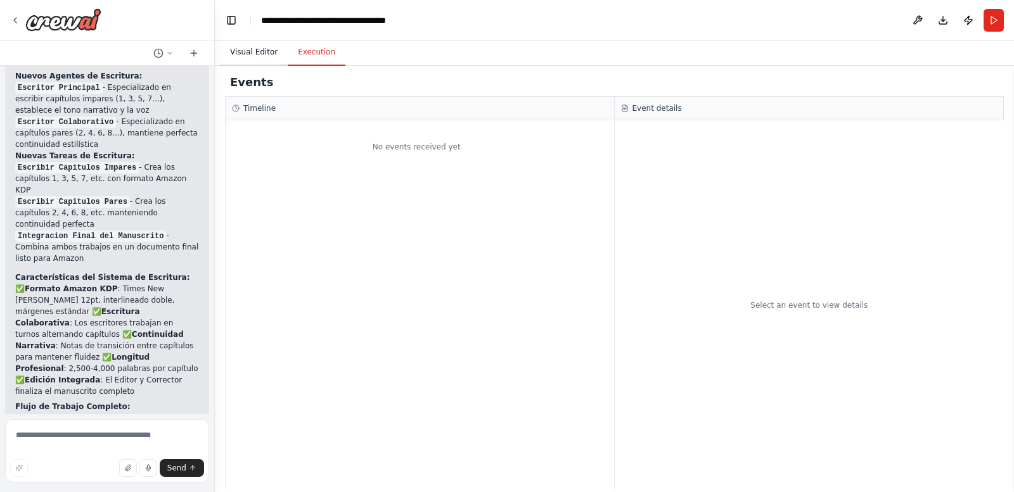
click at [260, 52] on button "Visual Editor" at bounding box center [254, 52] width 68 height 27
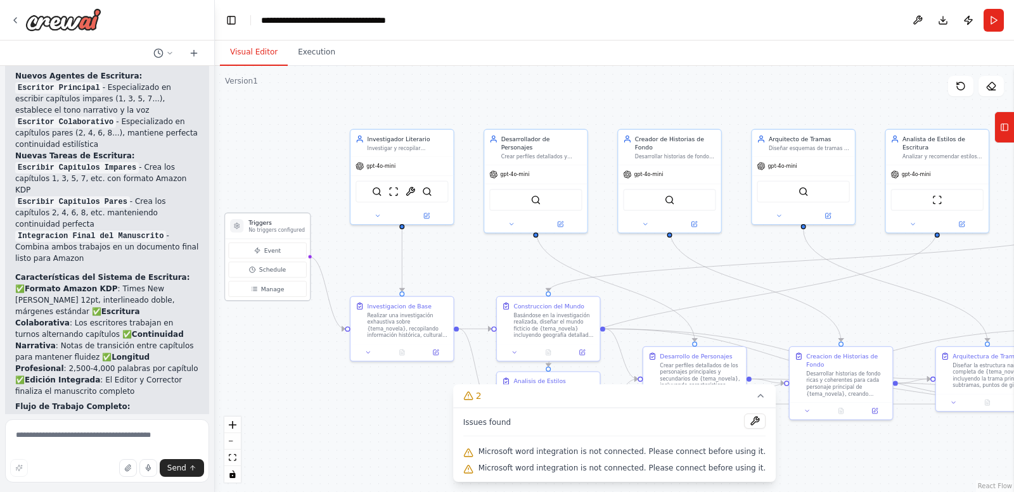
click at [259, 232] on p "No triggers configured" at bounding box center [276, 230] width 56 height 7
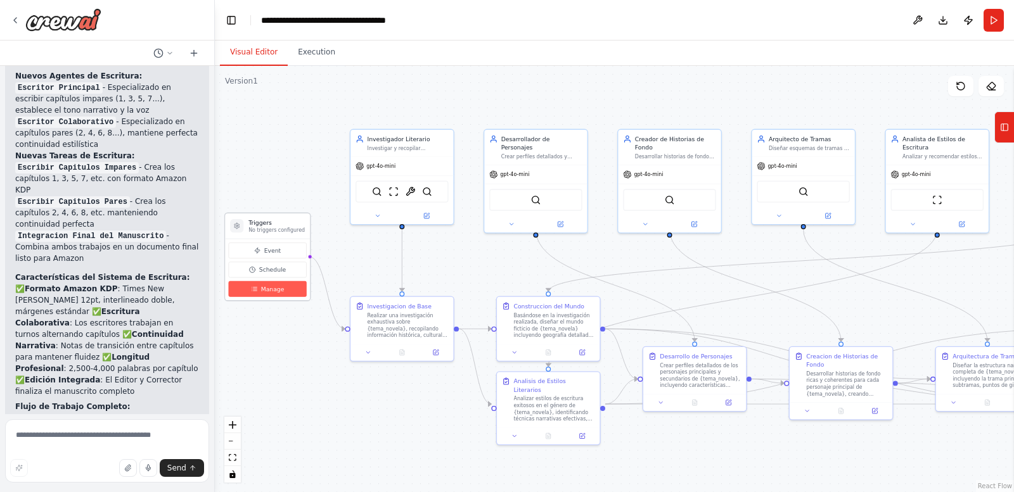
click at [264, 286] on span "Manage" at bounding box center [272, 289] width 23 height 8
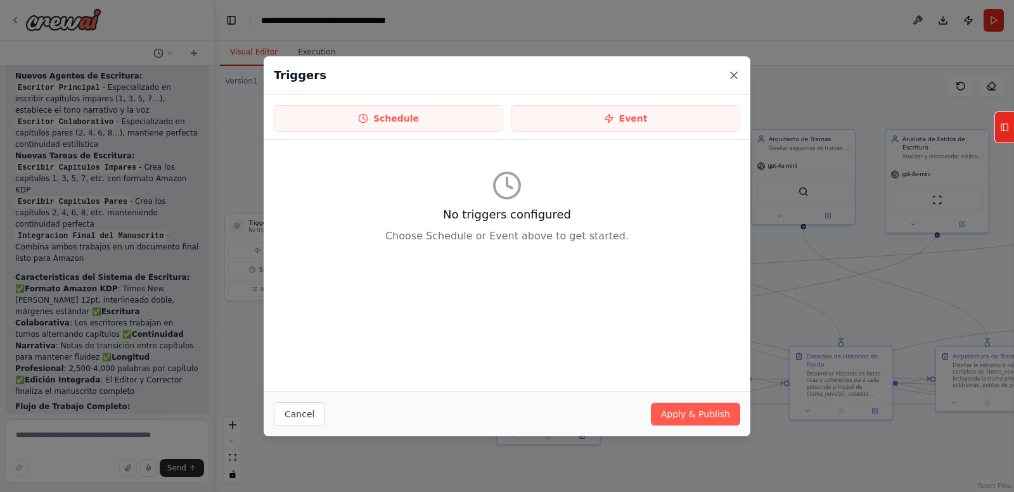
click at [732, 71] on icon at bounding box center [734, 75] width 13 height 13
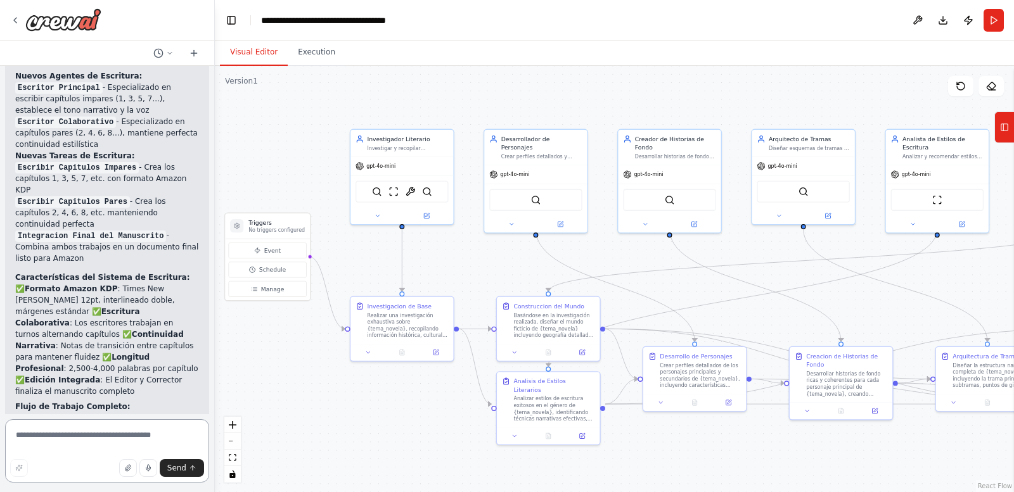
click at [110, 436] on textarea at bounding box center [107, 451] width 204 height 63
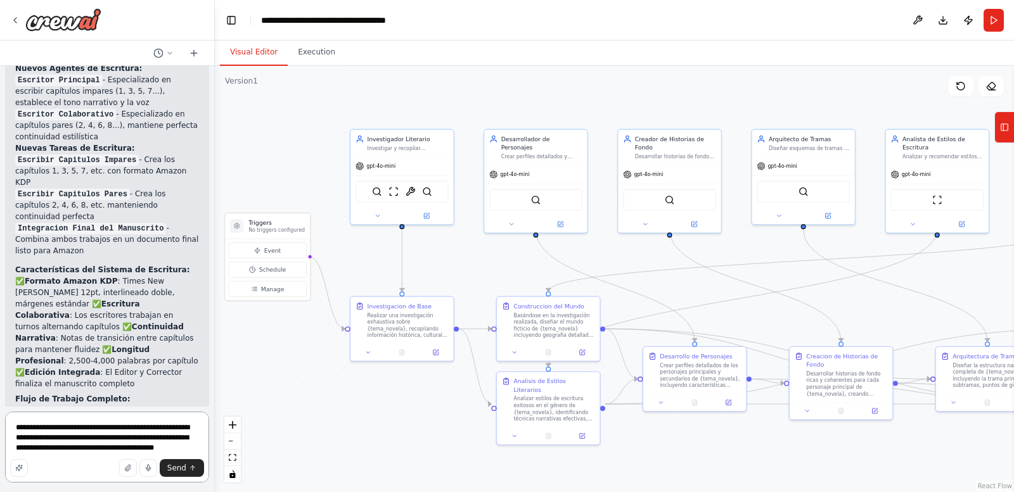
scroll to position [2837, 0]
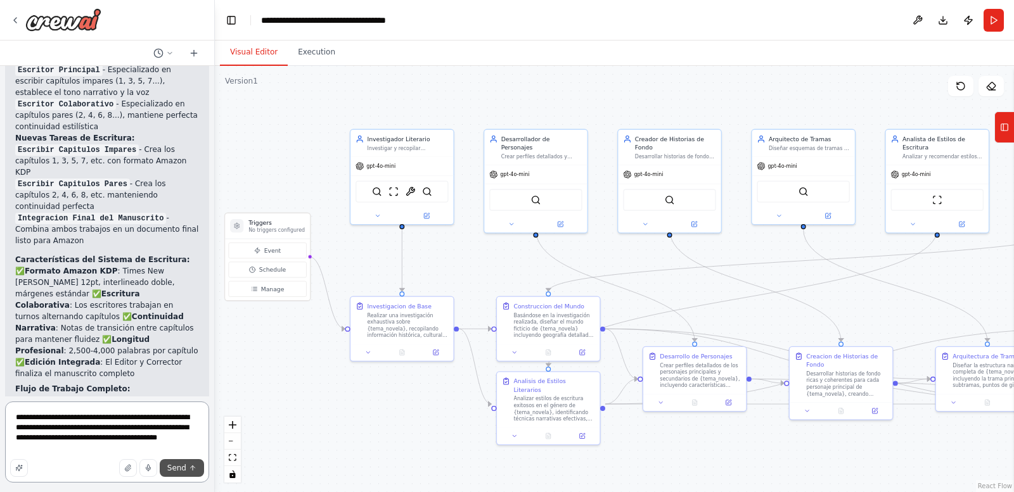
type textarea "**********"
click at [184, 462] on button "Send" at bounding box center [182, 468] width 44 height 18
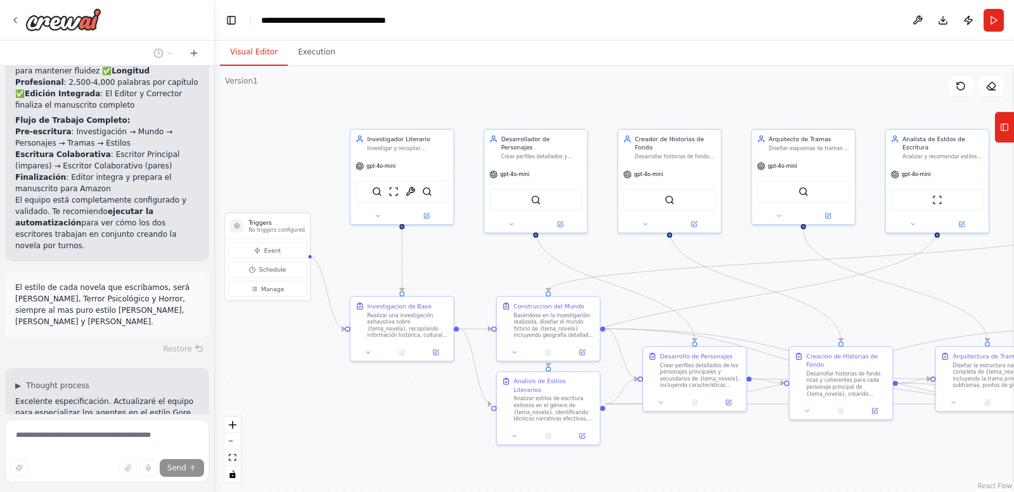
scroll to position [3117, 0]
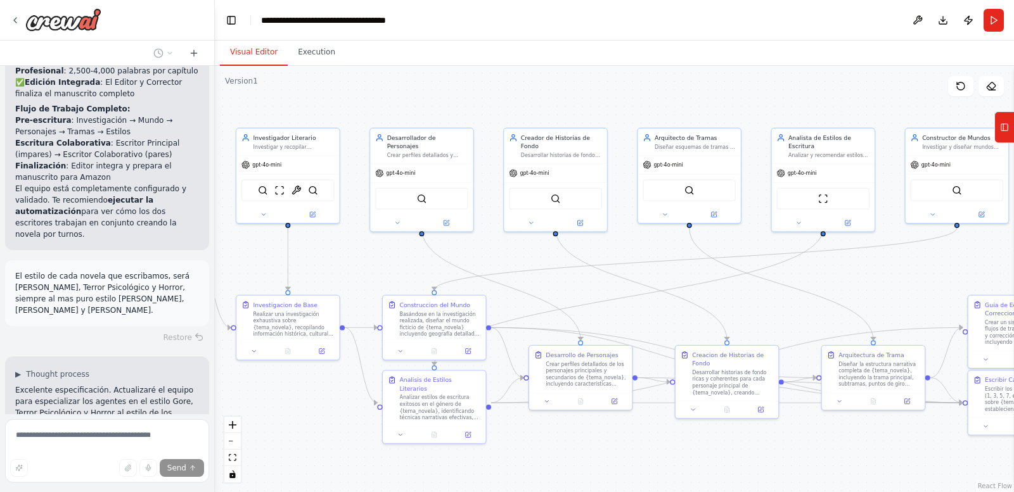
drag, startPoint x: 393, startPoint y: 413, endPoint x: 279, endPoint y: 412, distance: 114.1
click at [279, 412] on div ".deletable-edge-delete-btn { width: 20px; height: 20px; border: 0px solid #ffff…" at bounding box center [614, 279] width 799 height 427
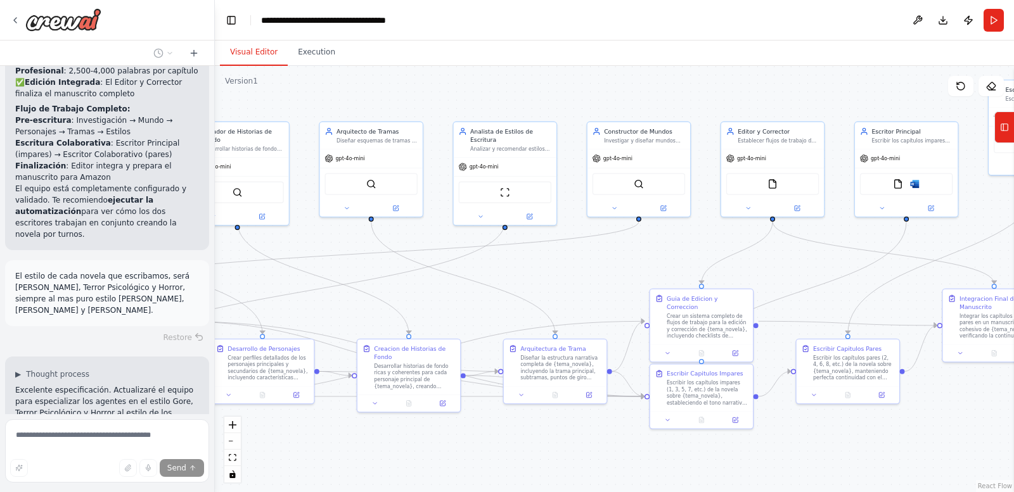
drag, startPoint x: 607, startPoint y: 453, endPoint x: 289, endPoint y: 447, distance: 318.2
click at [289, 447] on div ".deletable-edge-delete-btn { width: 20px; height: 20px; border: 0px solid #ffff…" at bounding box center [614, 279] width 799 height 427
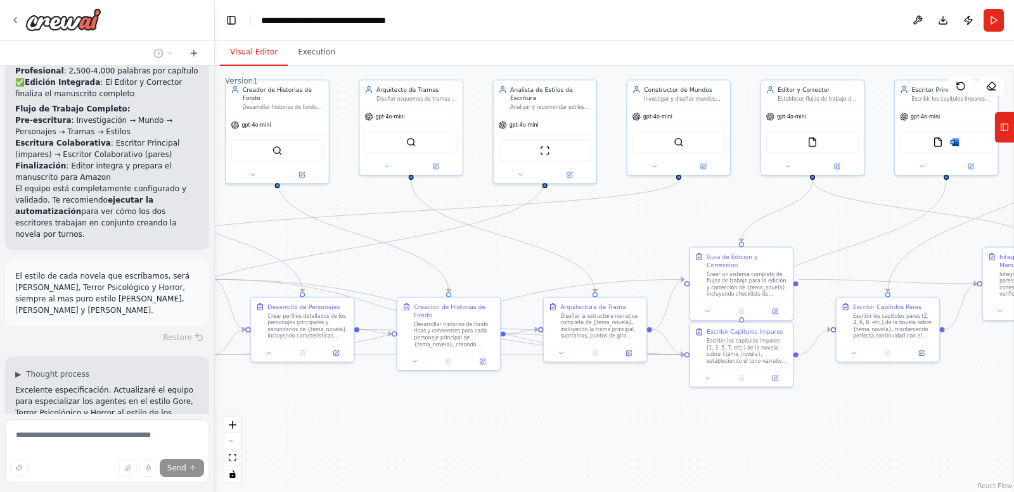
drag, startPoint x: 530, startPoint y: 483, endPoint x: 570, endPoint y: 440, distance: 58.7
click at [570, 440] on div ".deletable-edge-delete-btn { width: 20px; height: 20px; border: 0px solid #ffff…" at bounding box center [614, 279] width 799 height 427
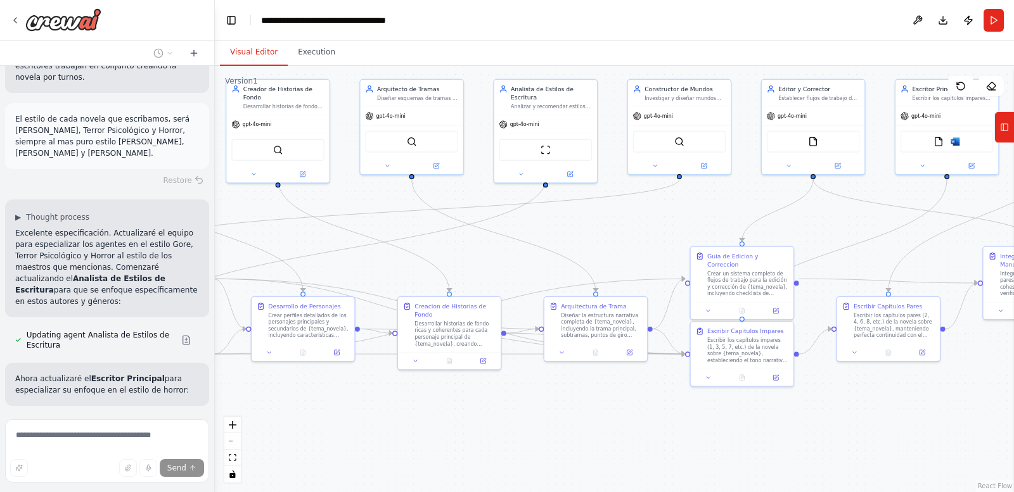
scroll to position [3305, 0]
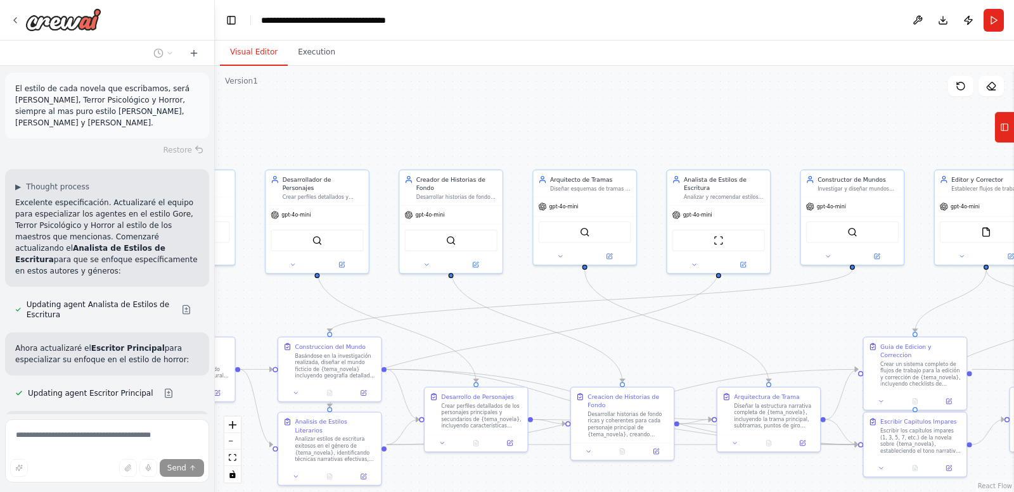
drag, startPoint x: 328, startPoint y: 214, endPoint x: 487, endPoint y: 282, distance: 173.2
click at [487, 282] on div ".deletable-edge-delete-btn { width: 20px; height: 20px; border: 0px solid #ffff…" at bounding box center [614, 279] width 799 height 427
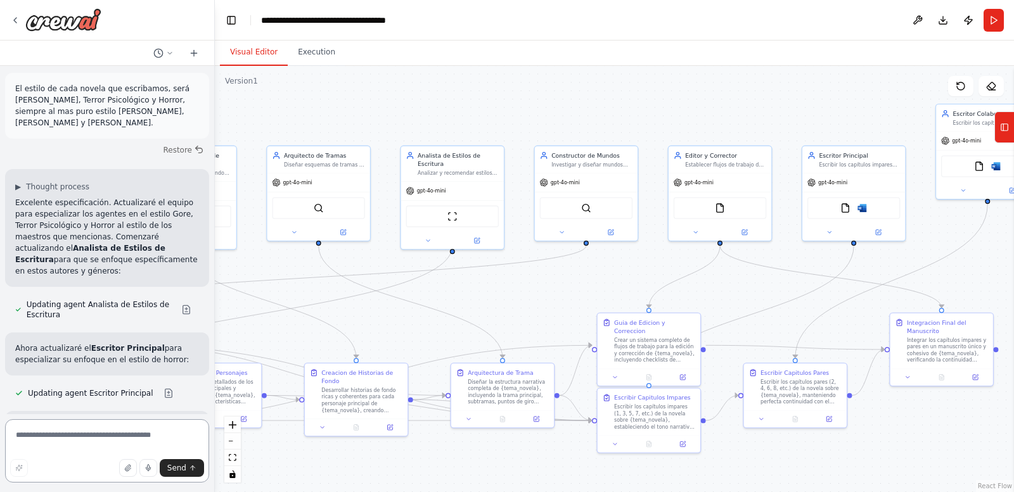
drag, startPoint x: 647, startPoint y: 350, endPoint x: 368, endPoint y: 326, distance: 280.6
click at [368, 326] on div ".deletable-edge-delete-btn { width: 20px; height: 20px; border: 0px solid #ffff…" at bounding box center [614, 279] width 799 height 427
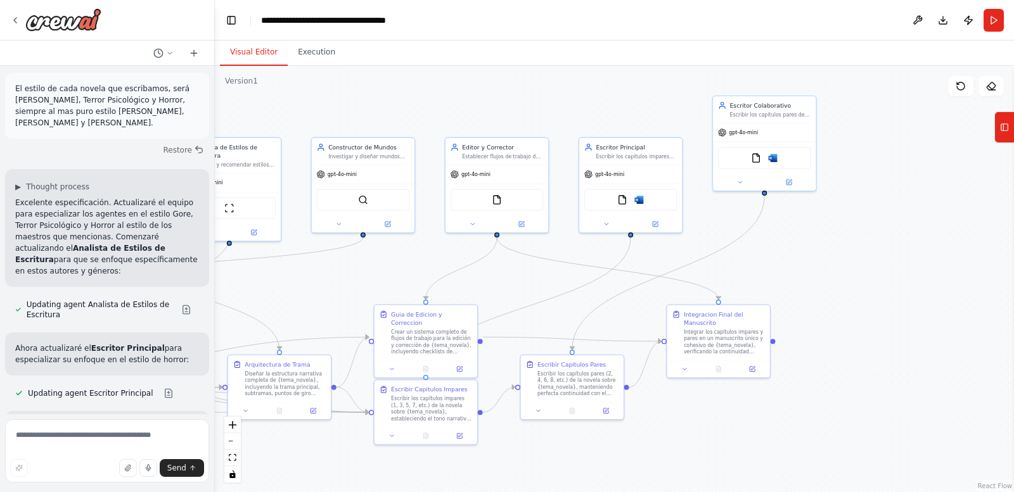
drag, startPoint x: 529, startPoint y: 304, endPoint x: 319, endPoint y: 295, distance: 209.9
click at [319, 295] on div ".deletable-edge-delete-btn { width: 20px; height: 20px; border: 0px solid #ffff…" at bounding box center [614, 279] width 799 height 427
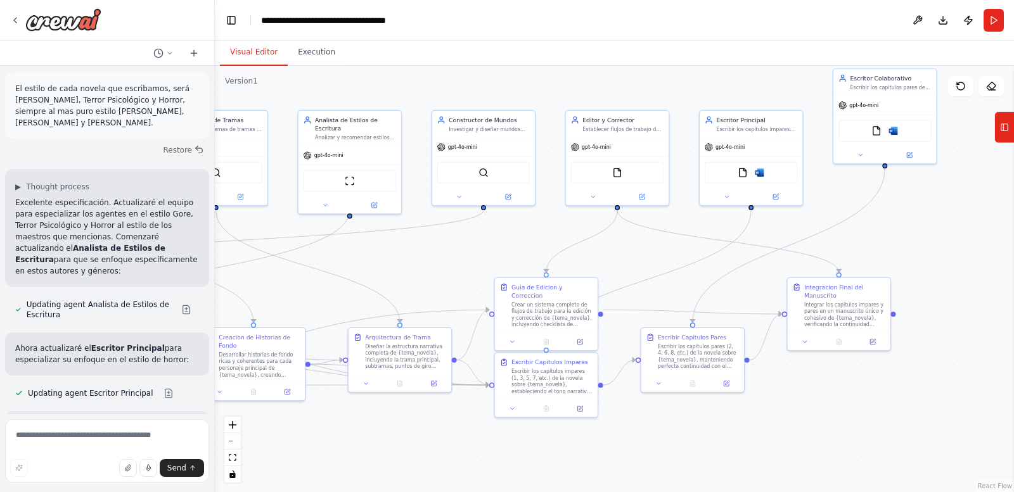
drag, startPoint x: 518, startPoint y: 279, endPoint x: 639, endPoint y: 253, distance: 123.3
click at [639, 253] on div ".deletable-edge-delete-btn { width: 20px; height: 20px; border: 0px solid #ffff…" at bounding box center [614, 279] width 799 height 427
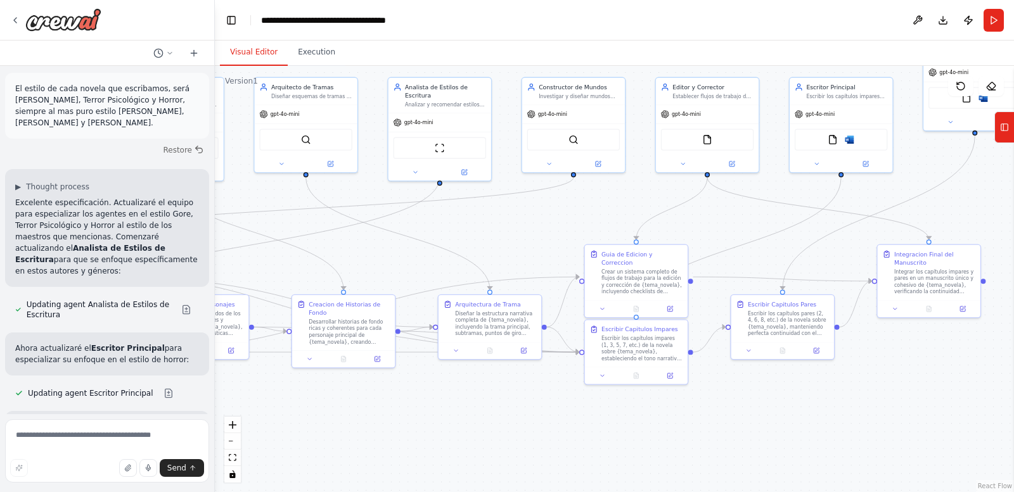
drag, startPoint x: 459, startPoint y: 264, endPoint x: 549, endPoint y: 229, distance: 97.3
click at [549, 229] on div ".deletable-edge-delete-btn { width: 20px; height: 20px; border: 0px solid #ffff…" at bounding box center [614, 279] width 799 height 427
click at [636, 241] on div "Guia de Edicion y Correccion Crear un sistema completo de flujos de trabajo par…" at bounding box center [636, 277] width 105 height 74
drag, startPoint x: 635, startPoint y: 279, endPoint x: 632, endPoint y: 248, distance: 30.6
click at [632, 248] on div "Crear un sistema completo de flujos de trabajo para la edición y corrección de …" at bounding box center [638, 253] width 81 height 27
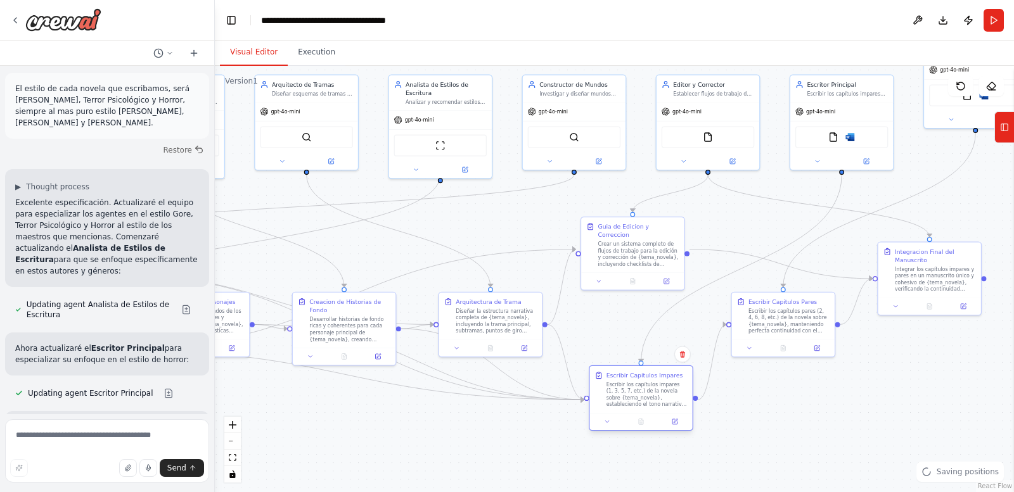
drag, startPoint x: 631, startPoint y: 348, endPoint x: 636, endPoint y: 396, distance: 48.5
click at [636, 396] on div "Escribir los capítulos impares (1, 3, 5, 7, etc.) de la novela sobre {tema_nove…" at bounding box center [647, 395] width 81 height 27
drag, startPoint x: 761, startPoint y: 330, endPoint x: 778, endPoint y: 378, distance: 51.9
click at [778, 378] on div "Escribir los capítulos pares (2, 4, 6, 8, etc.) de la novela sobre {tema_novela…" at bounding box center [805, 369] width 81 height 27
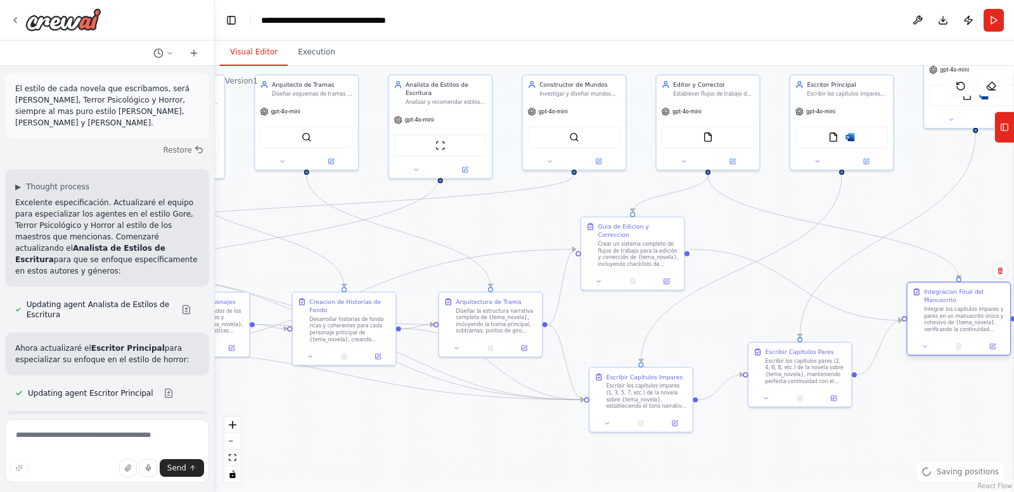
drag, startPoint x: 908, startPoint y: 281, endPoint x: 936, endPoint y: 323, distance: 51.2
click at [936, 323] on div "Integrar los capítulos impares y pares en un manuscrito único y cohesivo de {te…" at bounding box center [964, 319] width 81 height 27
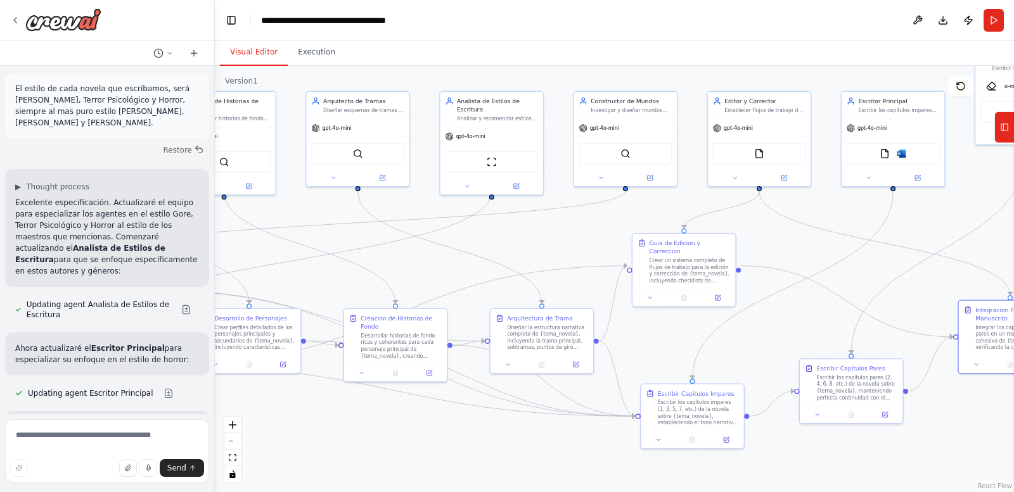
drag, startPoint x: 887, startPoint y: 292, endPoint x: 938, endPoint y: 307, distance: 53.7
click at [938, 307] on div ".deletable-edge-delete-btn { width: 20px; height: 20px; border: 0px solid #ffff…" at bounding box center [614, 279] width 799 height 427
drag, startPoint x: 542, startPoint y: 340, endPoint x: 551, endPoint y: 355, distance: 17.1
click at [551, 355] on div "Diseñar la estructura narrativa completa de {tema_novela}, incluyendo la trama …" at bounding box center [555, 343] width 81 height 27
drag, startPoint x: 400, startPoint y: 352, endPoint x: 410, endPoint y: 373, distance: 23.2
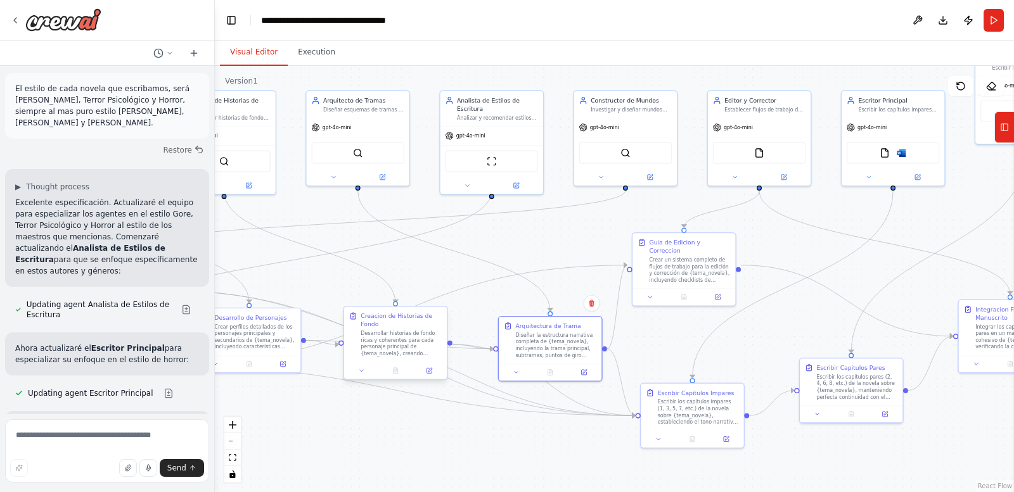
click at [410, 357] on div "Desarrollar historias de fondo ricas y coherentes para cada personaje principal…" at bounding box center [401, 343] width 81 height 27
drag, startPoint x: 257, startPoint y: 356, endPoint x: 267, endPoint y: 379, distance: 24.7
click at [267, 371] on div at bounding box center [249, 362] width 103 height 17
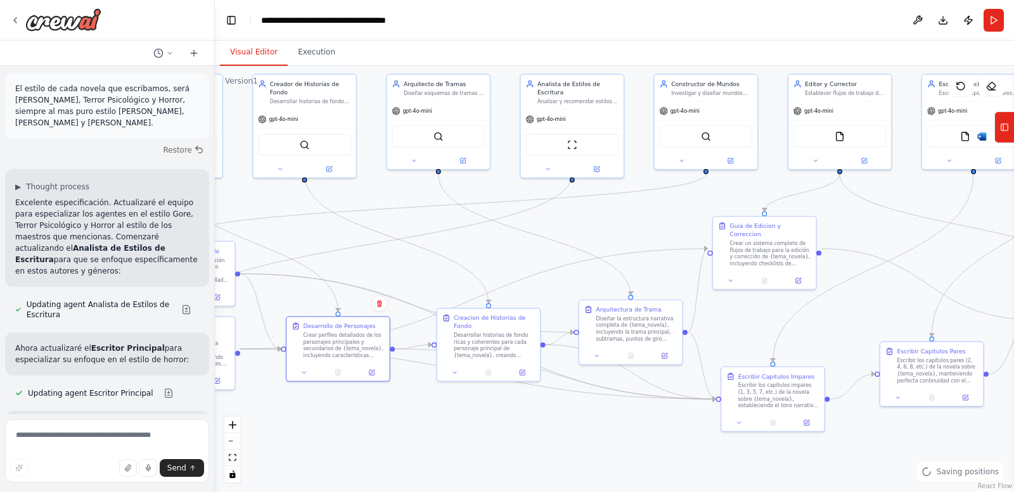
drag, startPoint x: 331, startPoint y: 281, endPoint x: 456, endPoint y: 255, distance: 128.1
click at [456, 255] on div ".deletable-edge-delete-btn { width: 20px; height: 20px; border: 0px solid #ffff…" at bounding box center [614, 279] width 799 height 427
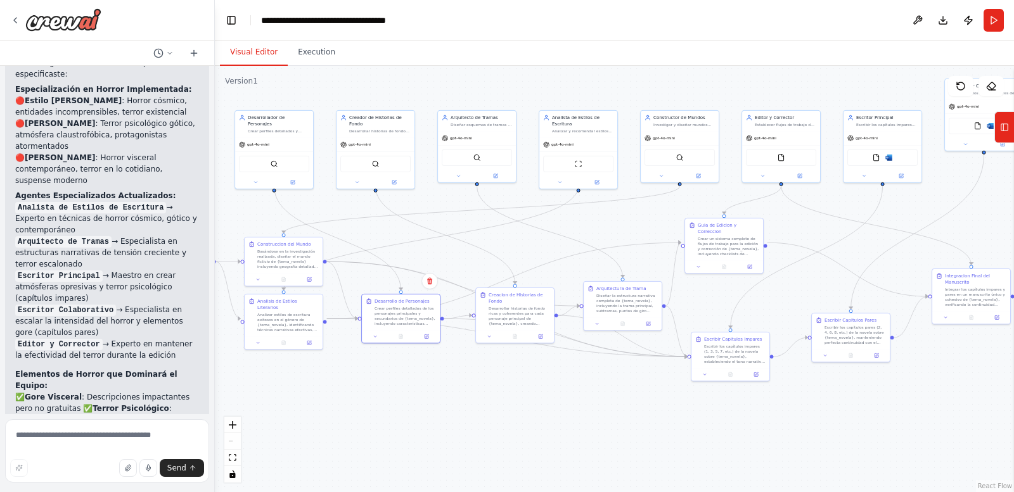
scroll to position [4104, 0]
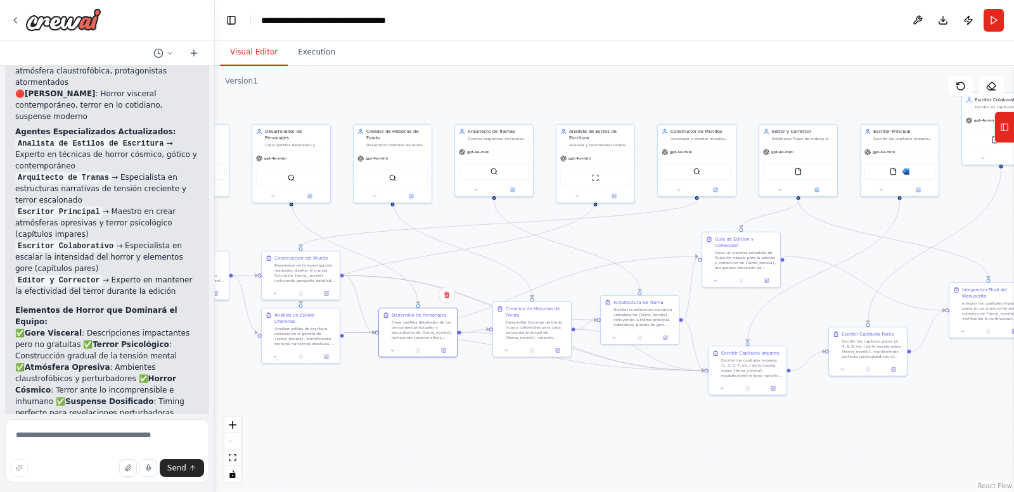
drag, startPoint x: 397, startPoint y: 406, endPoint x: 414, endPoint y: 420, distance: 22.1
click at [414, 420] on div ".deletable-edge-delete-btn { width: 20px; height: 20px; border: 0px solid #ffff…" at bounding box center [614, 279] width 799 height 427
drag, startPoint x: 402, startPoint y: 161, endPoint x: 401, endPoint y: 124, distance: 36.8
click at [401, 126] on div "SerperDevTool" at bounding box center [393, 138] width 78 height 25
drag, startPoint x: 291, startPoint y: 170, endPoint x: 300, endPoint y: 120, distance: 50.2
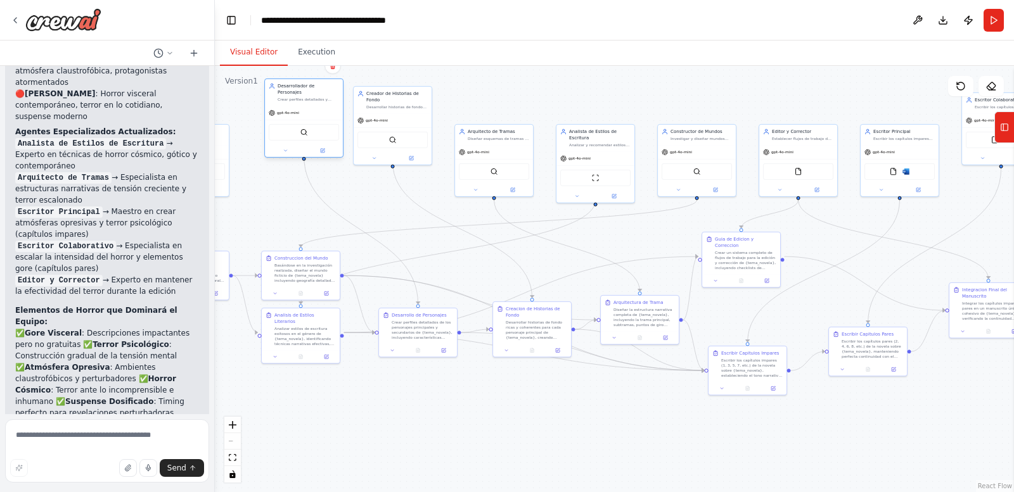
click at [300, 124] on div "SerperDevTool" at bounding box center [304, 132] width 70 height 16
drag, startPoint x: 486, startPoint y: 155, endPoint x: 491, endPoint y: 102, distance: 52.8
click at [491, 102] on div "gpt-4o-mini" at bounding box center [500, 106] width 78 height 14
drag, startPoint x: 599, startPoint y: 164, endPoint x: 598, endPoint y: 115, distance: 48.8
click at [598, 126] on div "ScrapeWebsiteTool" at bounding box center [595, 138] width 78 height 25
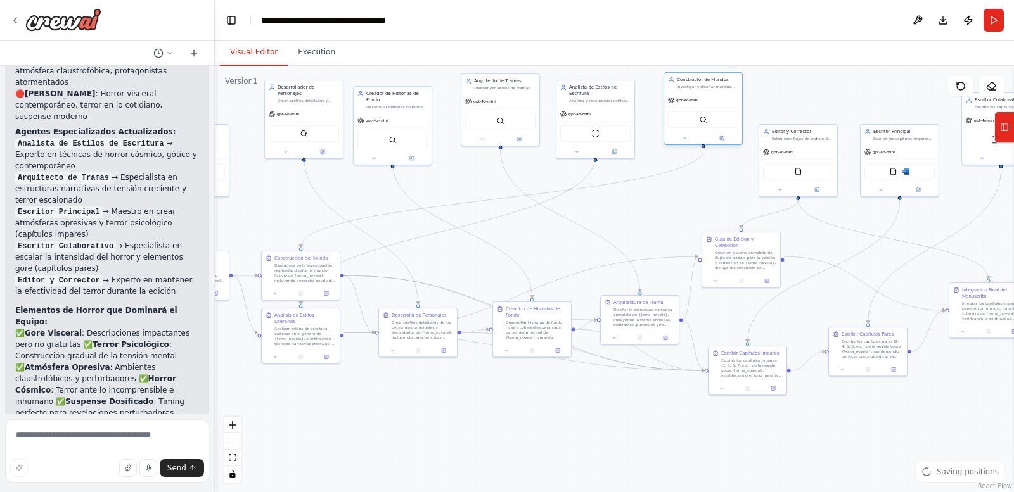
drag, startPoint x: 696, startPoint y: 151, endPoint x: 699, endPoint y: 97, distance: 53.9
click at [699, 97] on div "gpt-4o-mini" at bounding box center [703, 100] width 78 height 14
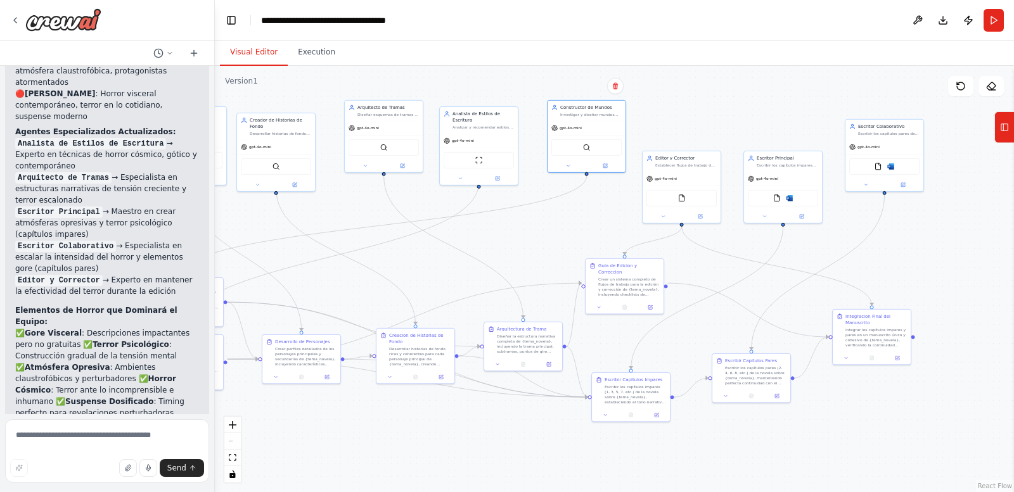
drag, startPoint x: 634, startPoint y: 223, endPoint x: 519, endPoint y: 245, distance: 116.7
click at [518, 246] on div ".deletable-edge-delete-btn { width: 20px; height: 20px; border: 0px solid #ffff…" at bounding box center [614, 279] width 799 height 427
